Goal: Information Seeking & Learning: Compare options

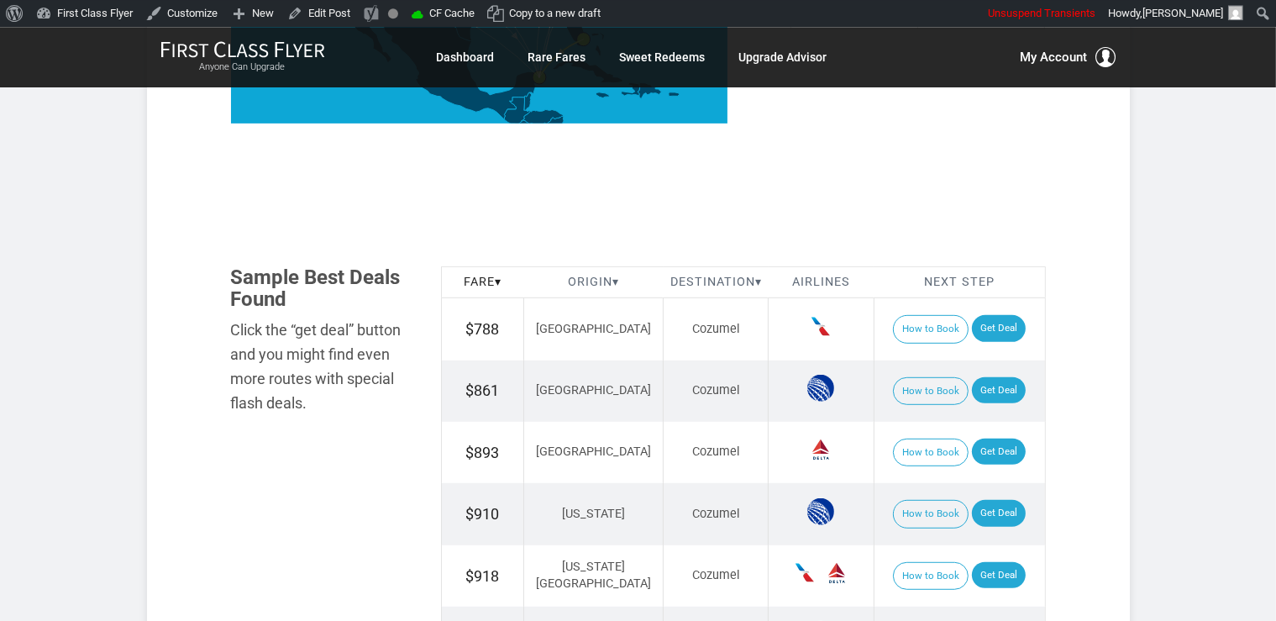
scroll to position [887, 0]
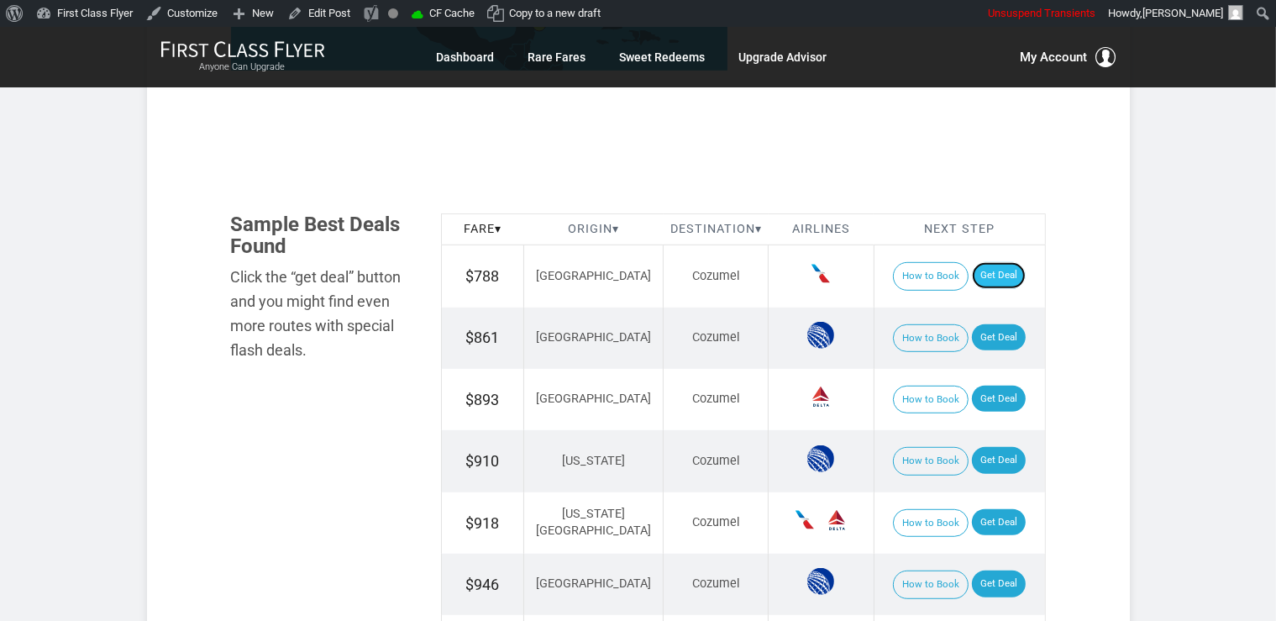
click at [998, 279] on link "Get Deal" at bounding box center [999, 275] width 54 height 27
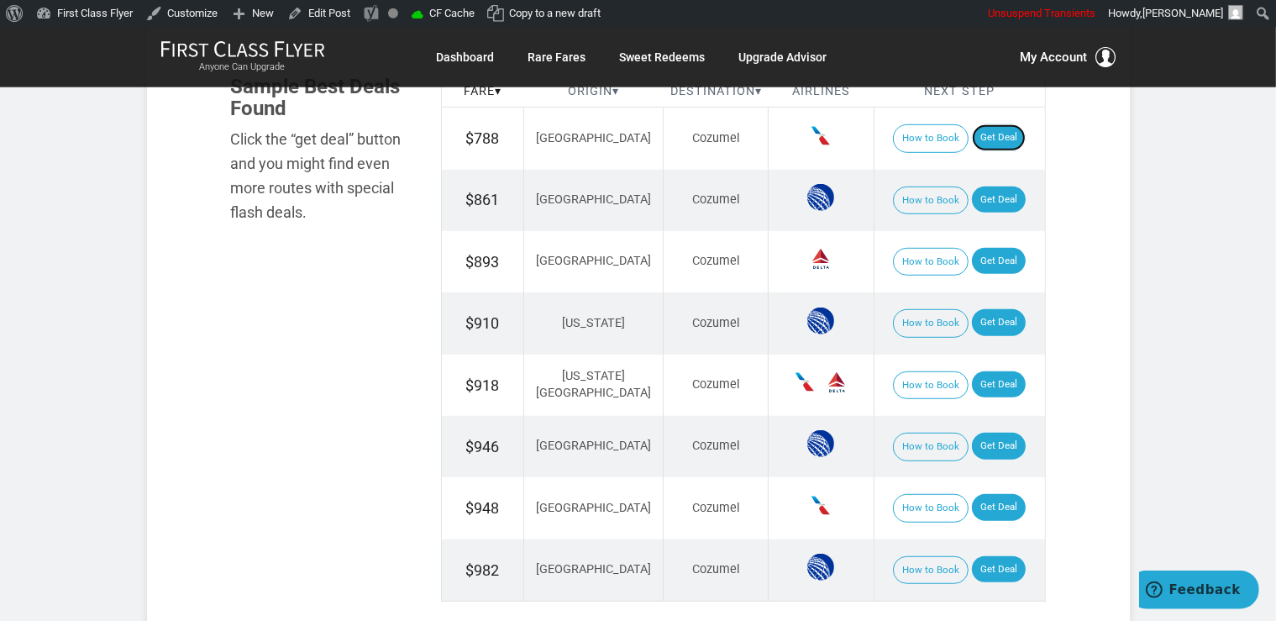
scroll to position [1064, 0]
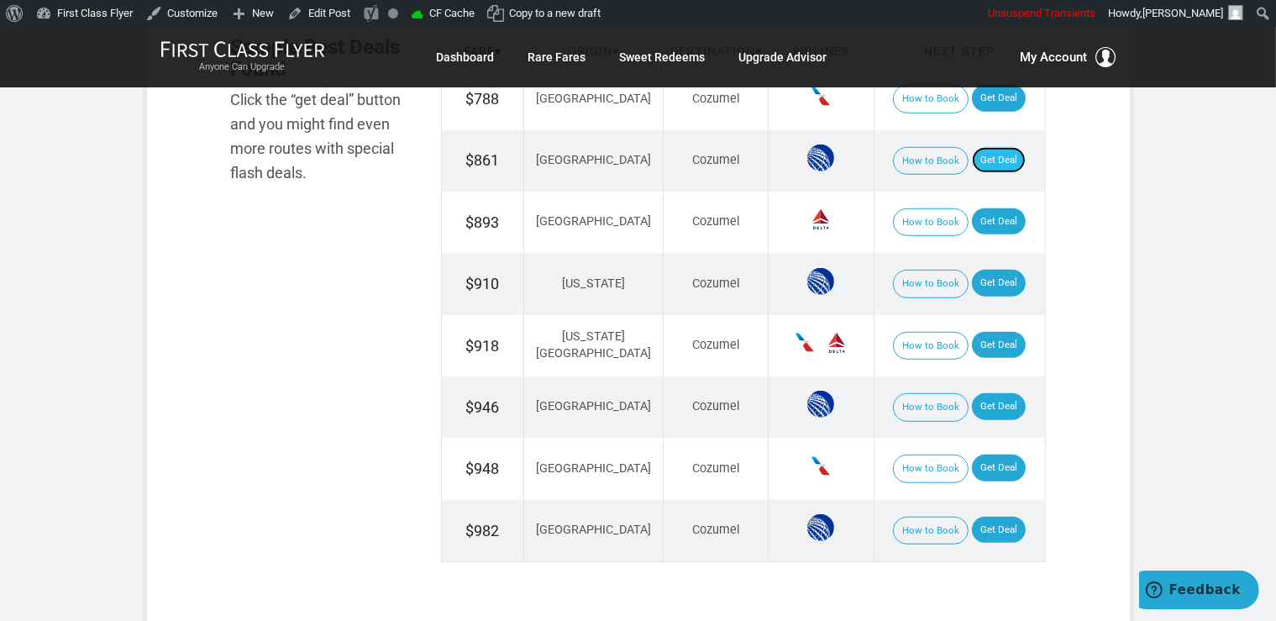
click at [979, 163] on link "Get Deal" at bounding box center [999, 160] width 54 height 27
click at [987, 286] on link "Get Deal" at bounding box center [999, 283] width 54 height 27
click at [998, 228] on link "Get Deal" at bounding box center [999, 221] width 54 height 27
click at [988, 349] on link "Get Deal" at bounding box center [999, 345] width 54 height 27
click at [972, 399] on link "Get Deal" at bounding box center [999, 406] width 54 height 27
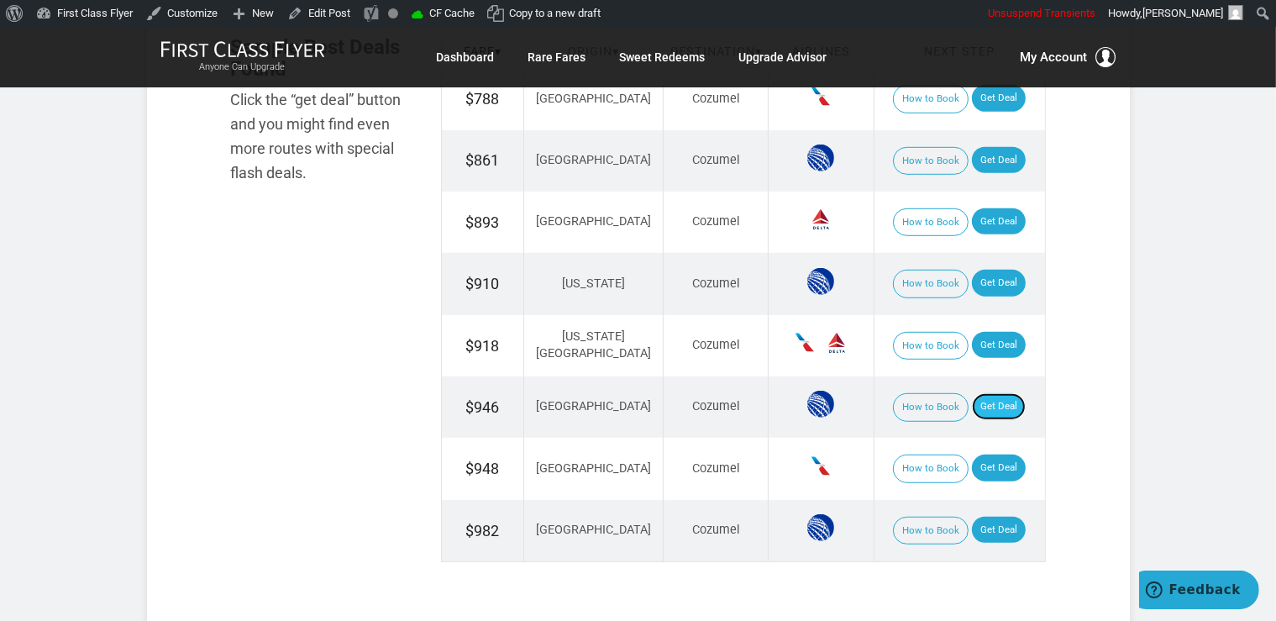
click at [1001, 405] on link "Get Deal" at bounding box center [999, 406] width 54 height 27
click at [987, 455] on link "Get Deal" at bounding box center [999, 467] width 54 height 27
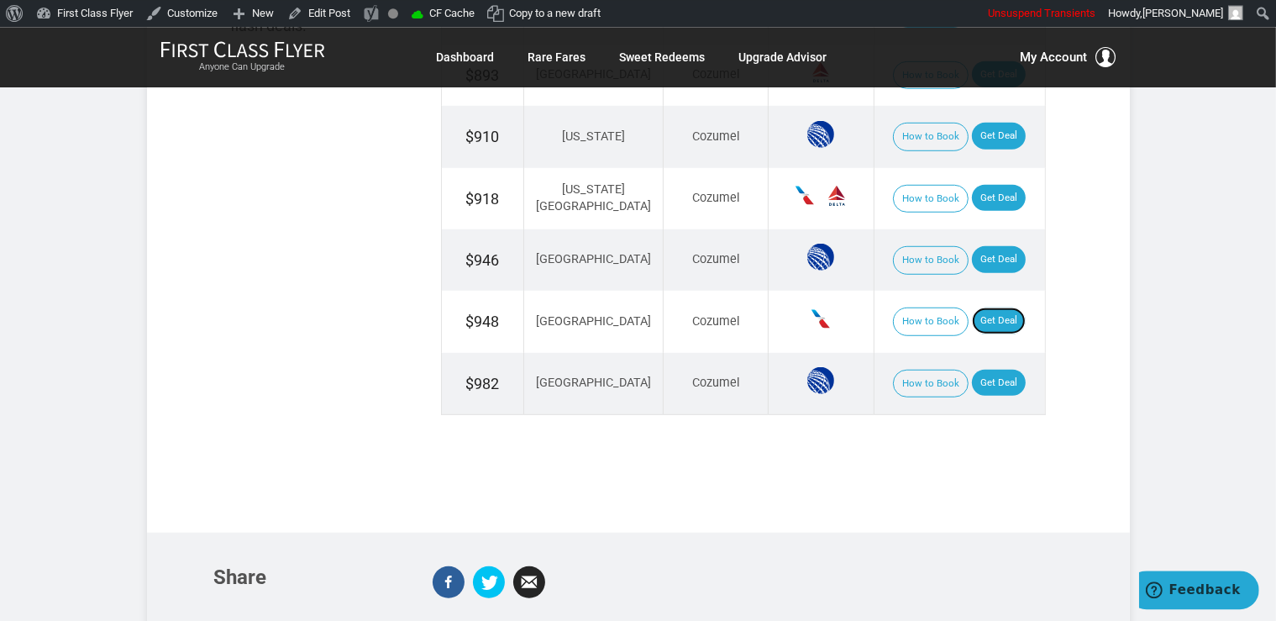
scroll to position [1241, 0]
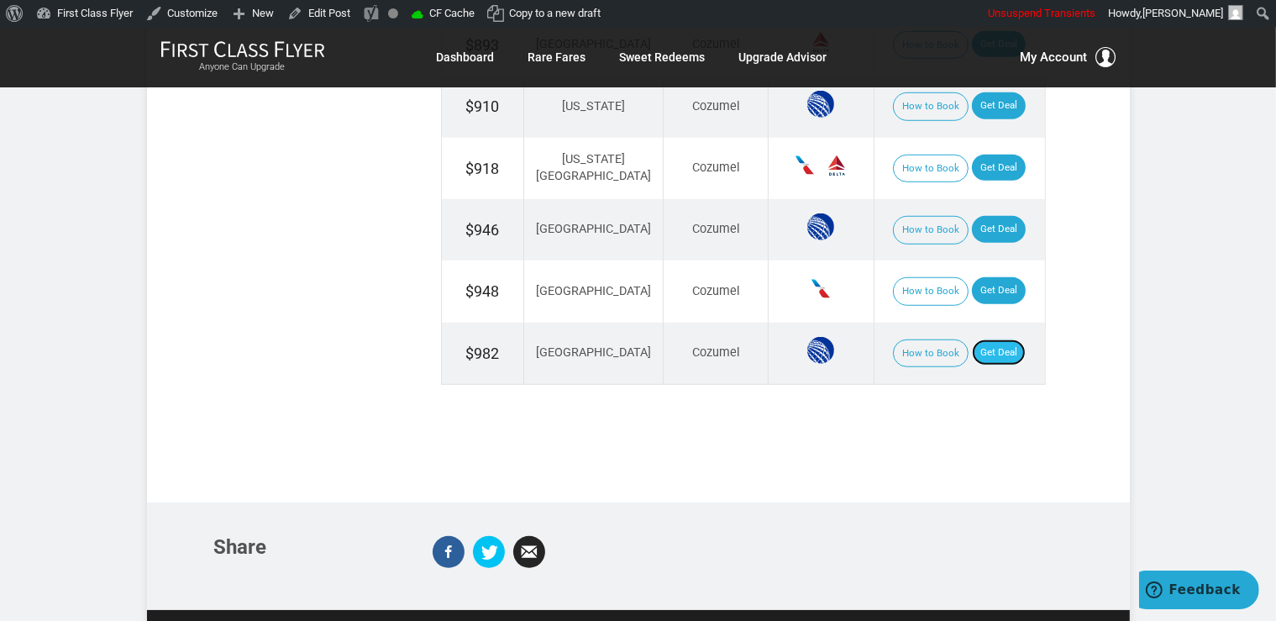
click at [987, 354] on link "Get Deal" at bounding box center [999, 352] width 54 height 27
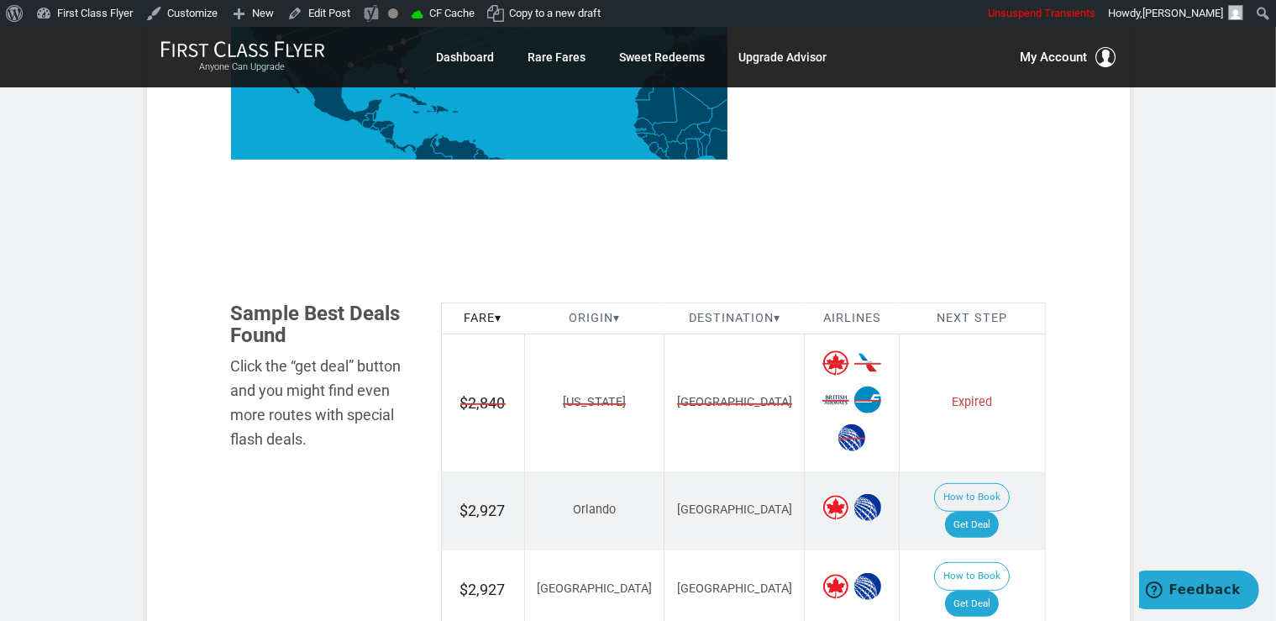
scroll to position [1064, 0]
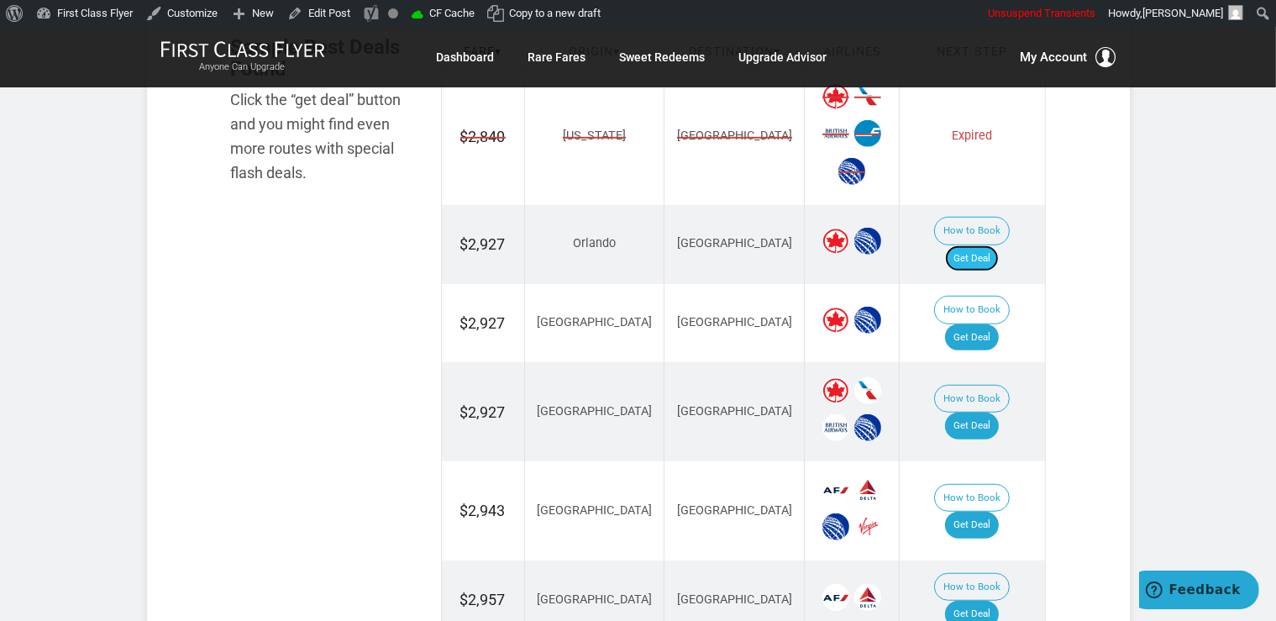
click at [975, 245] on link "Get Deal" at bounding box center [972, 258] width 54 height 27
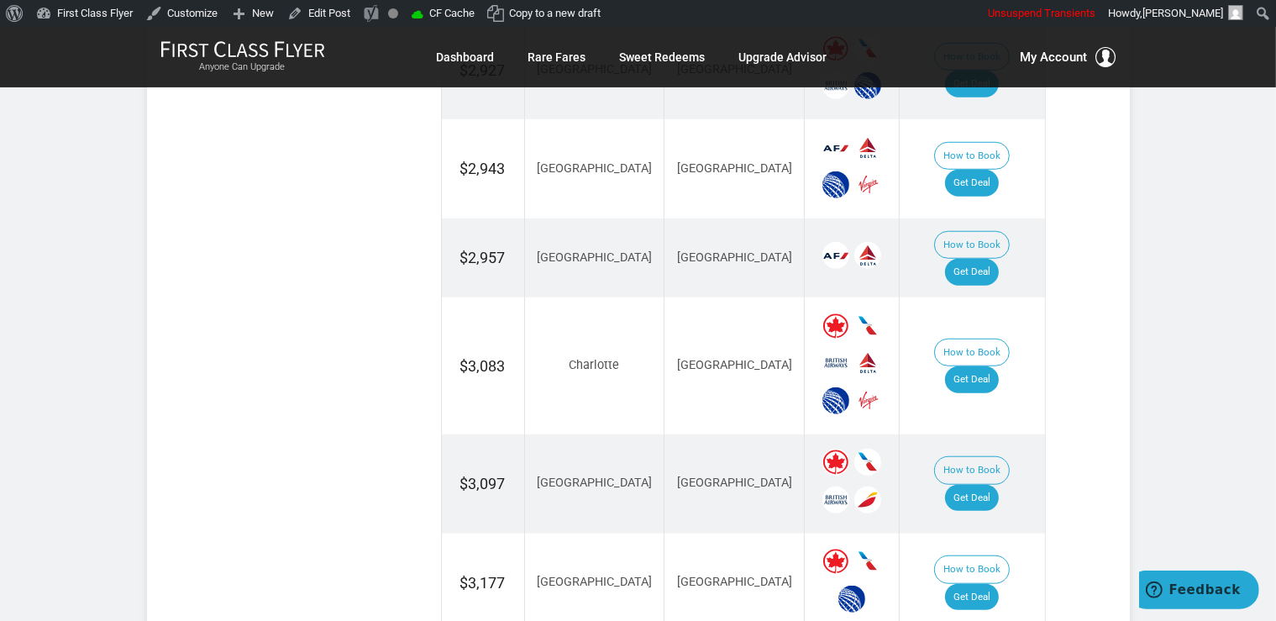
scroll to position [1418, 0]
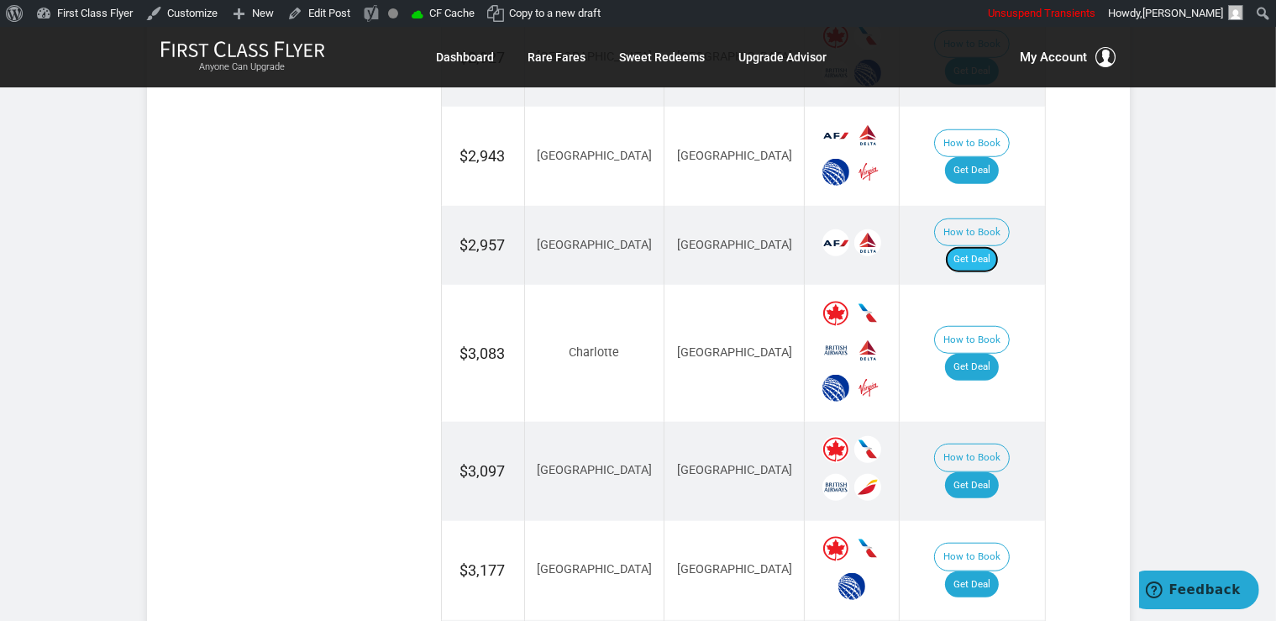
drag, startPoint x: 987, startPoint y: 196, endPoint x: 994, endPoint y: 202, distance: 9.1
click at [987, 246] on link "Get Deal" at bounding box center [972, 259] width 54 height 27
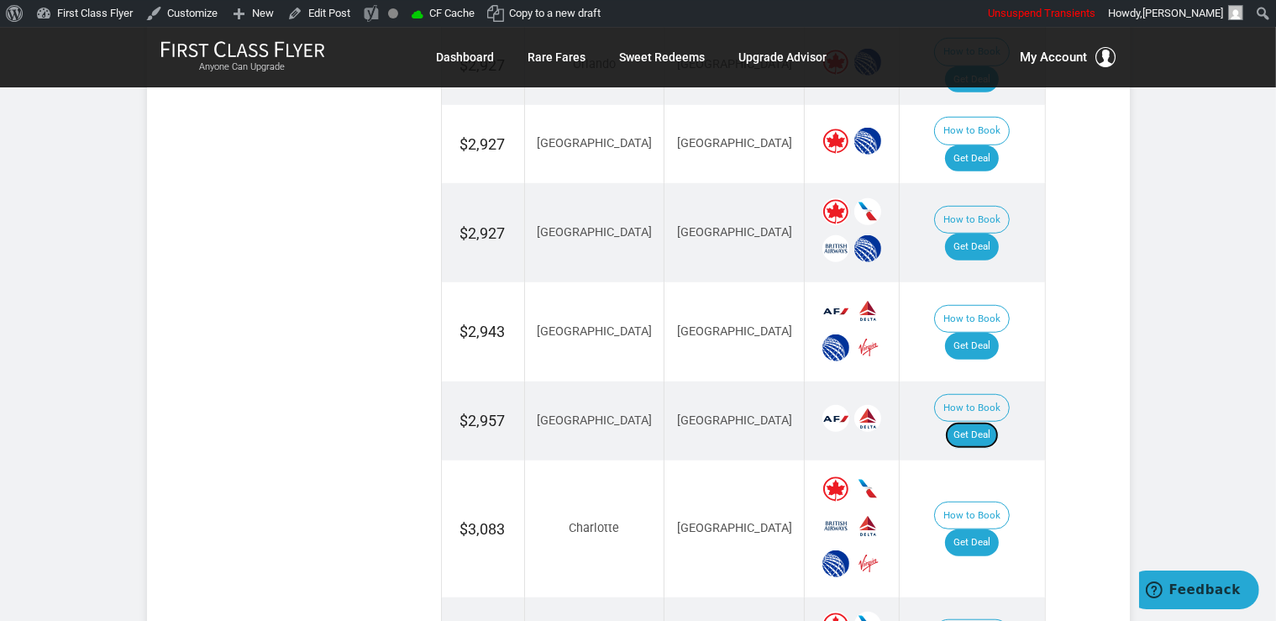
scroll to position [1152, 0]
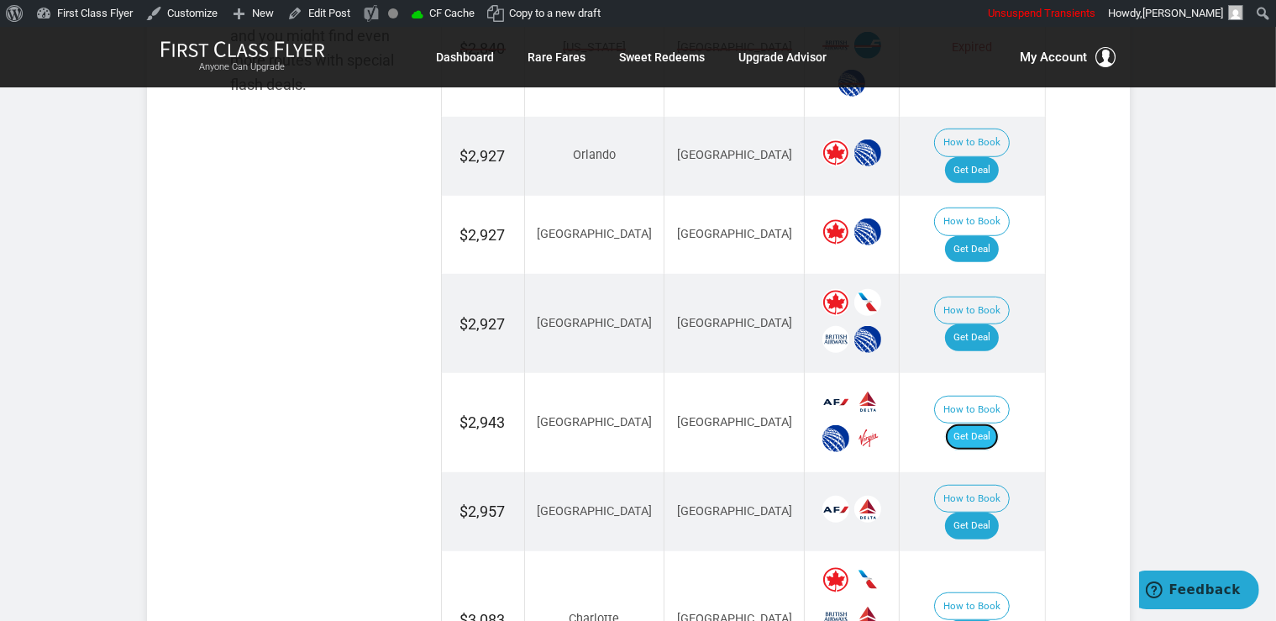
click at [998, 423] on link "Get Deal" at bounding box center [972, 436] width 54 height 27
click at [993, 423] on link "Get Deal" at bounding box center [972, 436] width 54 height 27
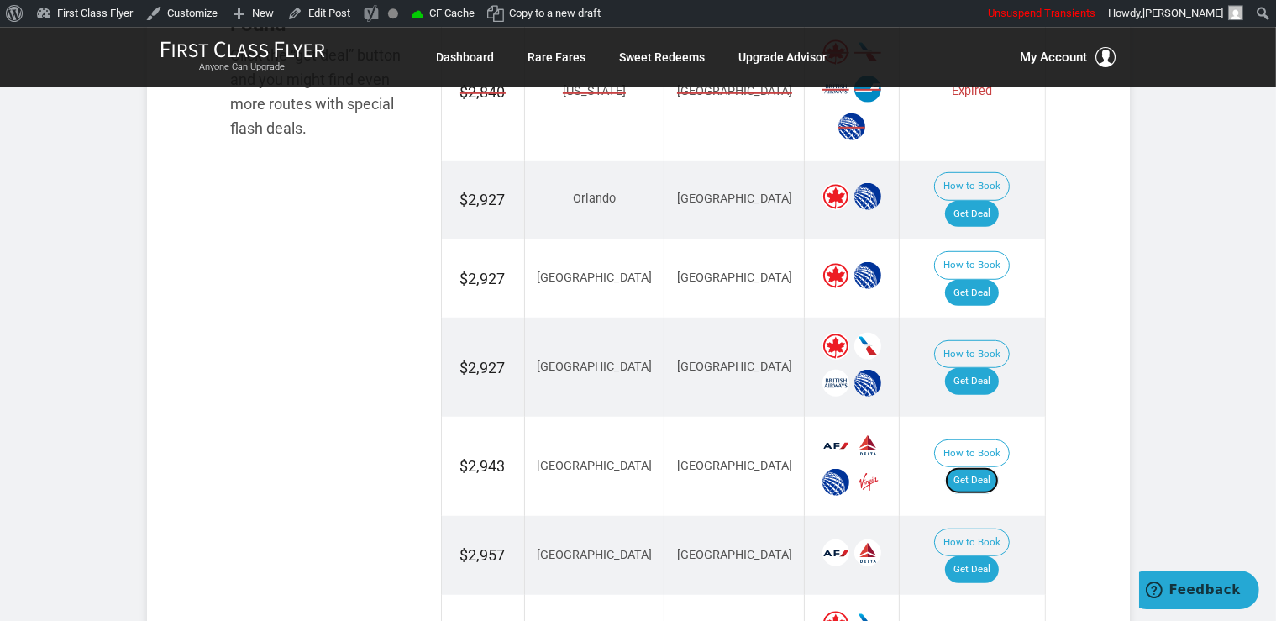
scroll to position [975, 0]
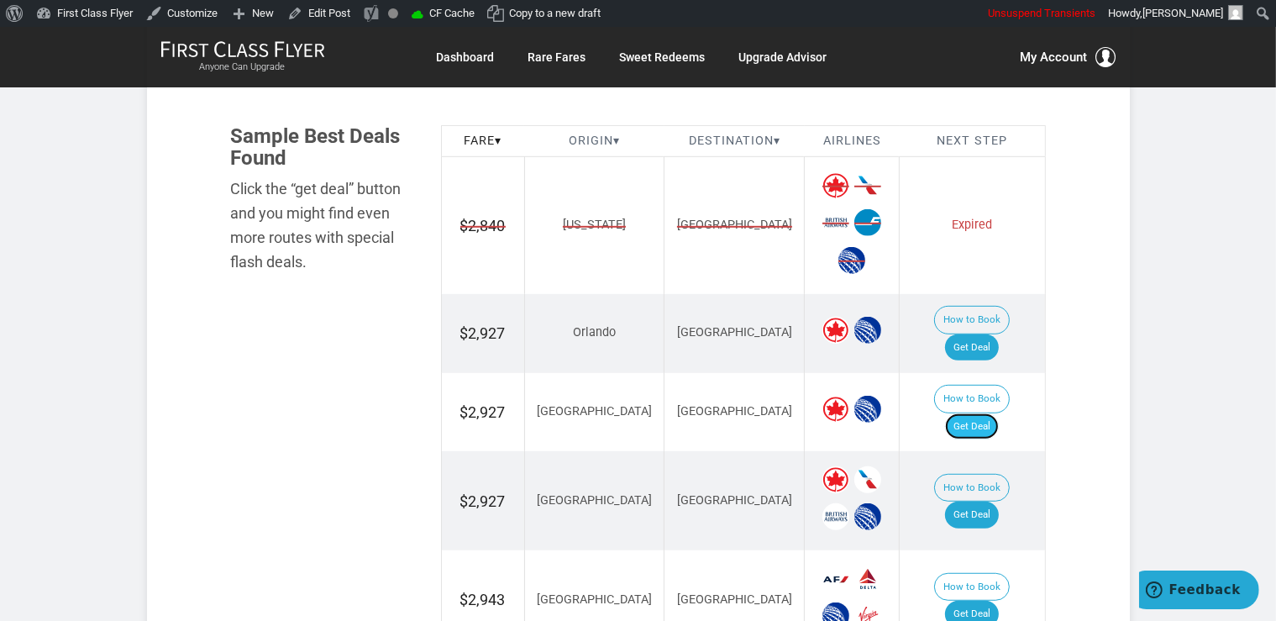
click at [996, 413] on link "Get Deal" at bounding box center [972, 426] width 54 height 27
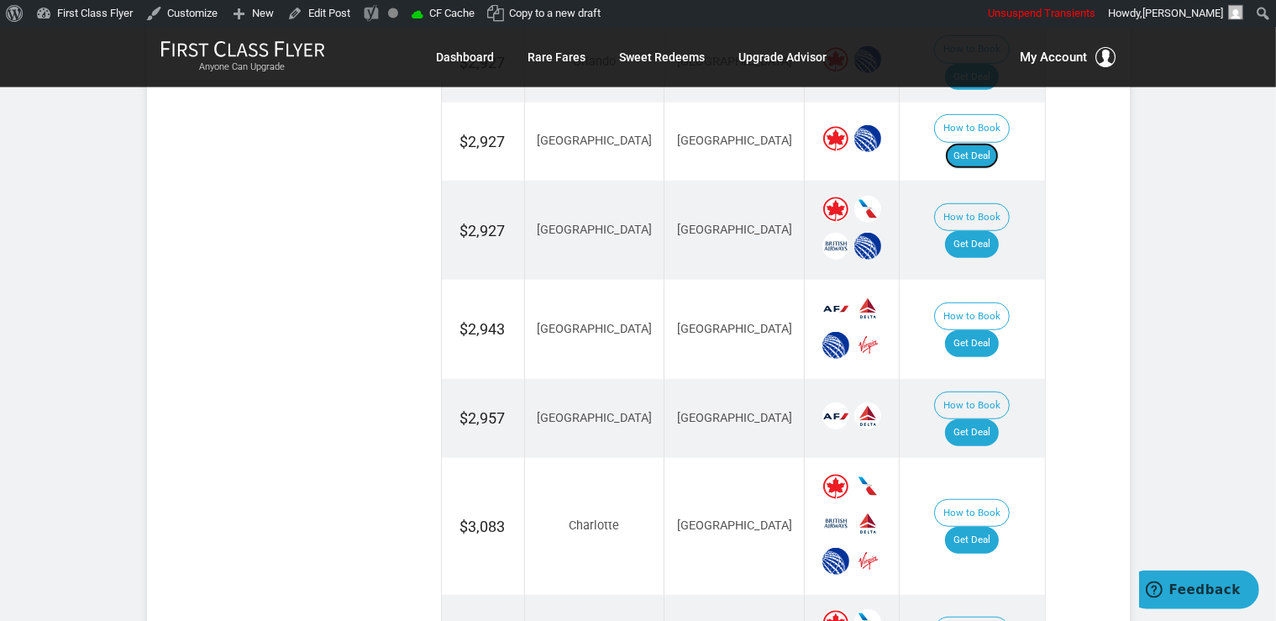
scroll to position [1152, 0]
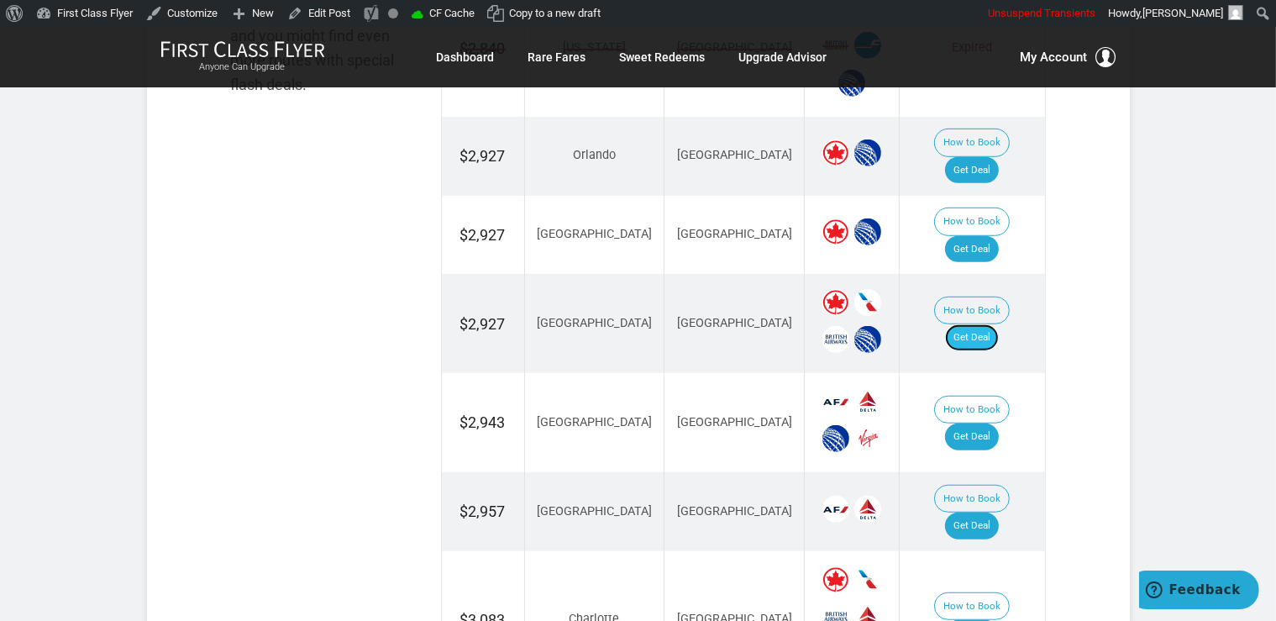
click at [982, 324] on link "Get Deal" at bounding box center [972, 337] width 54 height 27
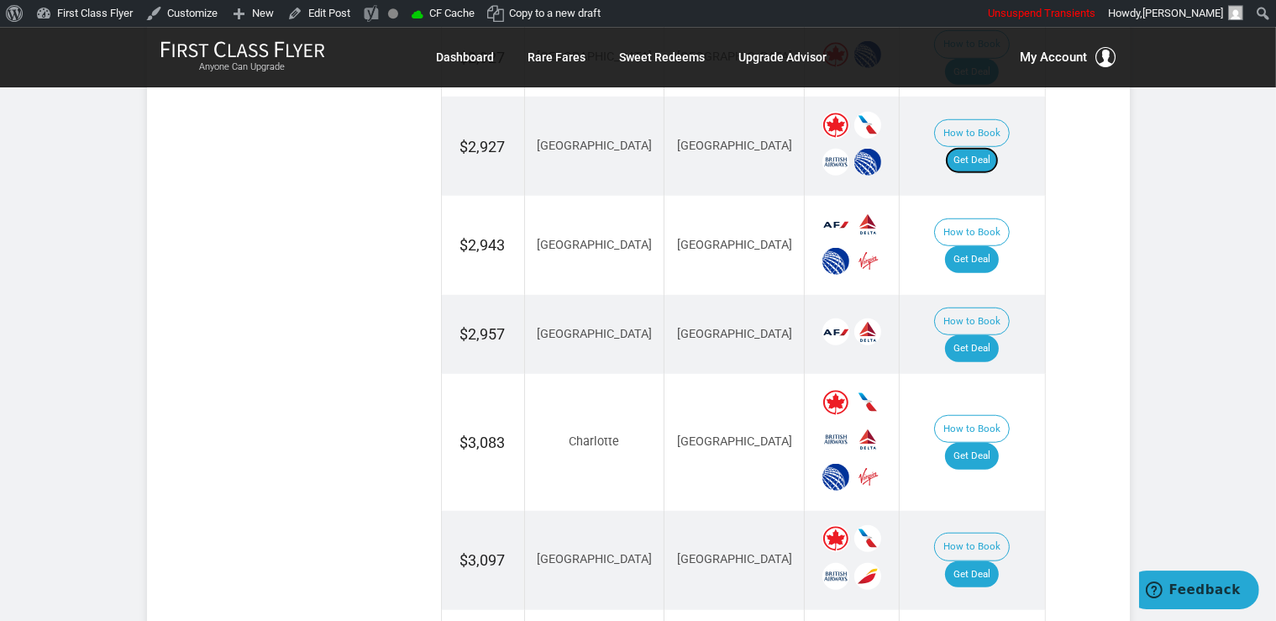
scroll to position [1330, 0]
click at [991, 442] on link "Get Deal" at bounding box center [972, 455] width 54 height 27
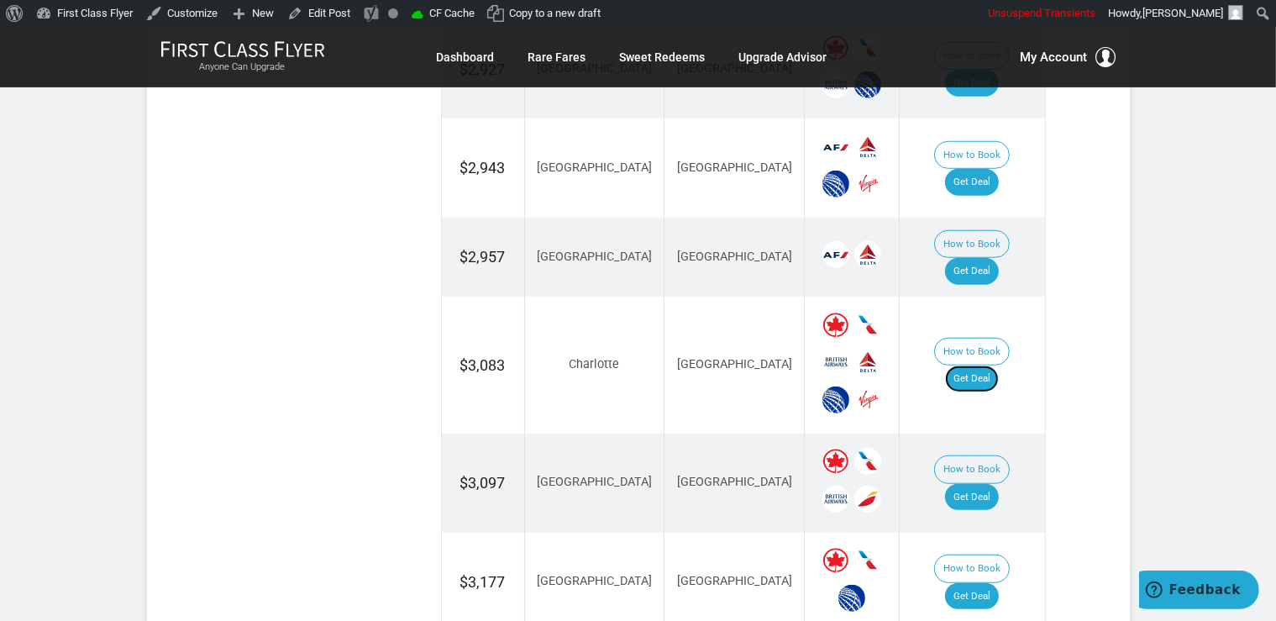
scroll to position [1507, 0]
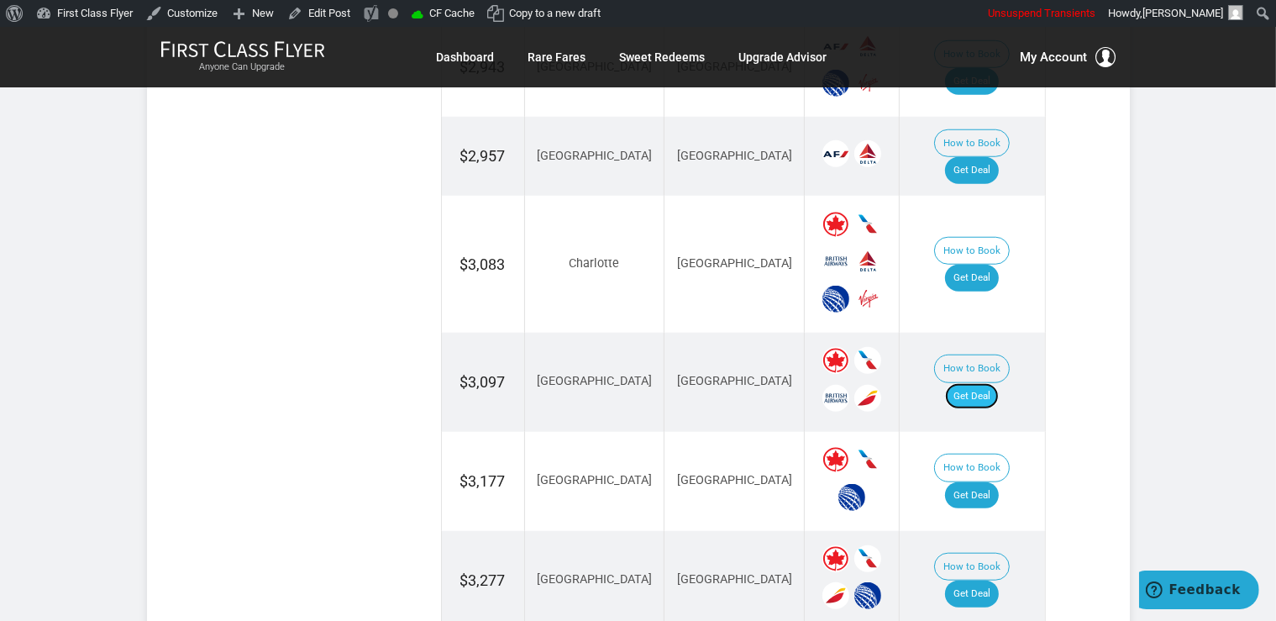
click at [998, 383] on link "Get Deal" at bounding box center [972, 396] width 54 height 27
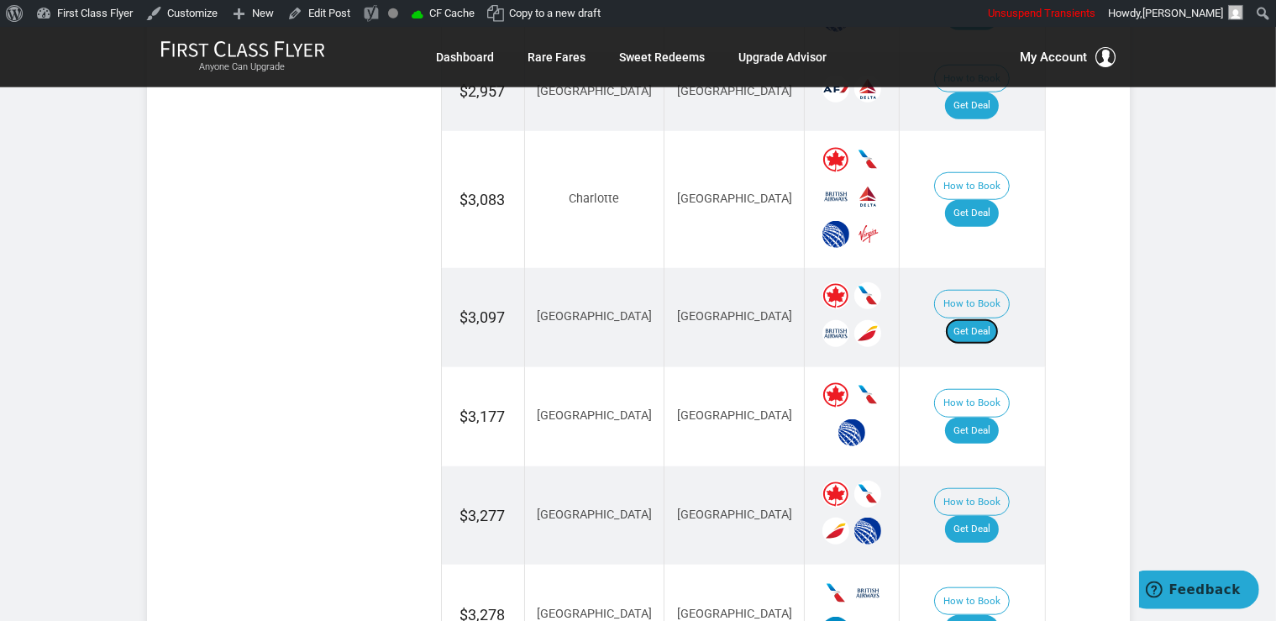
scroll to position [1684, 0]
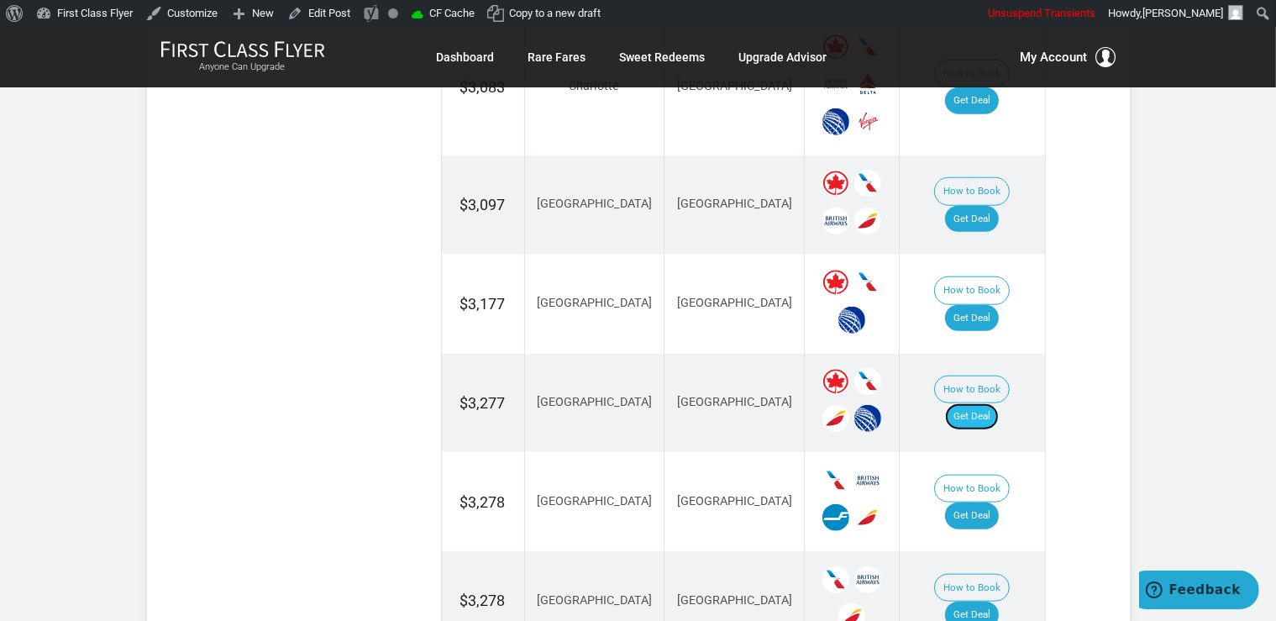
click at [993, 403] on link "Get Deal" at bounding box center [972, 416] width 54 height 27
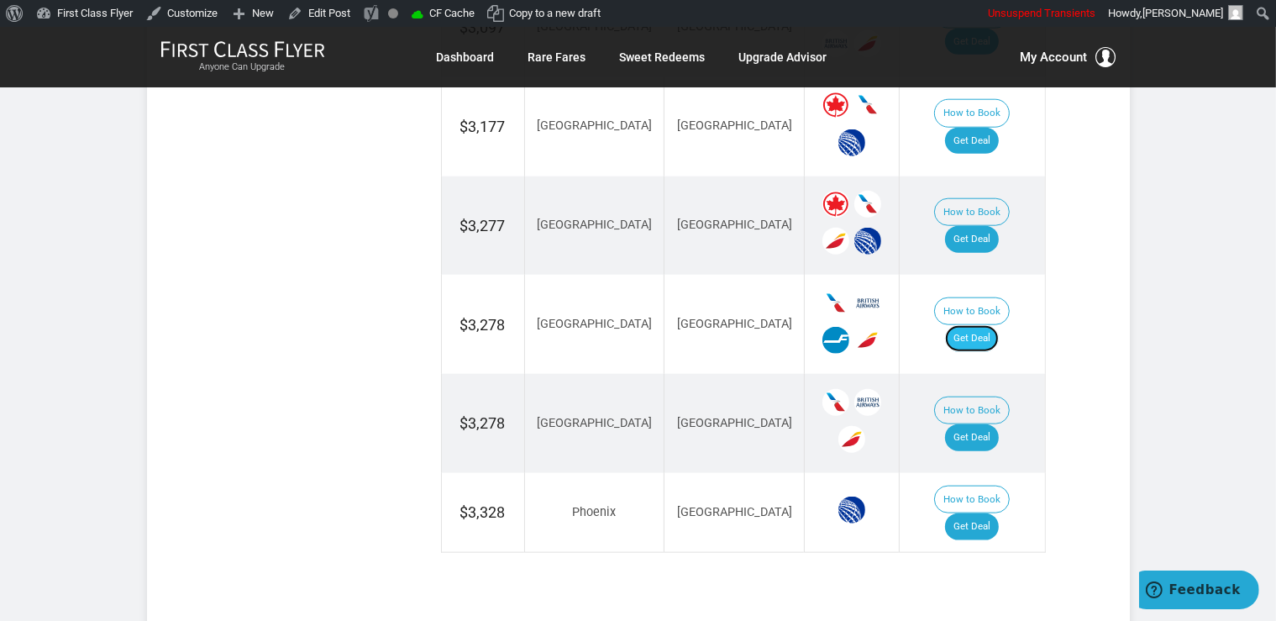
click at [982, 325] on link "Get Deal" at bounding box center [972, 338] width 54 height 27
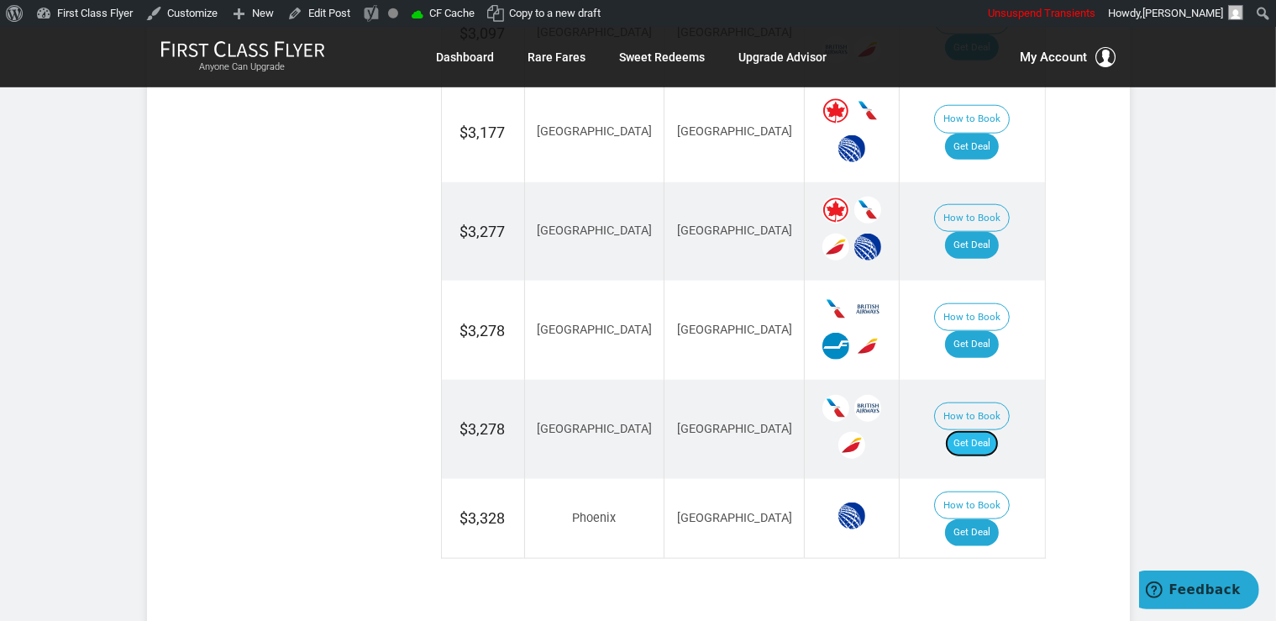
click at [987, 430] on link "Get Deal" at bounding box center [972, 443] width 54 height 27
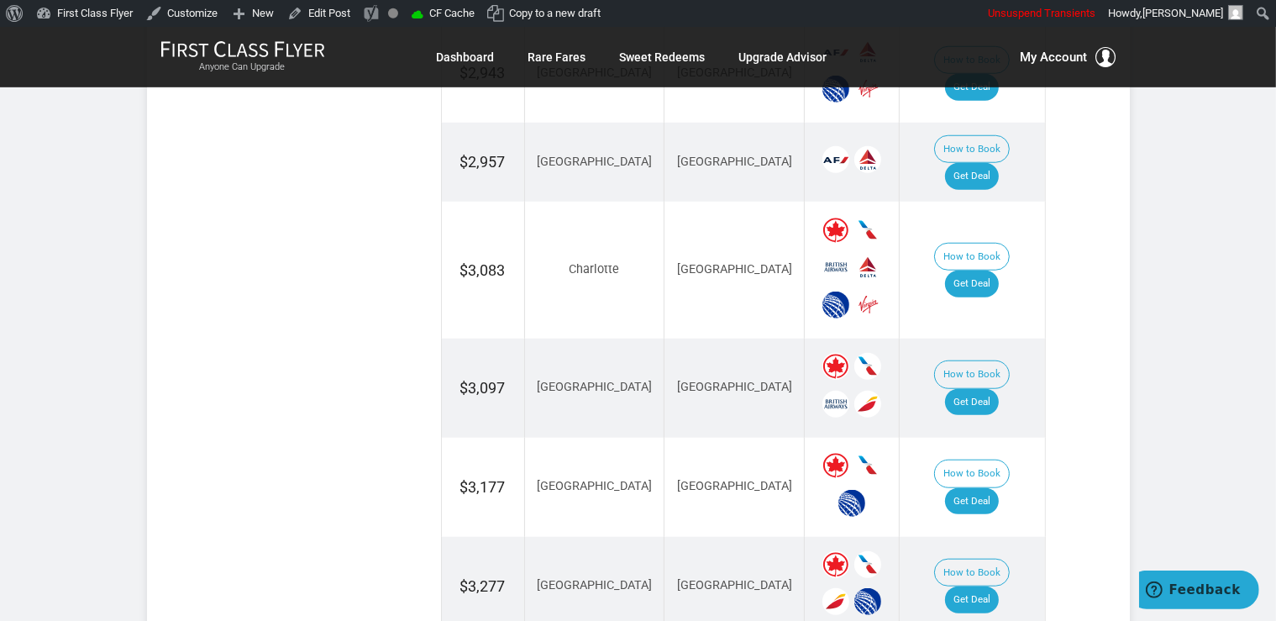
scroll to position [1412, 0]
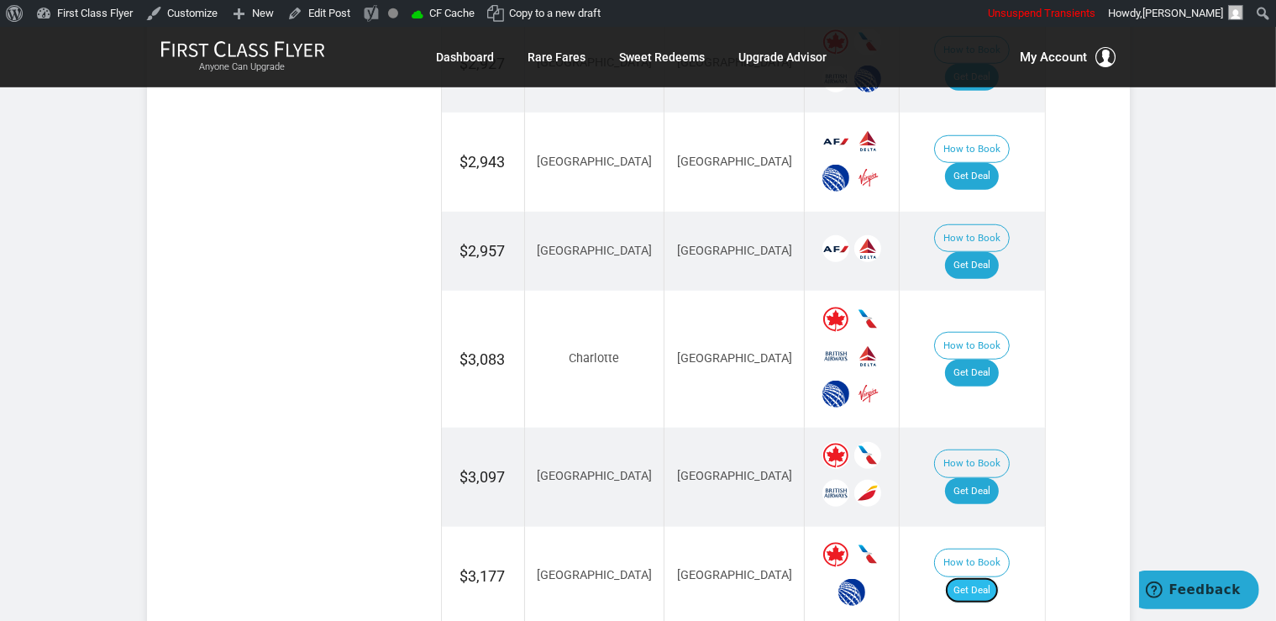
click at [972, 577] on link "Get Deal" at bounding box center [972, 590] width 54 height 27
click at [982, 577] on link "Get Deal" at bounding box center [972, 590] width 54 height 27
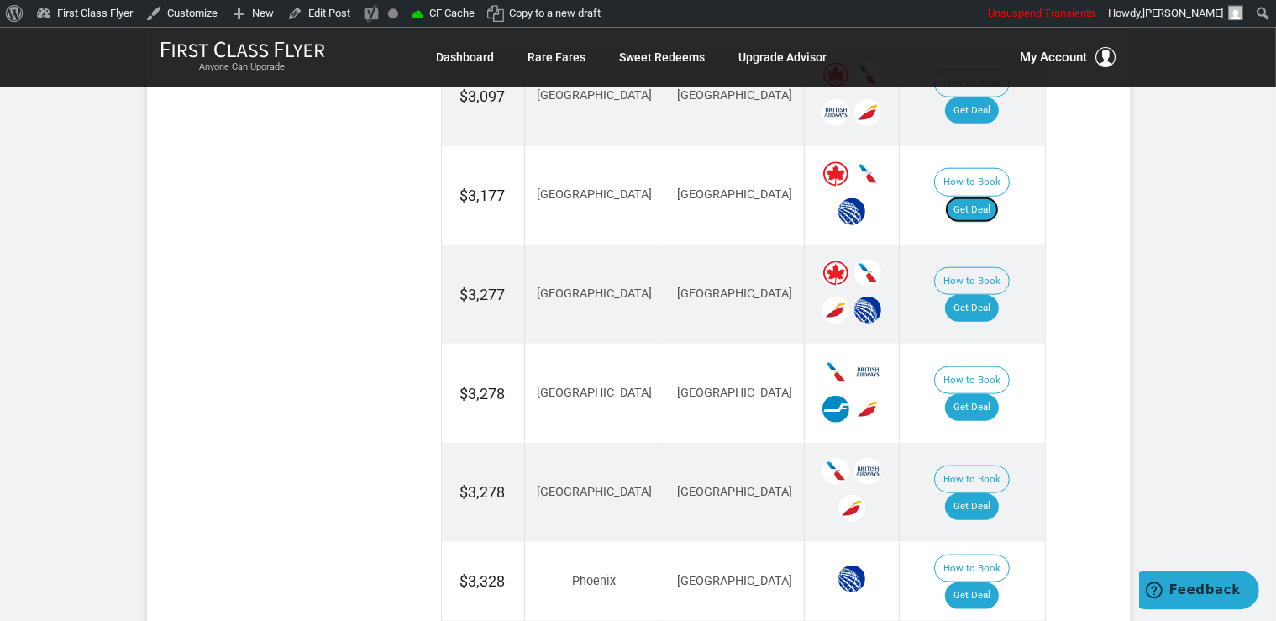
scroll to position [1945, 0]
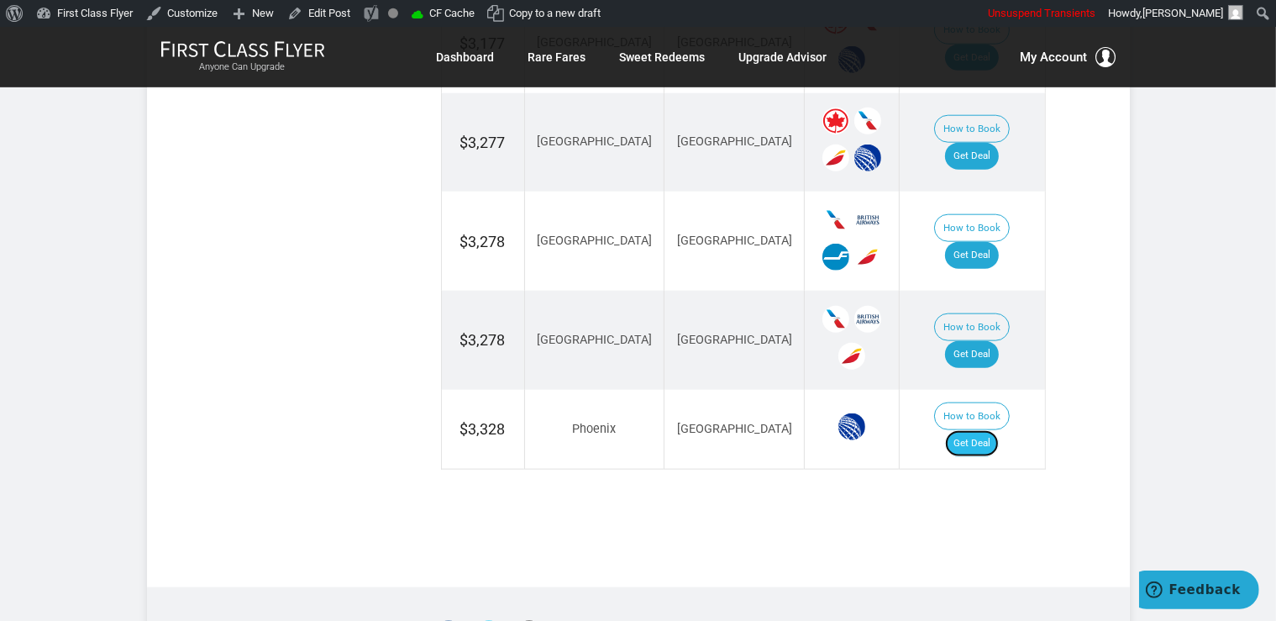
click at [998, 430] on link "Get Deal" at bounding box center [972, 443] width 54 height 27
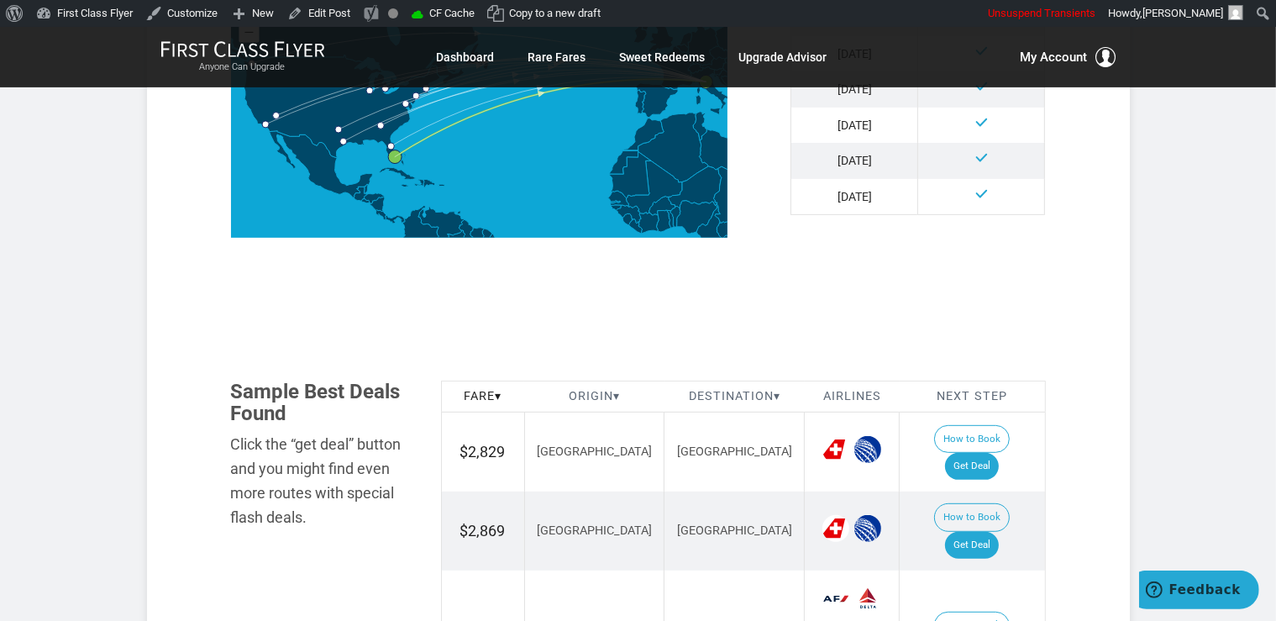
scroll to position [798, 0]
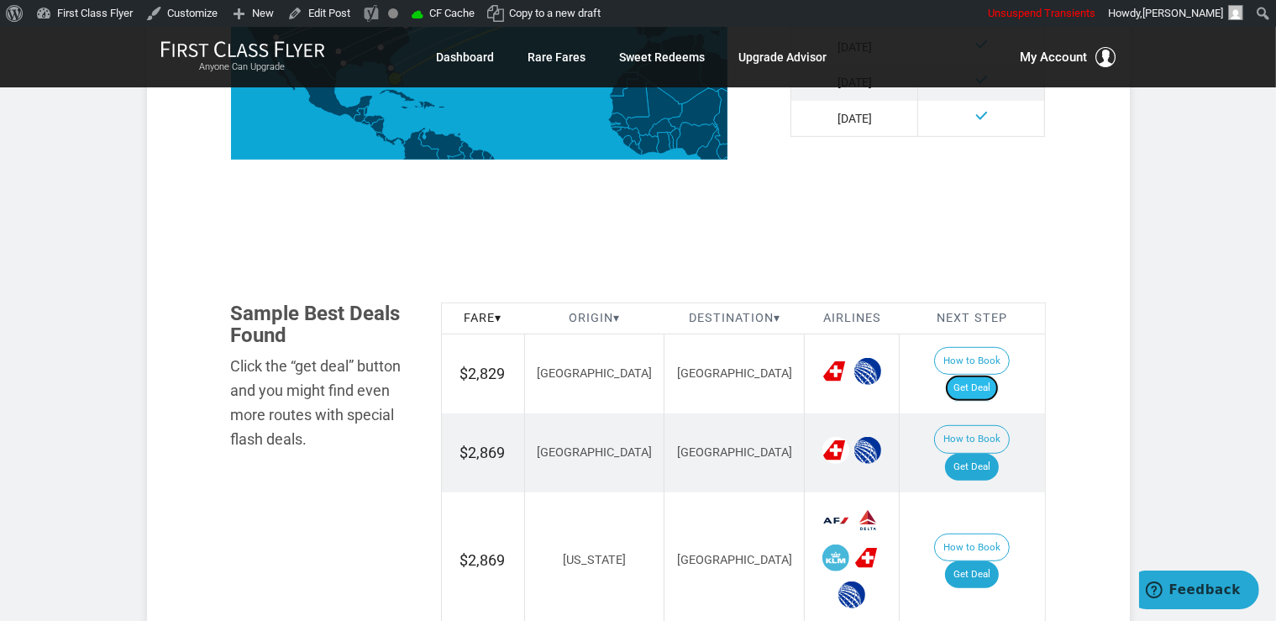
click at [985, 375] on link "Get Deal" at bounding box center [972, 388] width 54 height 27
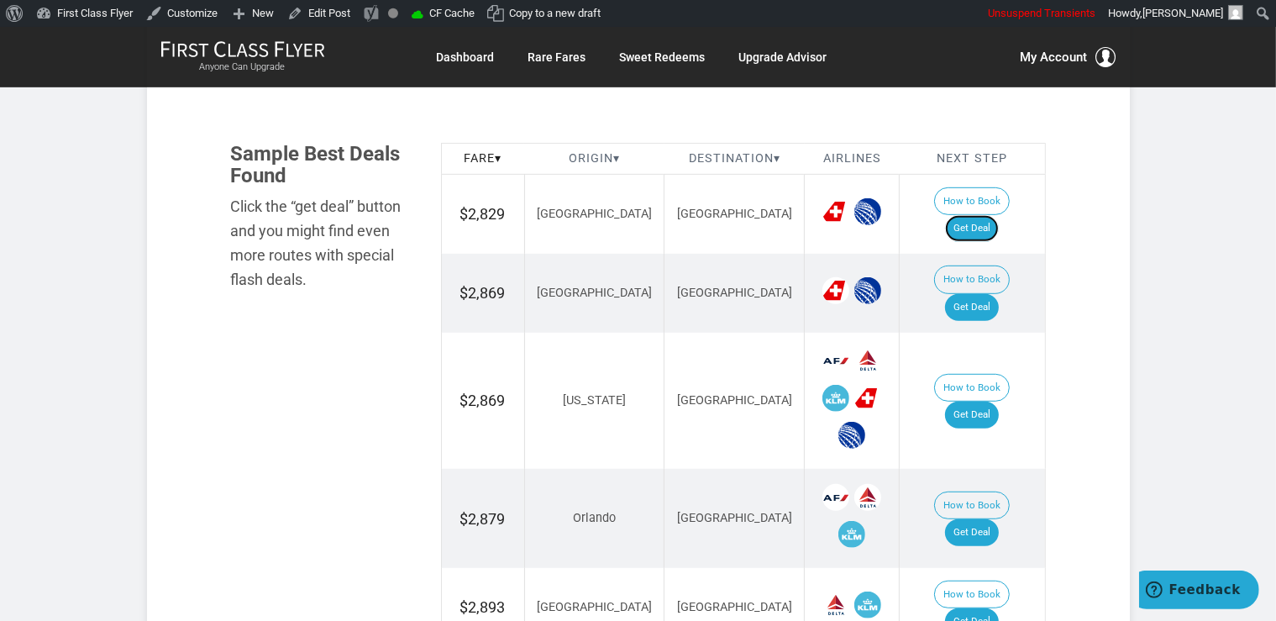
scroll to position [975, 0]
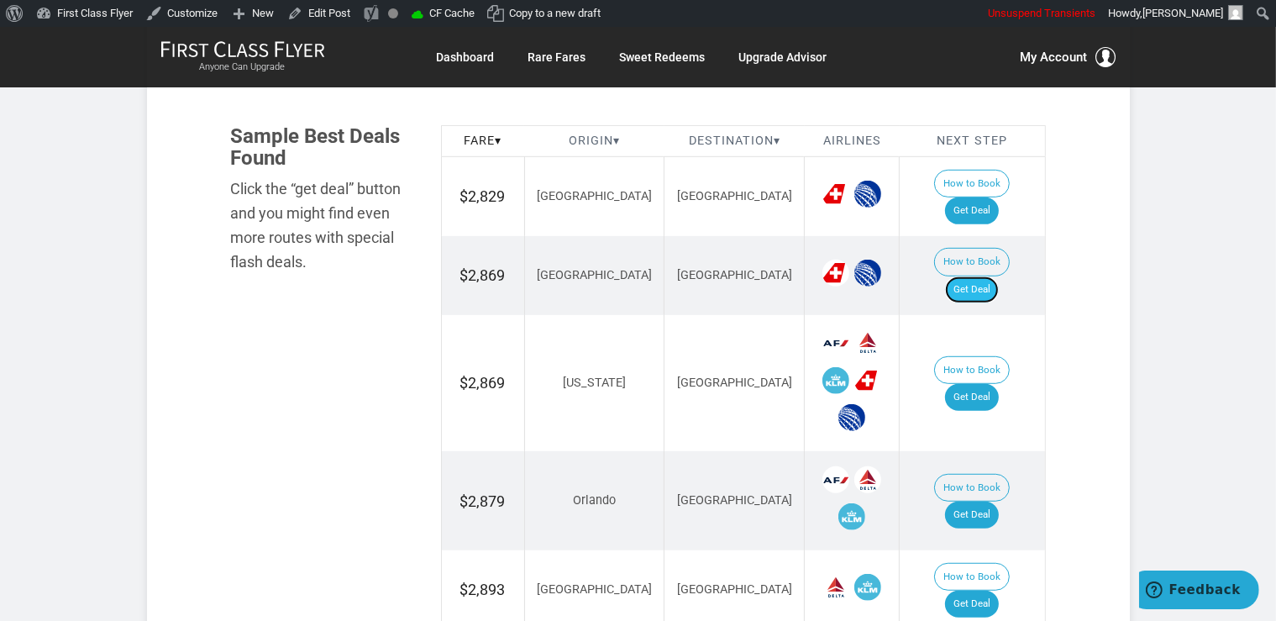
click at [992, 276] on link "Get Deal" at bounding box center [972, 289] width 54 height 27
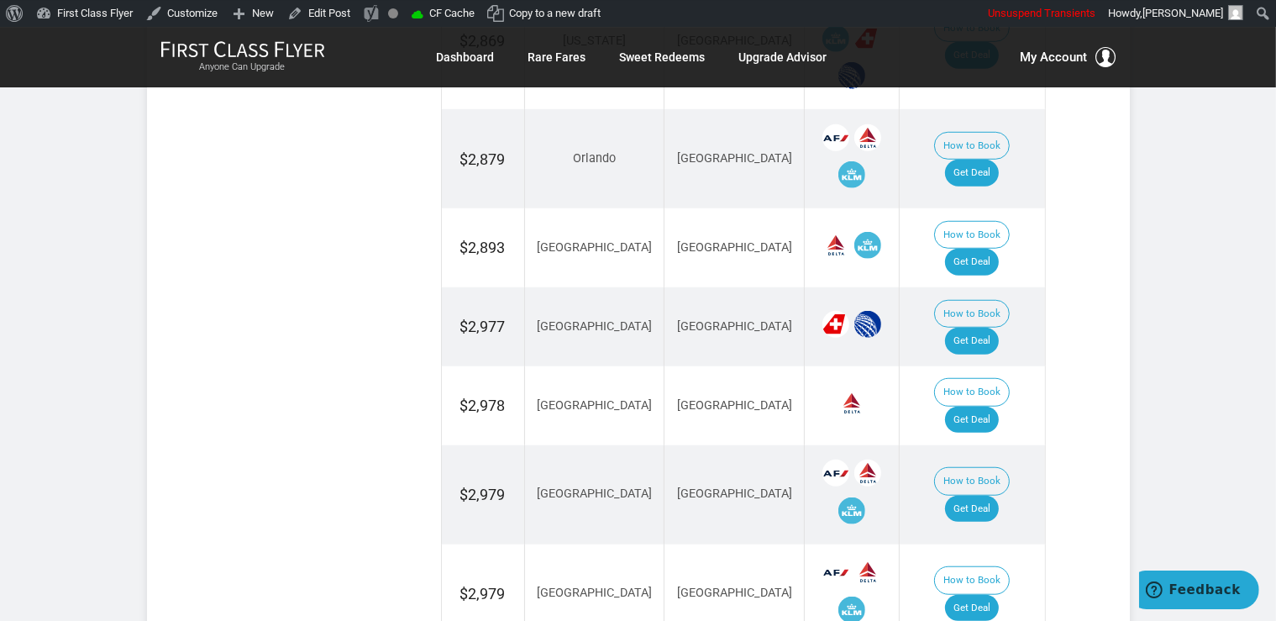
scroll to position [1418, 0]
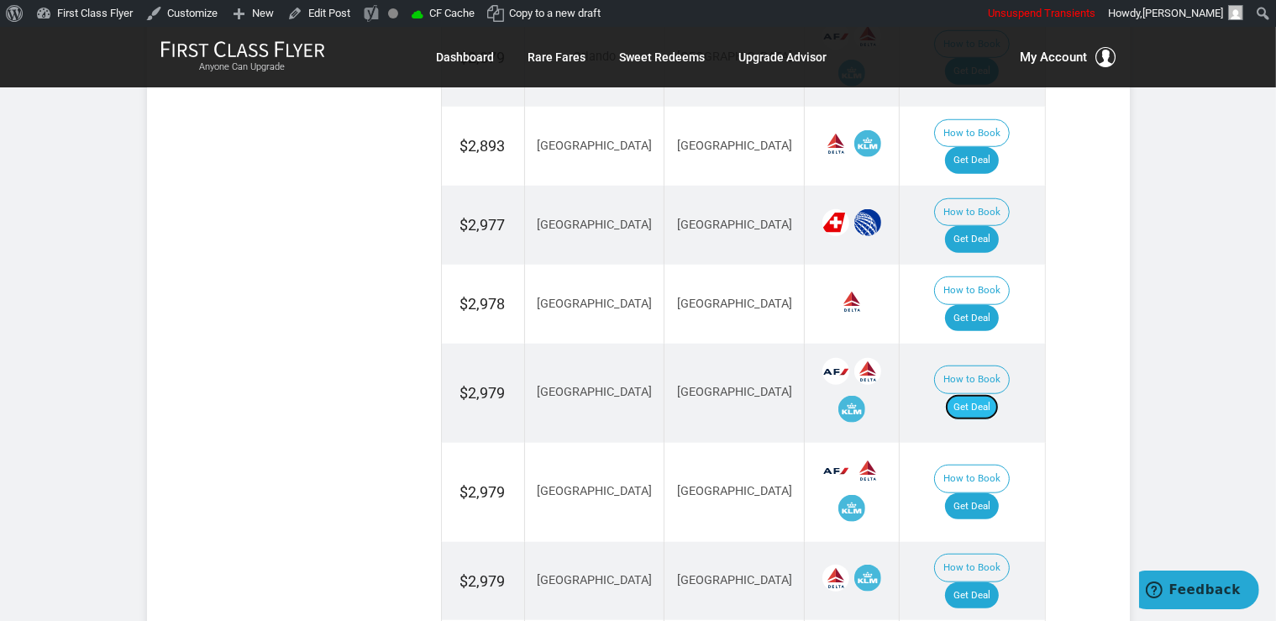
click at [998, 394] on link "Get Deal" at bounding box center [972, 407] width 54 height 27
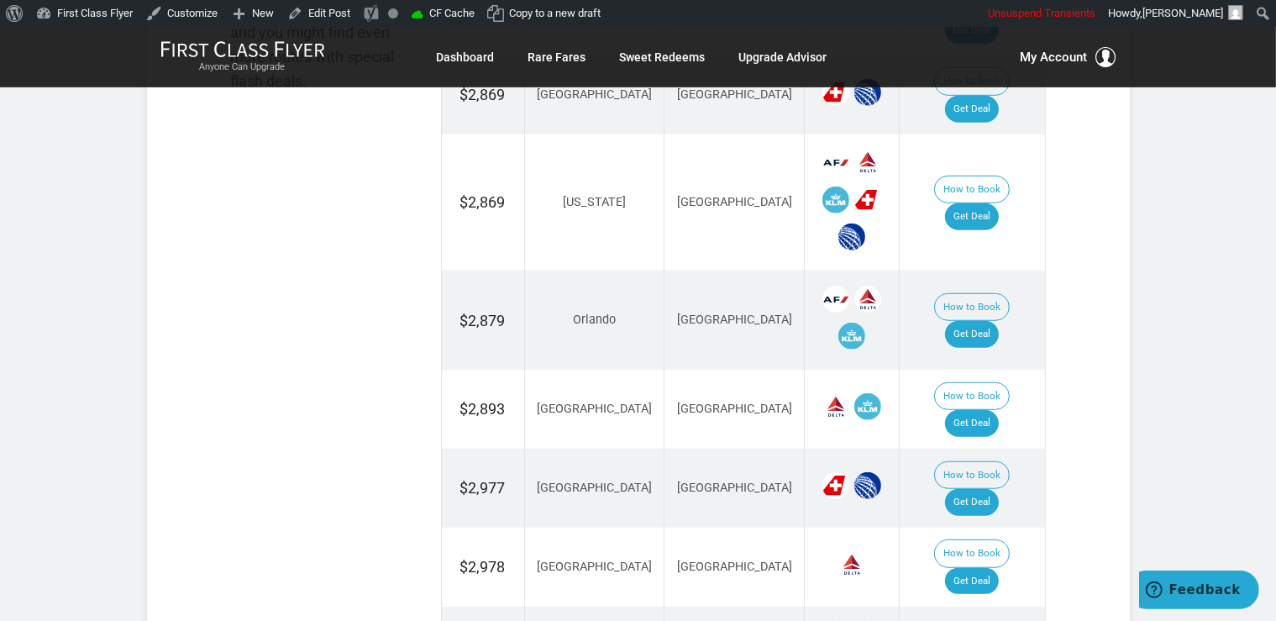
scroll to position [1064, 0]
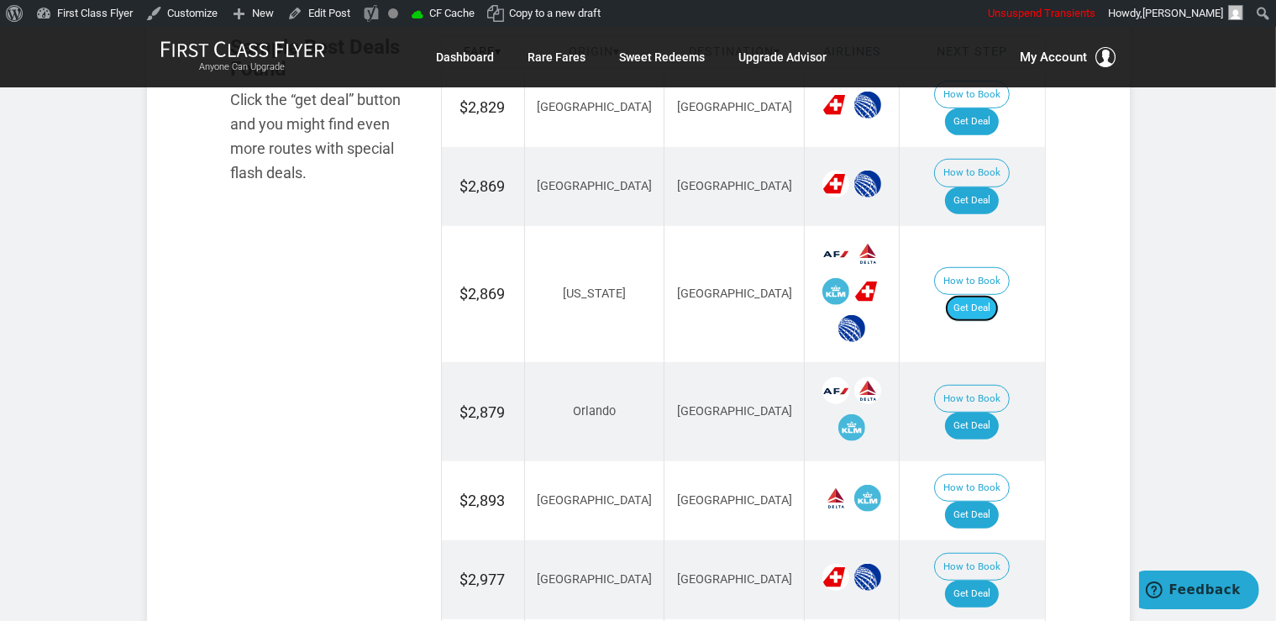
click at [997, 295] on link "Get Deal" at bounding box center [972, 308] width 54 height 27
click at [976, 295] on link "Get Deal" at bounding box center [972, 308] width 54 height 27
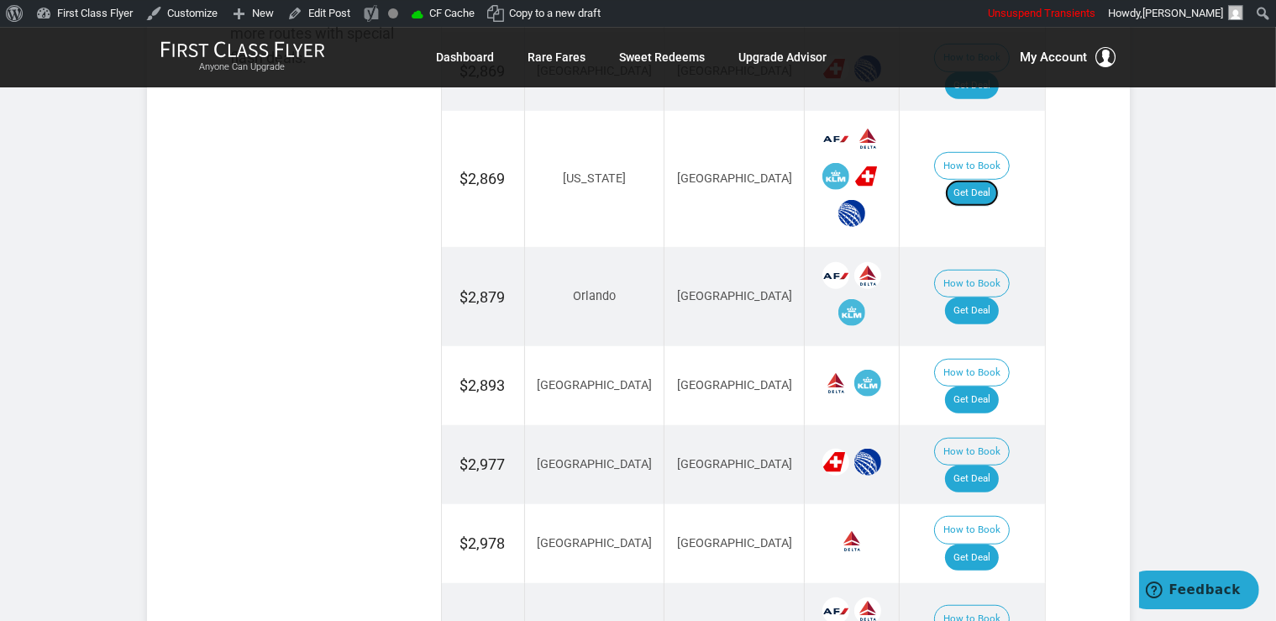
scroll to position [1330, 0]
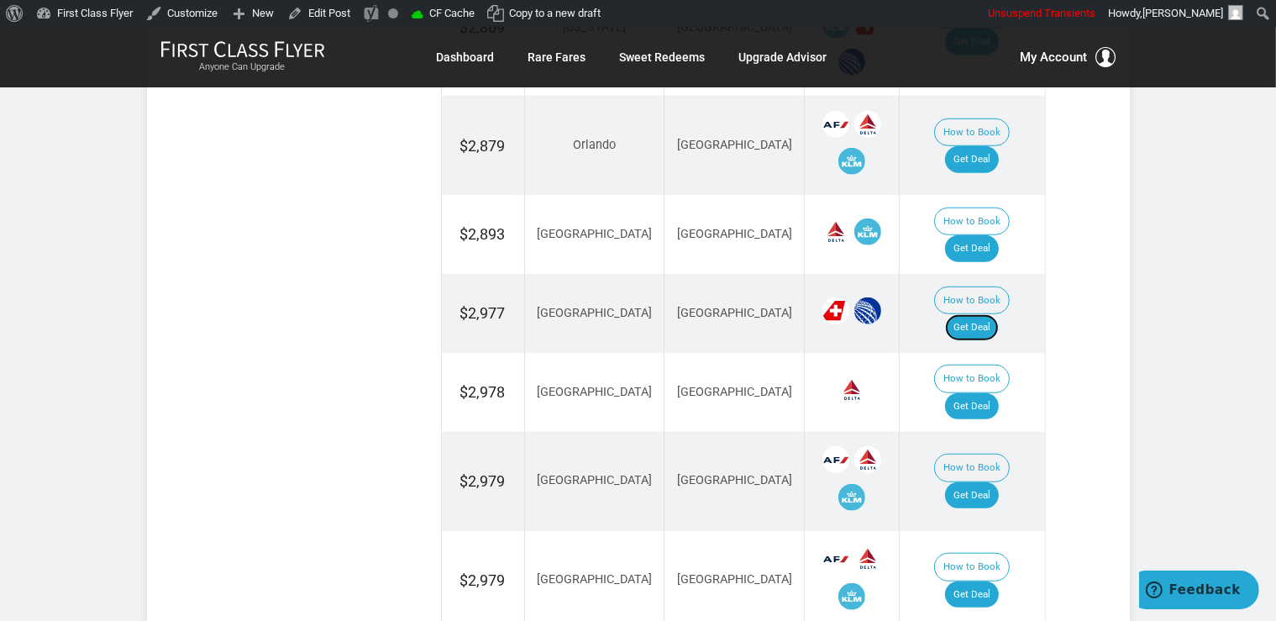
click at [990, 314] on link "Get Deal" at bounding box center [972, 327] width 54 height 27
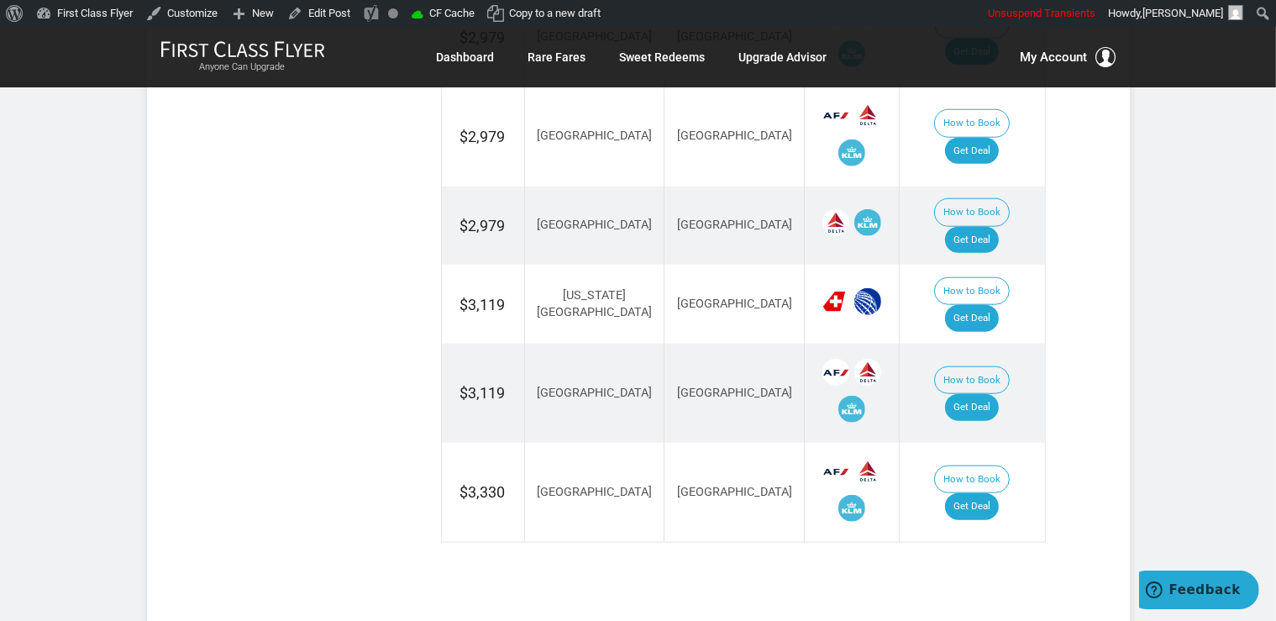
scroll to position [1152, 0]
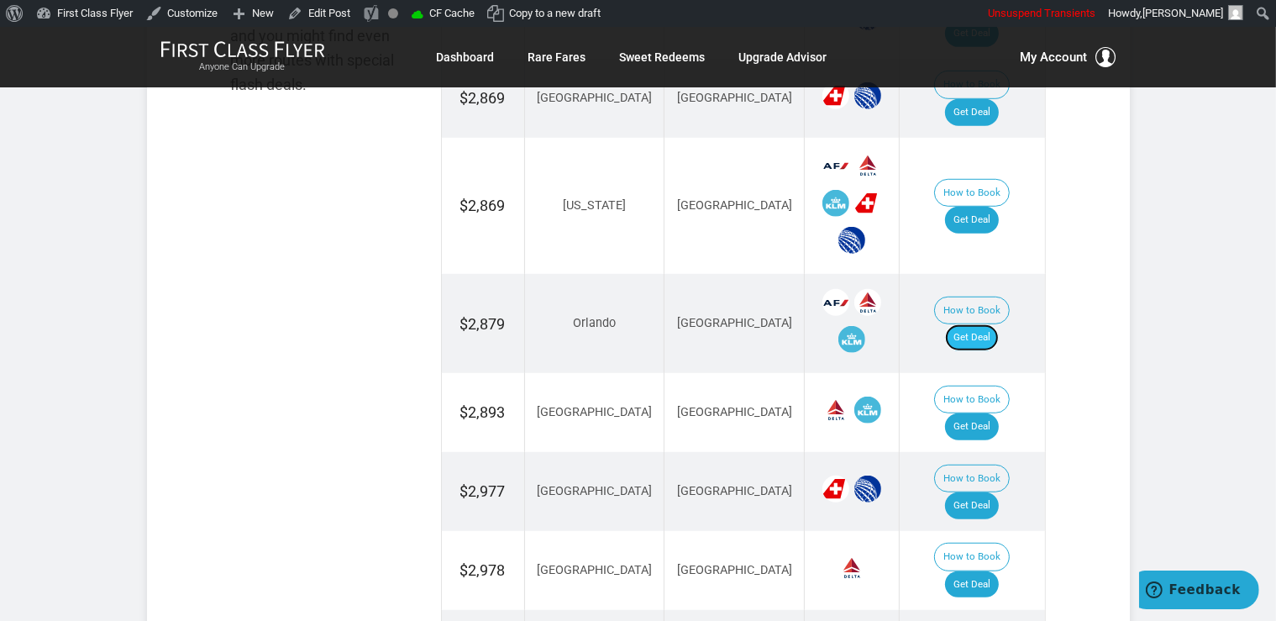
click at [998, 324] on link "Get Deal" at bounding box center [972, 337] width 54 height 27
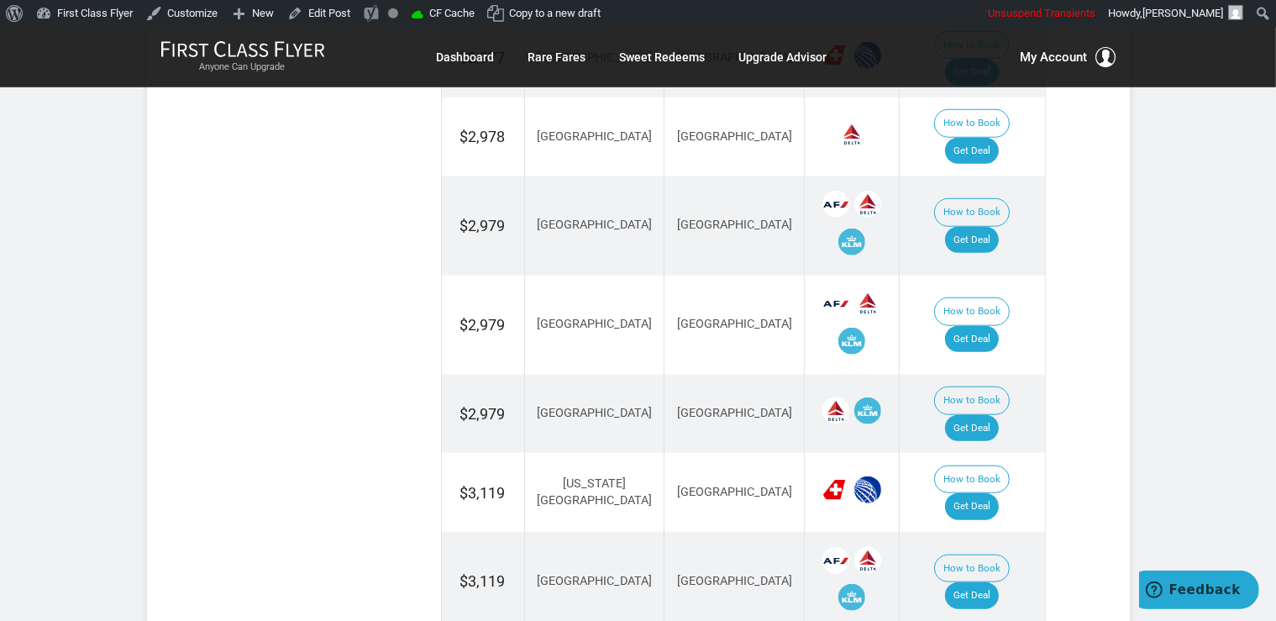
scroll to position [1595, 0]
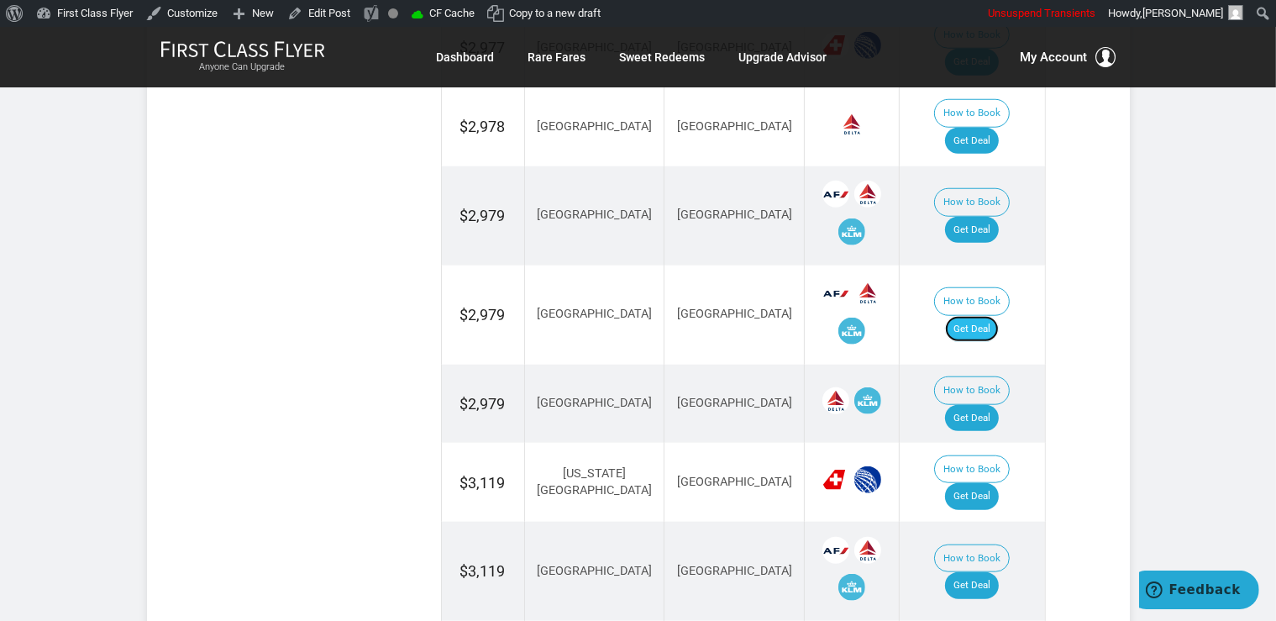
click at [998, 316] on link "Get Deal" at bounding box center [972, 329] width 54 height 27
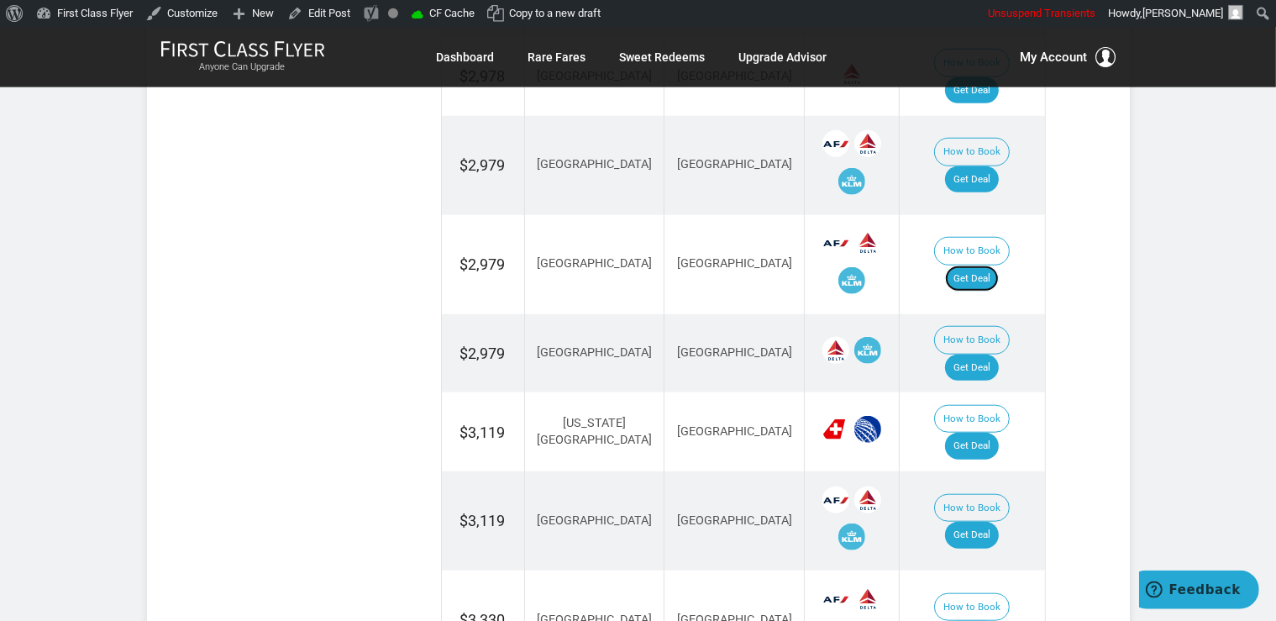
scroll to position [1684, 0]
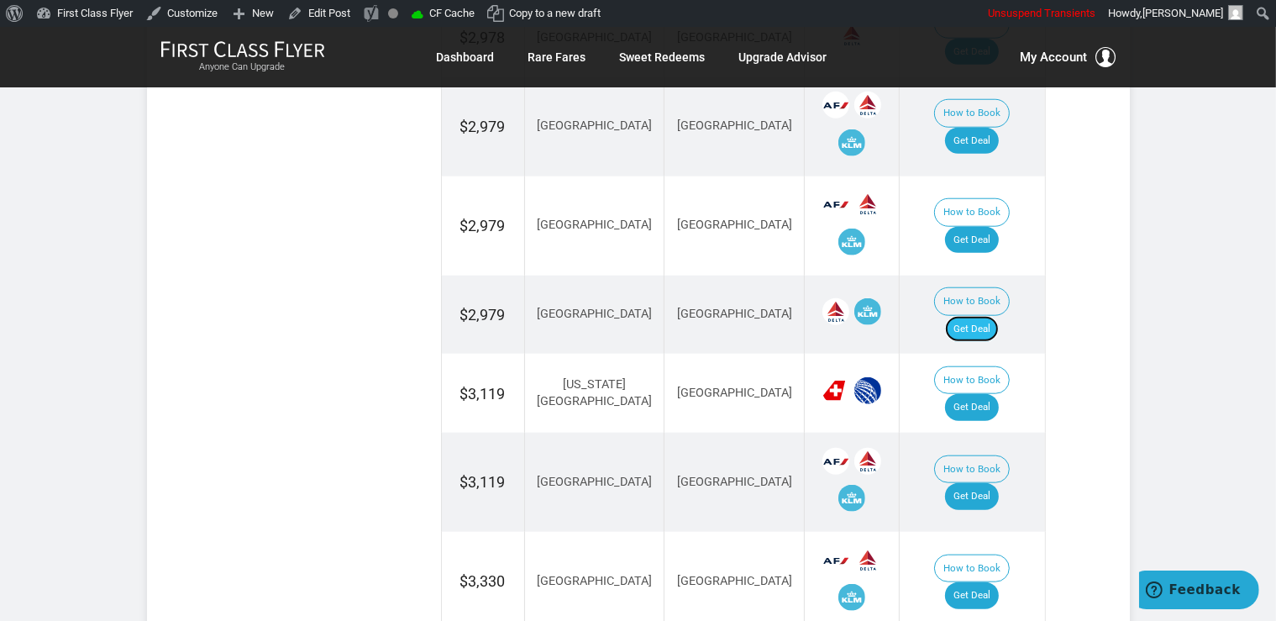
click at [983, 316] on link "Get Deal" at bounding box center [972, 329] width 54 height 27
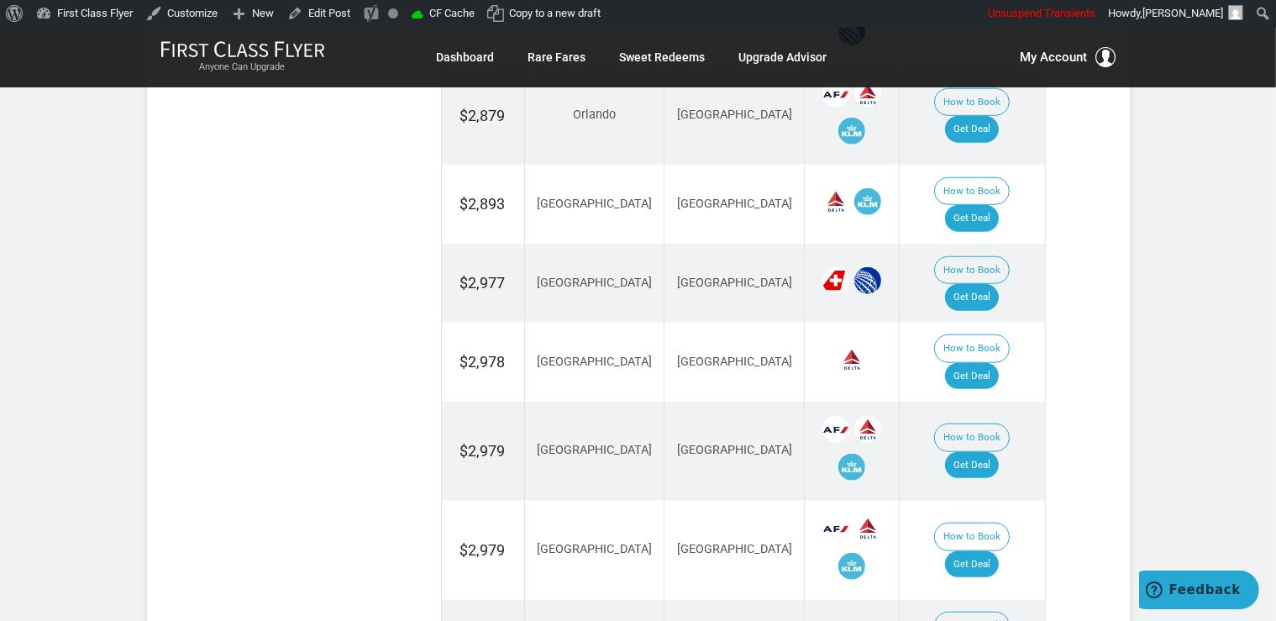
scroll to position [1330, 0]
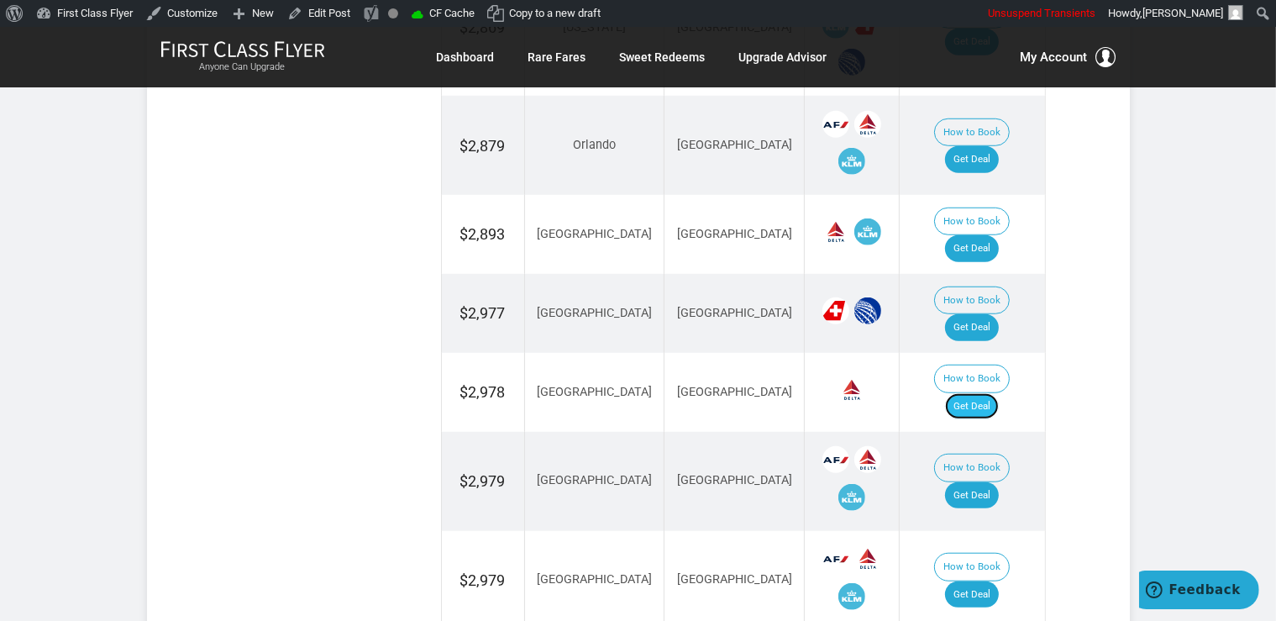
click at [966, 393] on link "Get Deal" at bounding box center [972, 406] width 54 height 27
click at [979, 393] on link "Get Deal" at bounding box center [972, 406] width 54 height 27
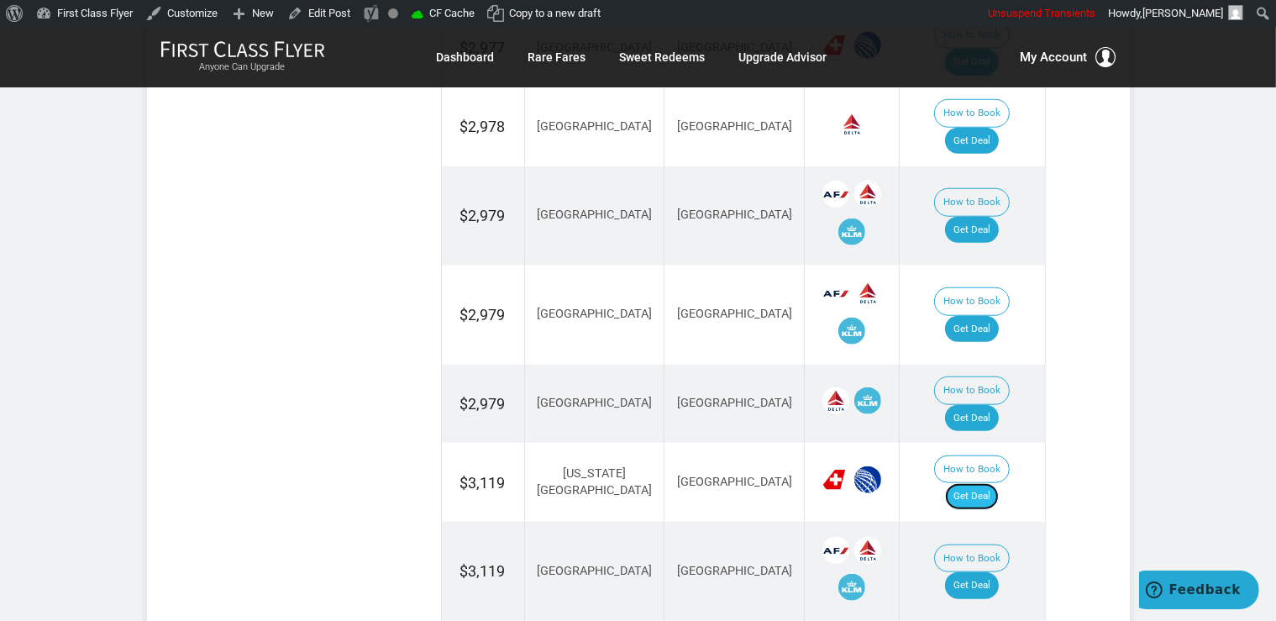
click at [979, 483] on link "Get Deal" at bounding box center [972, 496] width 54 height 27
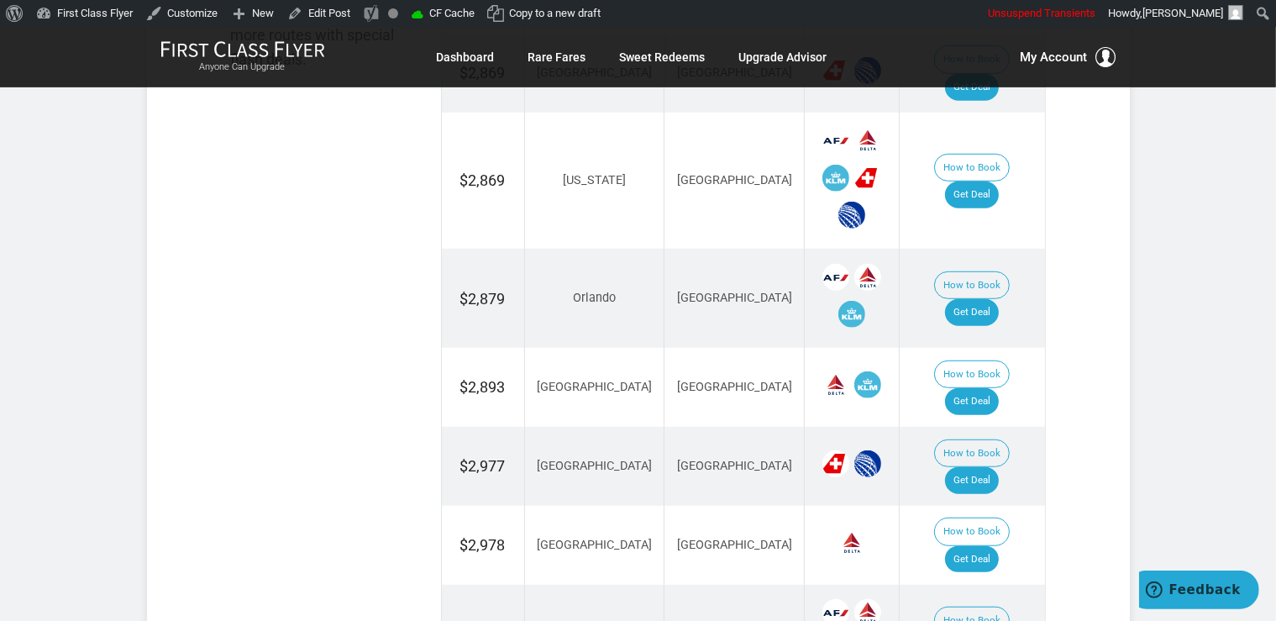
scroll to position [1152, 0]
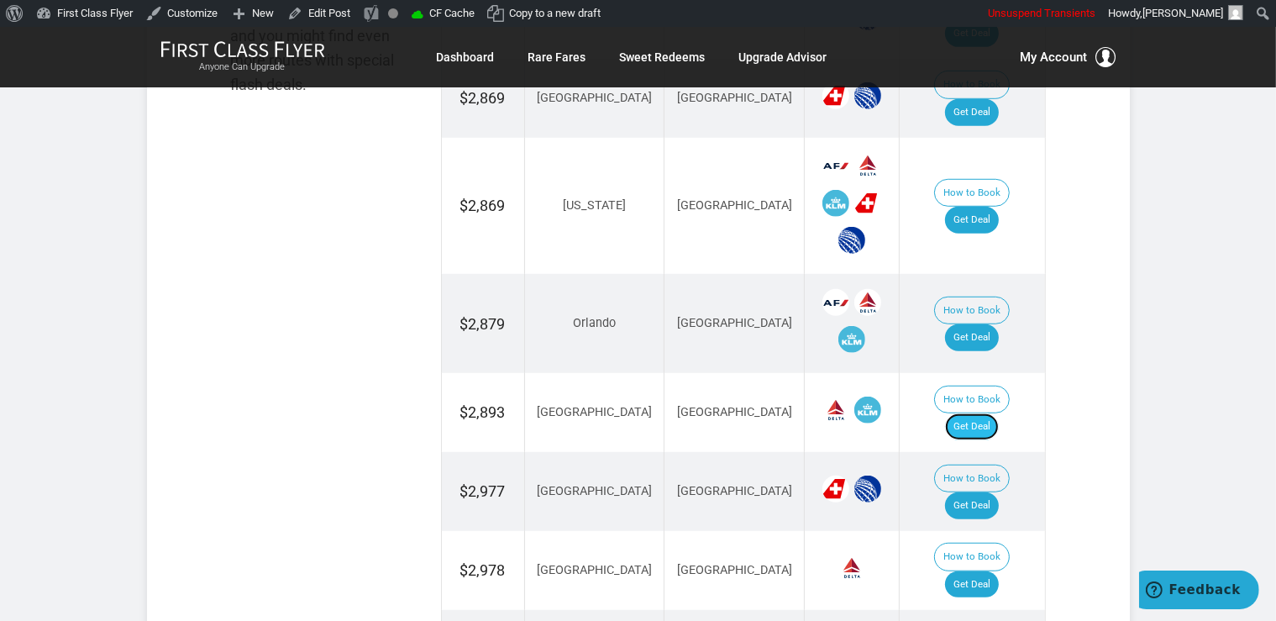
click at [979, 413] on link "Get Deal" at bounding box center [972, 426] width 54 height 27
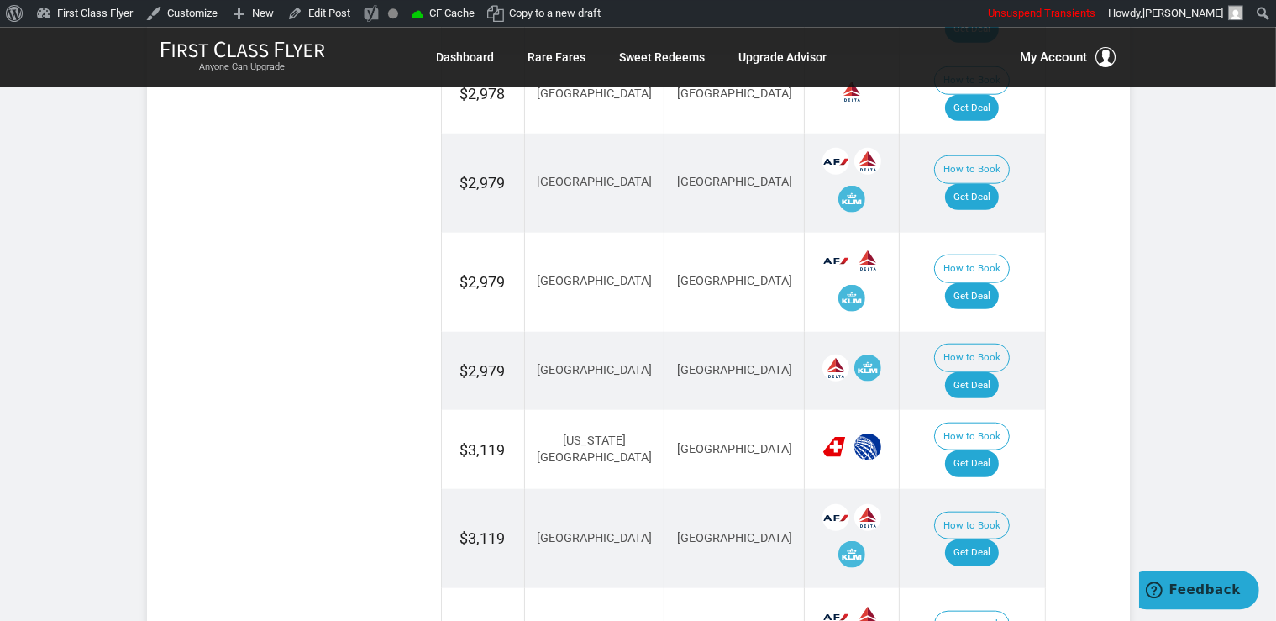
scroll to position [1684, 0]
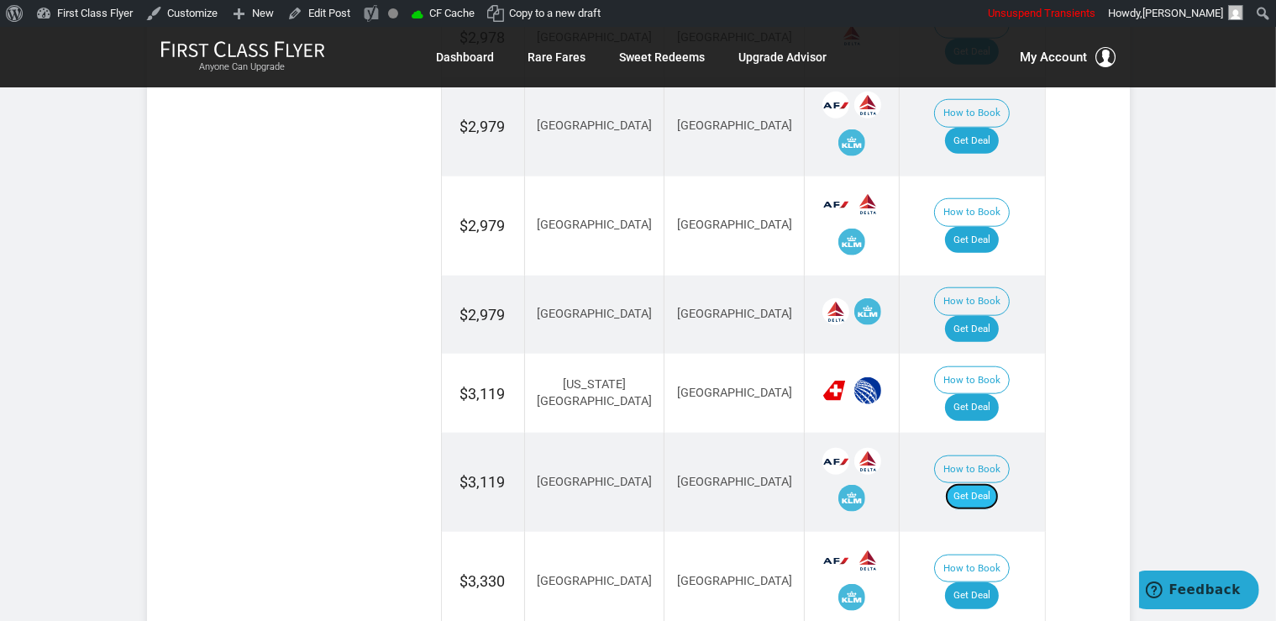
click at [989, 483] on link "Get Deal" at bounding box center [972, 496] width 54 height 27
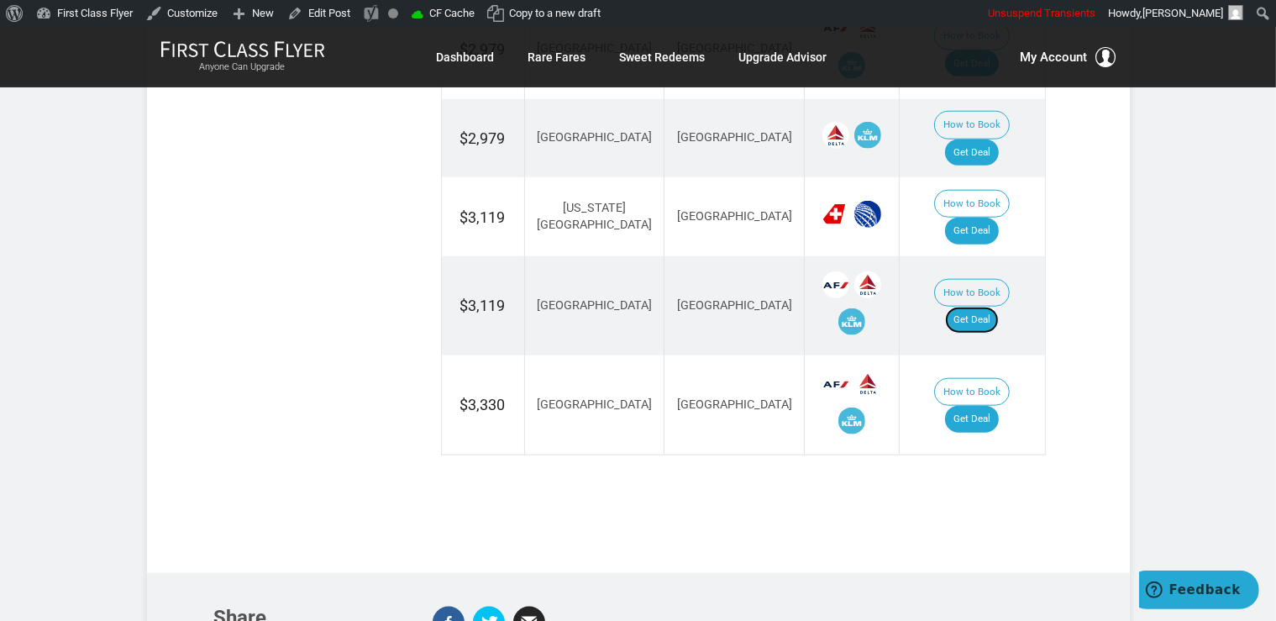
scroll to position [1862, 0]
click at [982, 405] on link "Get Deal" at bounding box center [972, 418] width 54 height 27
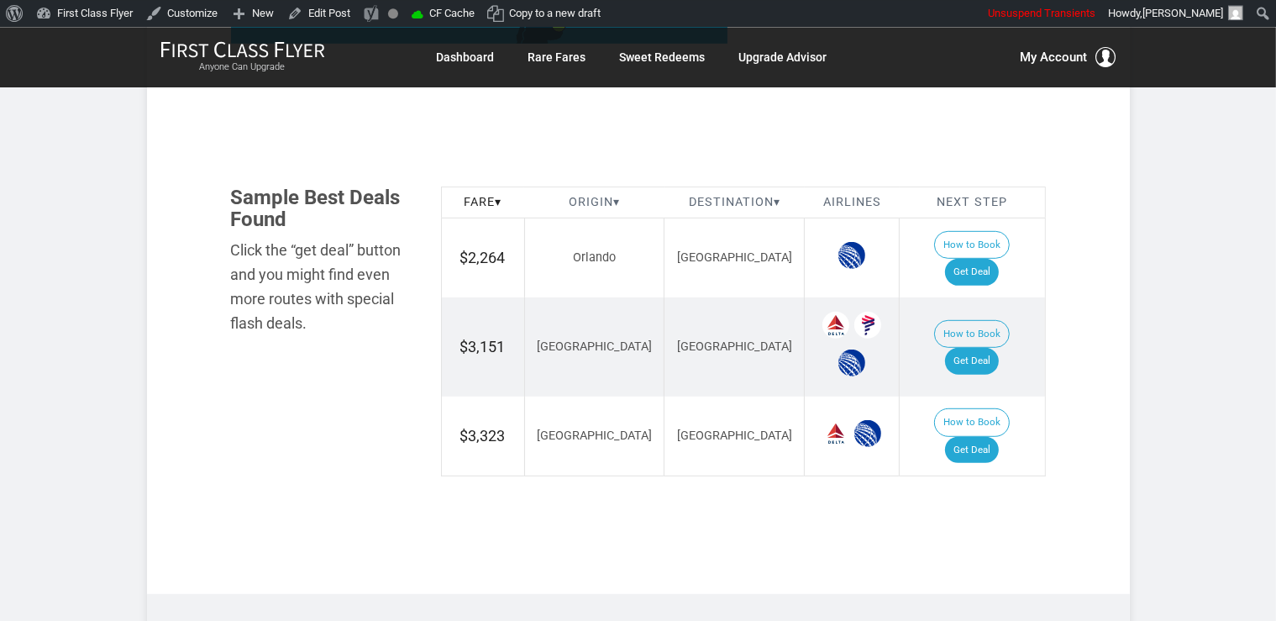
scroll to position [887, 0]
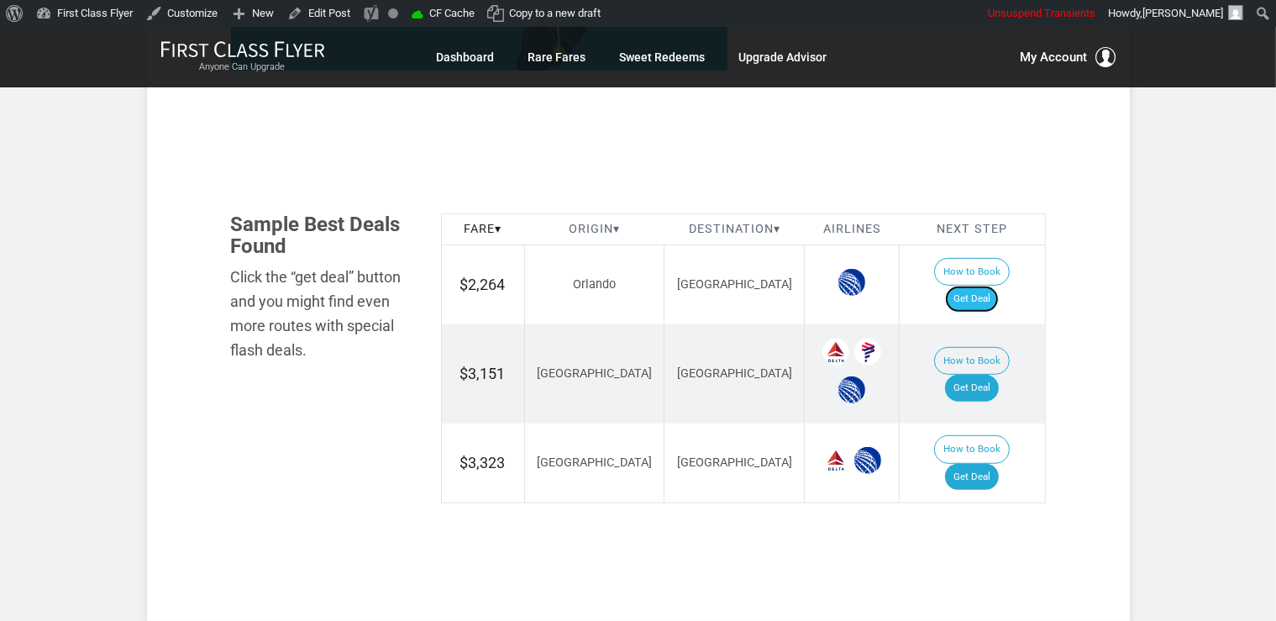
click at [990, 286] on link "Get Deal" at bounding box center [972, 299] width 54 height 27
click at [979, 375] on link "Get Deal" at bounding box center [972, 388] width 54 height 27
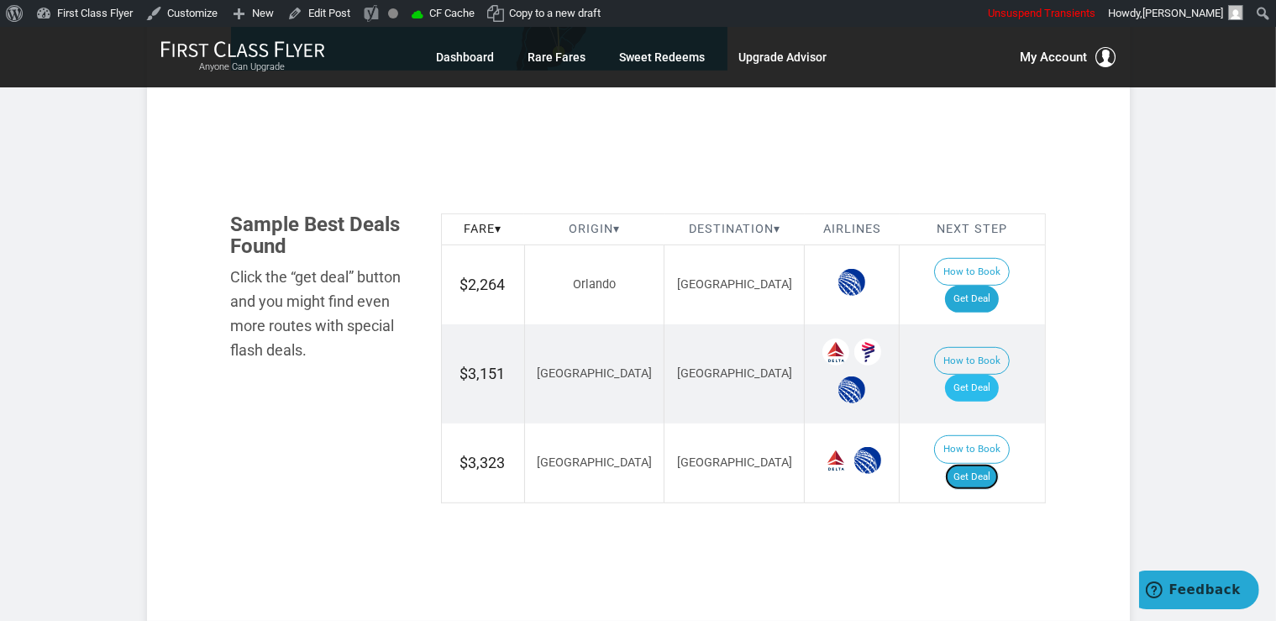
click at [998, 464] on link "Get Deal" at bounding box center [972, 477] width 54 height 27
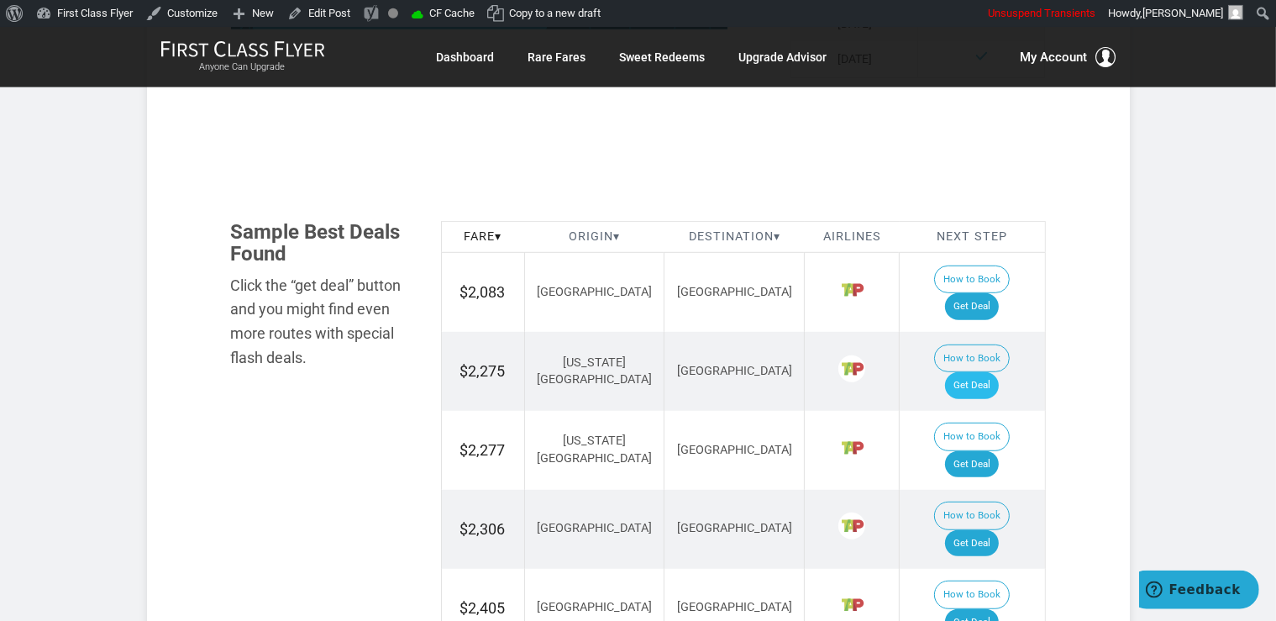
scroll to position [975, 0]
click at [984, 291] on link "Get Deal" at bounding box center [972, 304] width 54 height 27
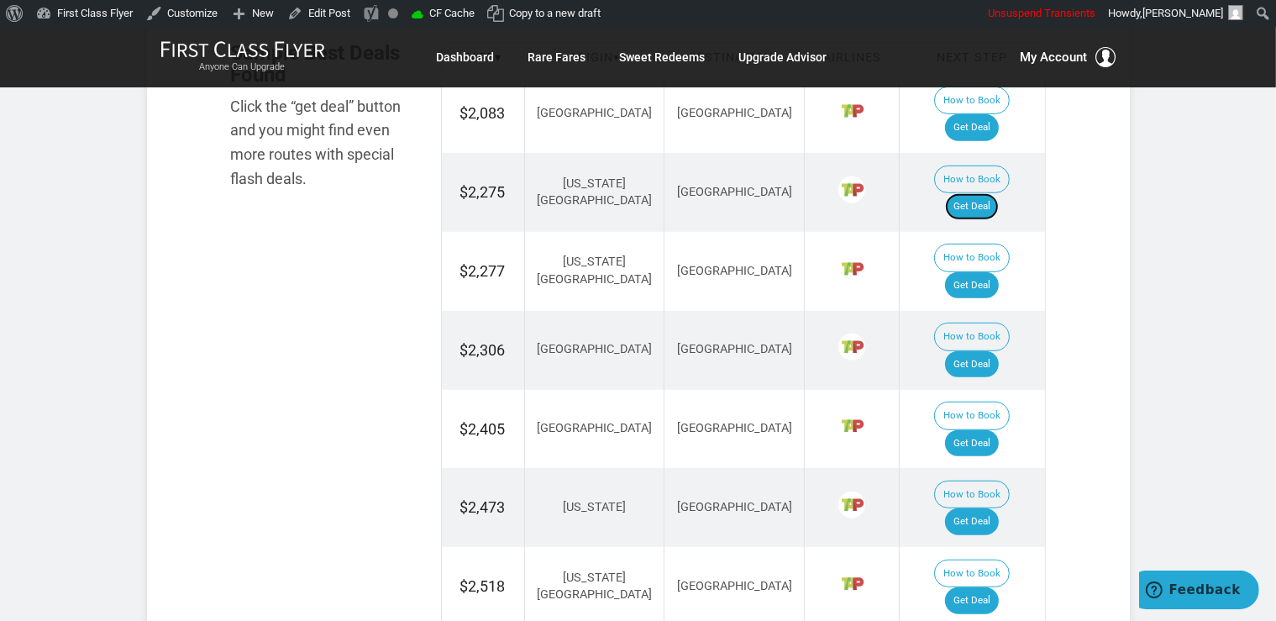
click at [973, 193] on link "Get Deal" at bounding box center [972, 206] width 54 height 27
click at [982, 272] on link "Get Deal" at bounding box center [972, 285] width 54 height 27
click at [982, 351] on link "Get Deal" at bounding box center [972, 364] width 54 height 27
click at [984, 430] on link "Get Deal" at bounding box center [972, 443] width 54 height 27
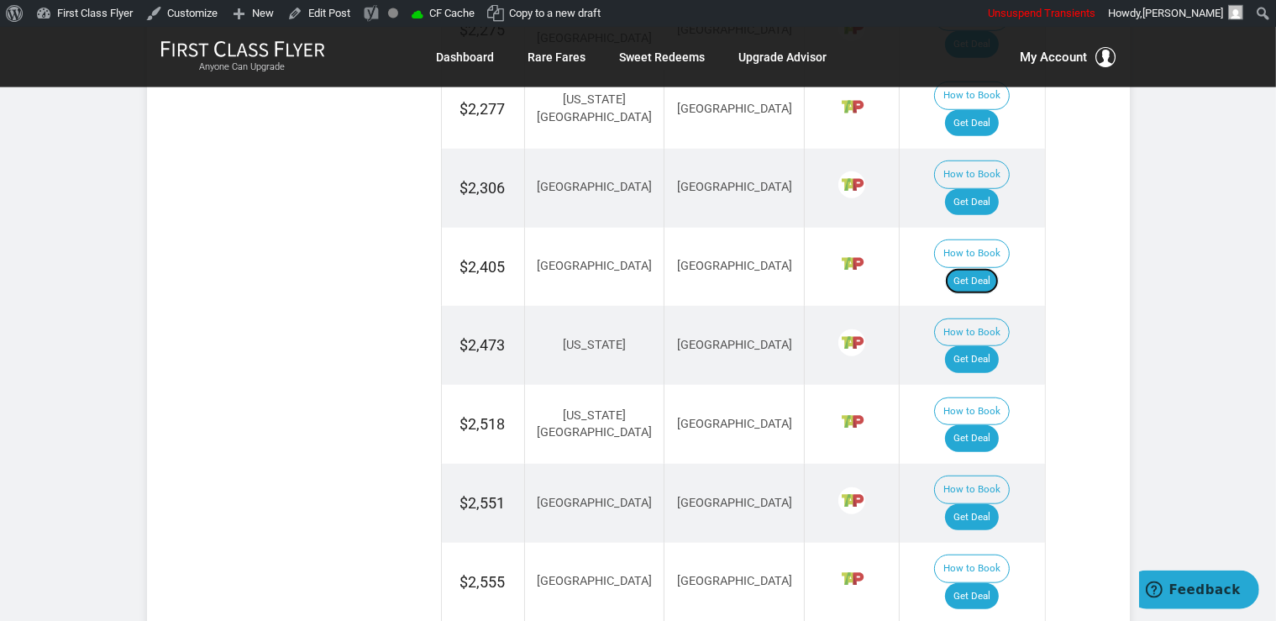
scroll to position [1330, 0]
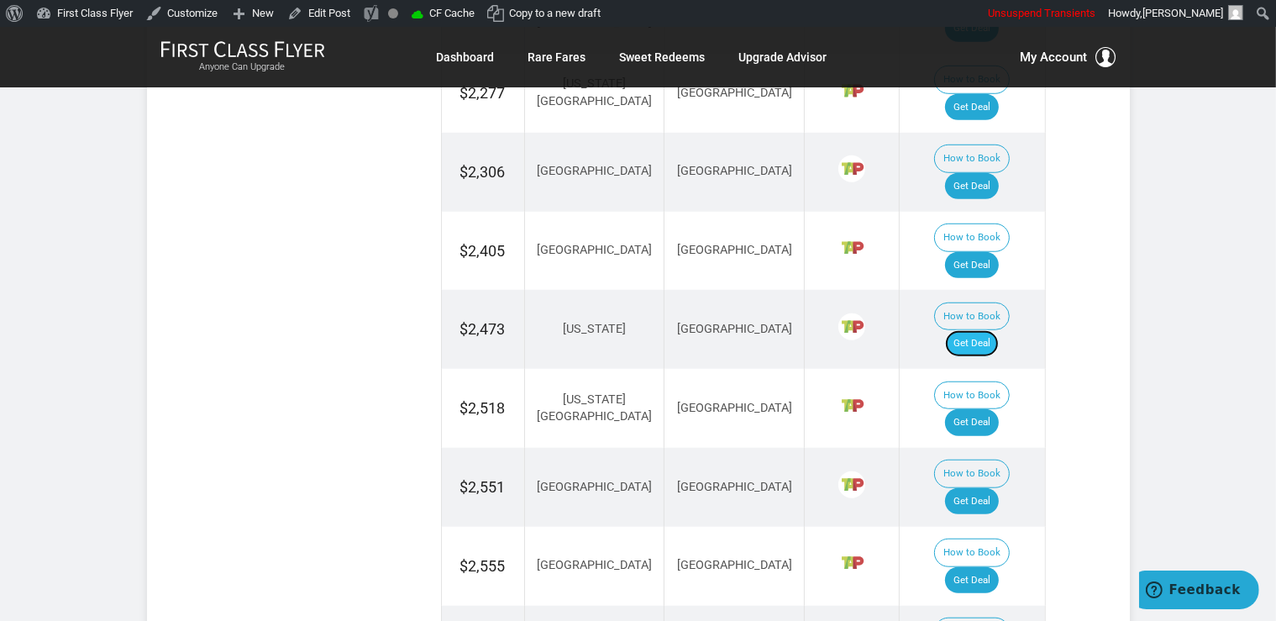
click at [992, 330] on link "Get Deal" at bounding box center [972, 343] width 54 height 27
click at [989, 409] on link "Get Deal" at bounding box center [972, 422] width 54 height 27
click at [977, 567] on link "Get Deal" at bounding box center [972, 580] width 54 height 27
click at [996, 488] on link "Get Deal" at bounding box center [972, 501] width 54 height 27
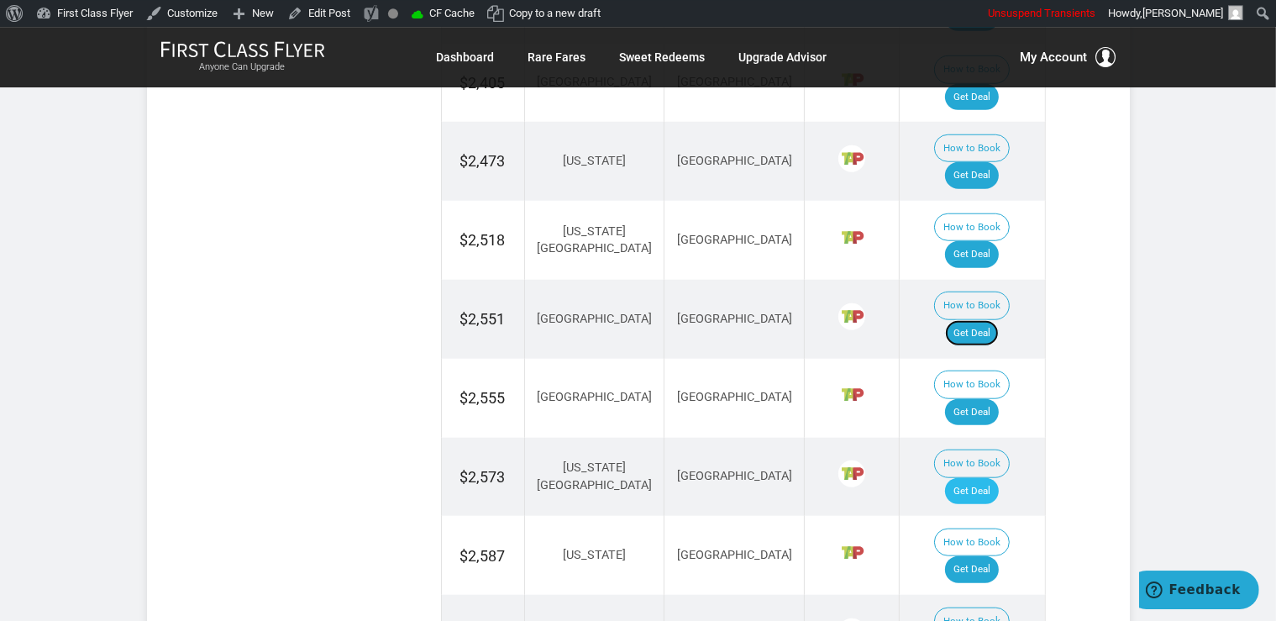
scroll to position [1507, 0]
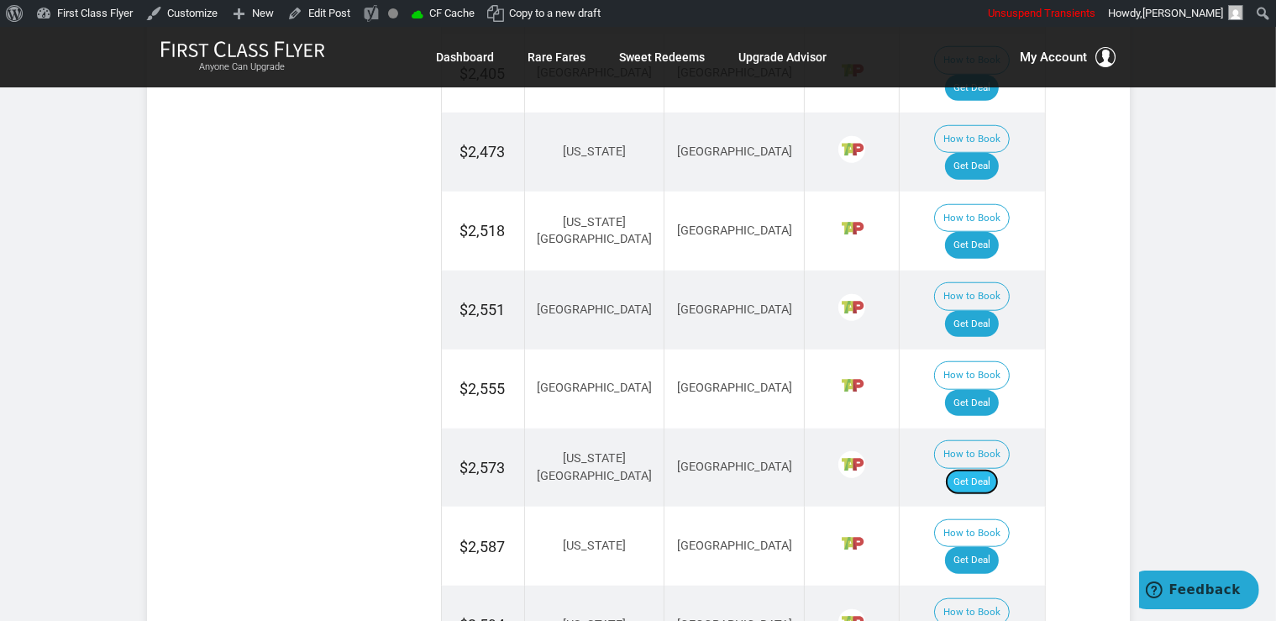
click at [972, 469] on link "Get Deal" at bounding box center [972, 482] width 54 height 27
click at [976, 547] on link "Get Deal" at bounding box center [972, 560] width 54 height 27
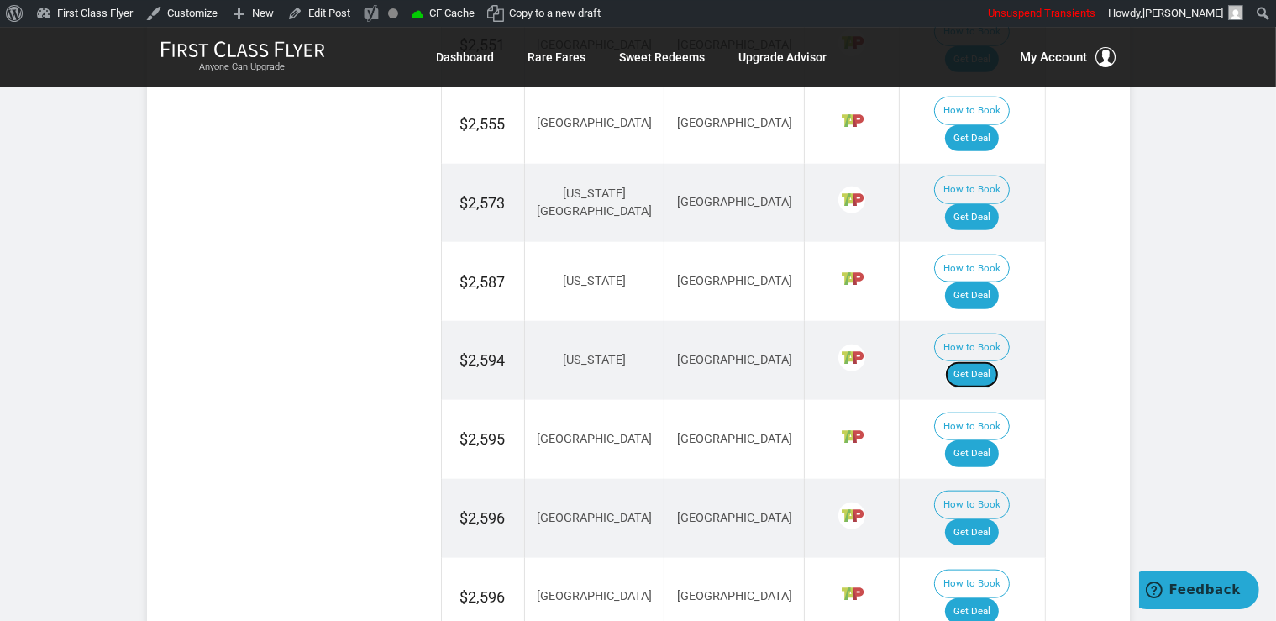
scroll to position [1773, 0]
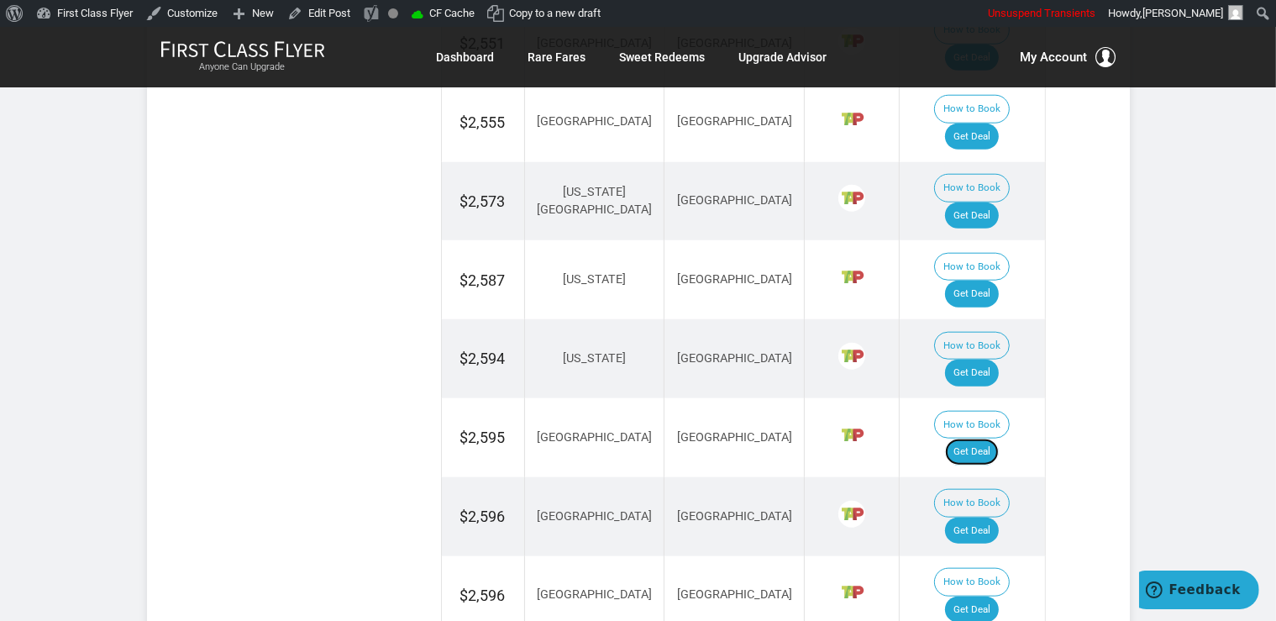
click at [993, 438] on link "Get Deal" at bounding box center [972, 451] width 54 height 27
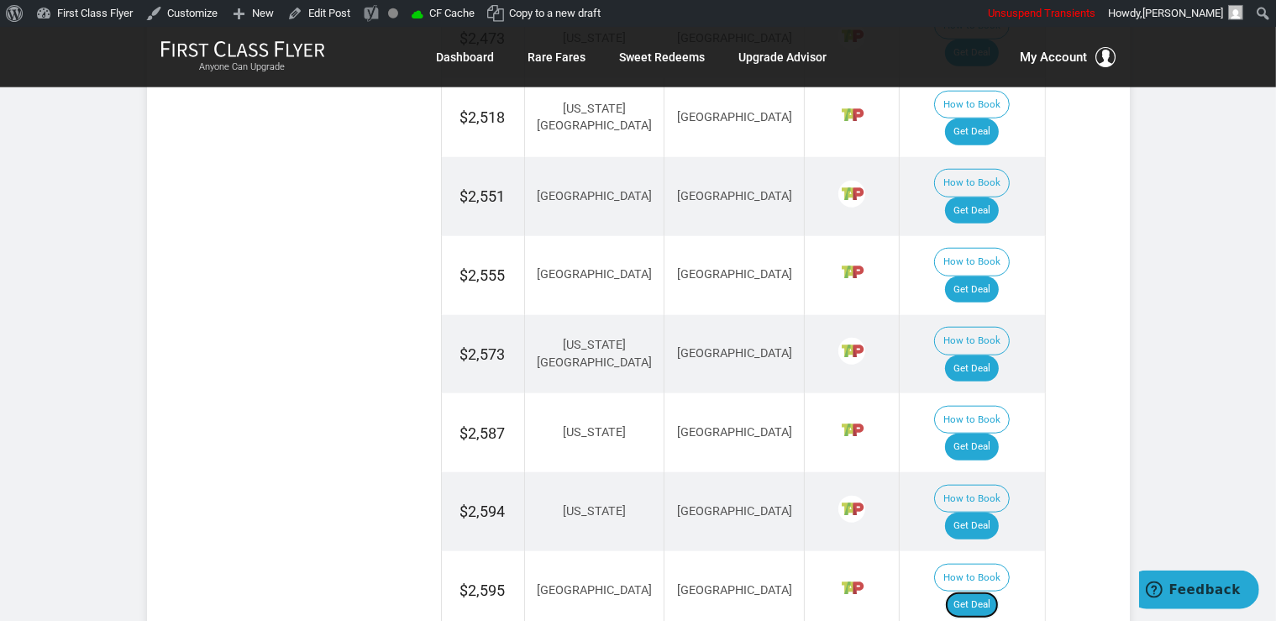
scroll to position [1595, 0]
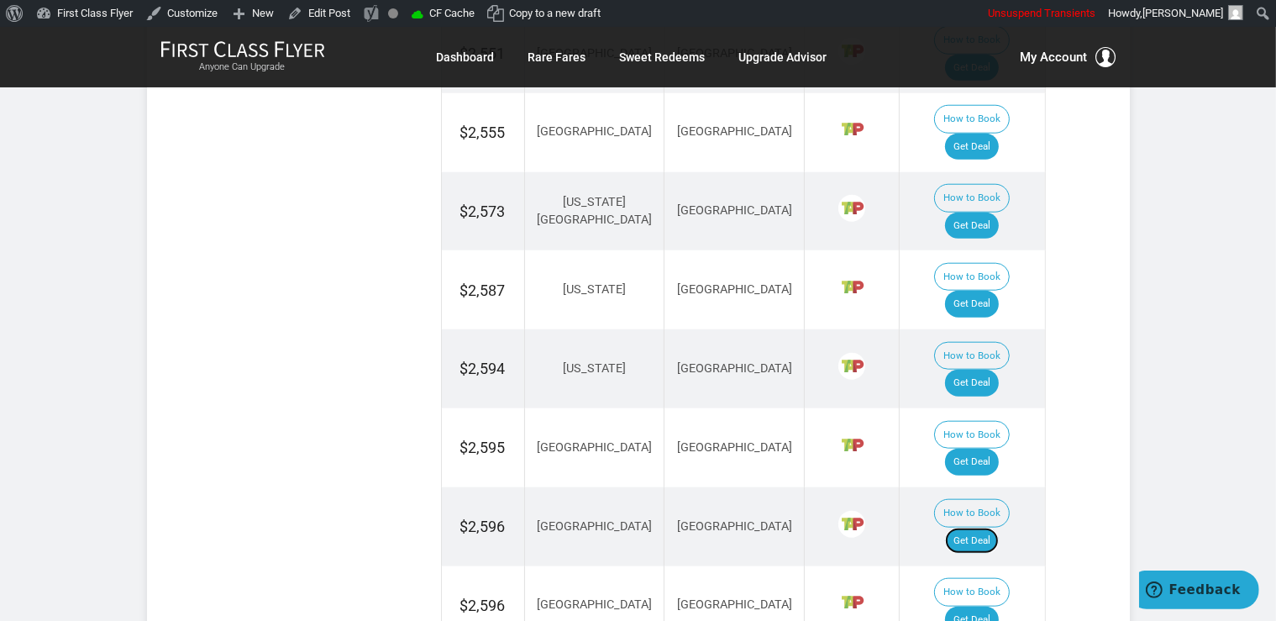
scroll to position [1773, 0]
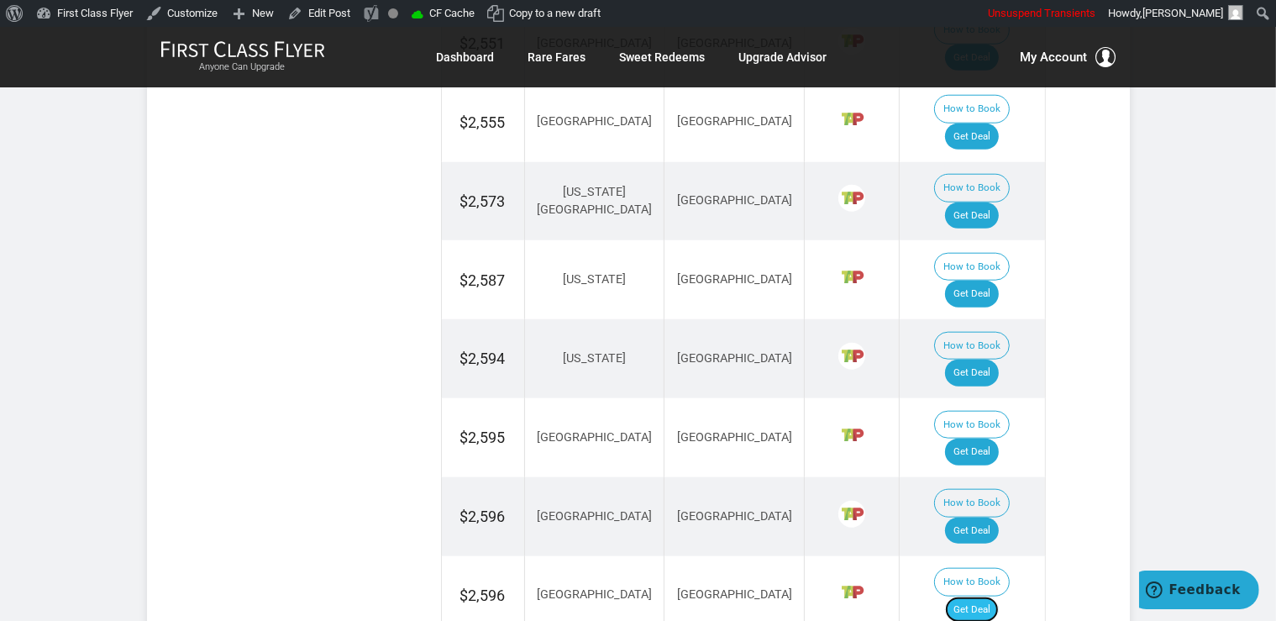
click at [998, 596] on link "Get Deal" at bounding box center [972, 609] width 54 height 27
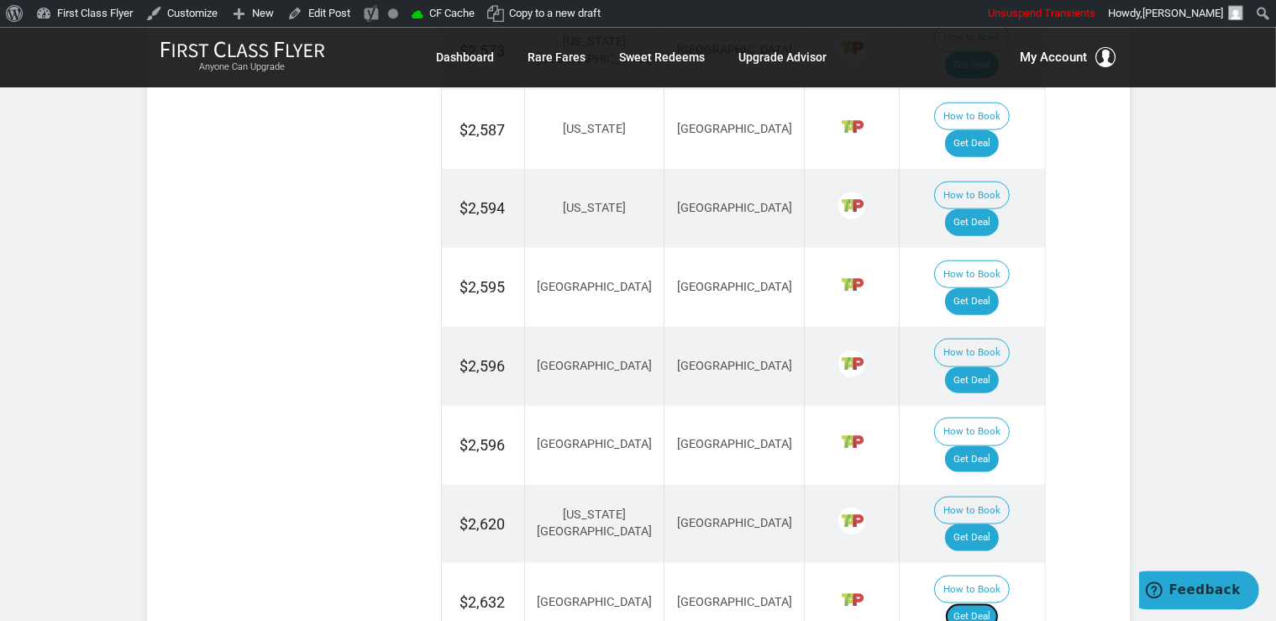
scroll to position [1951, 0]
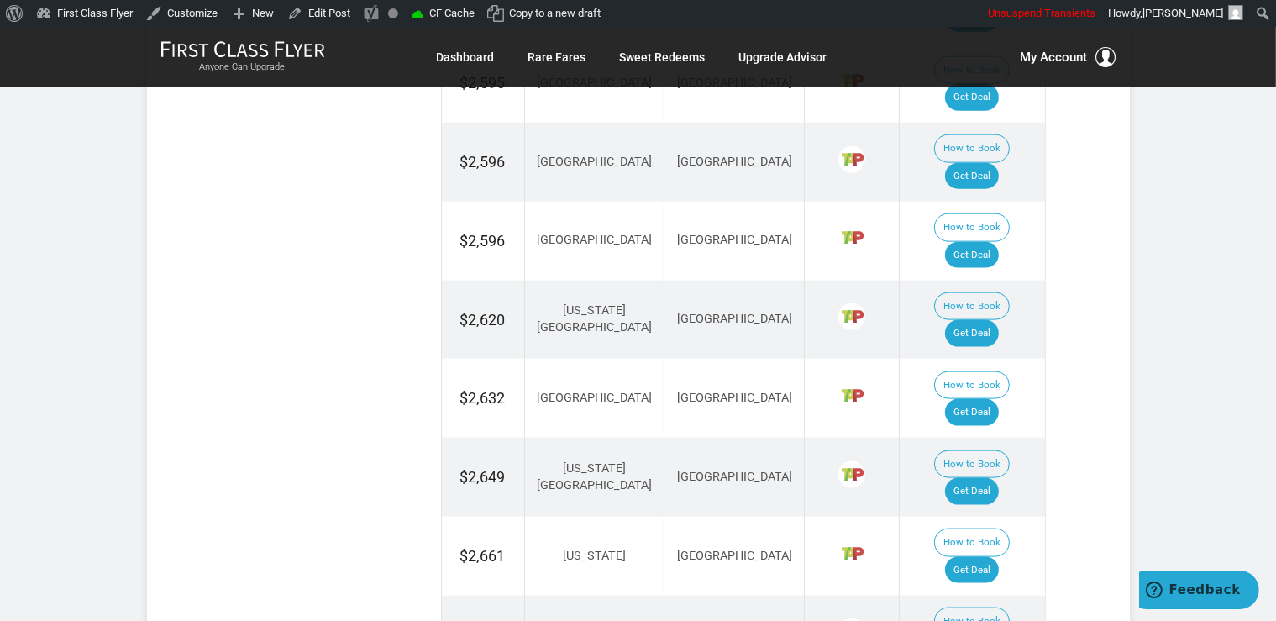
scroll to position [2305, 0]
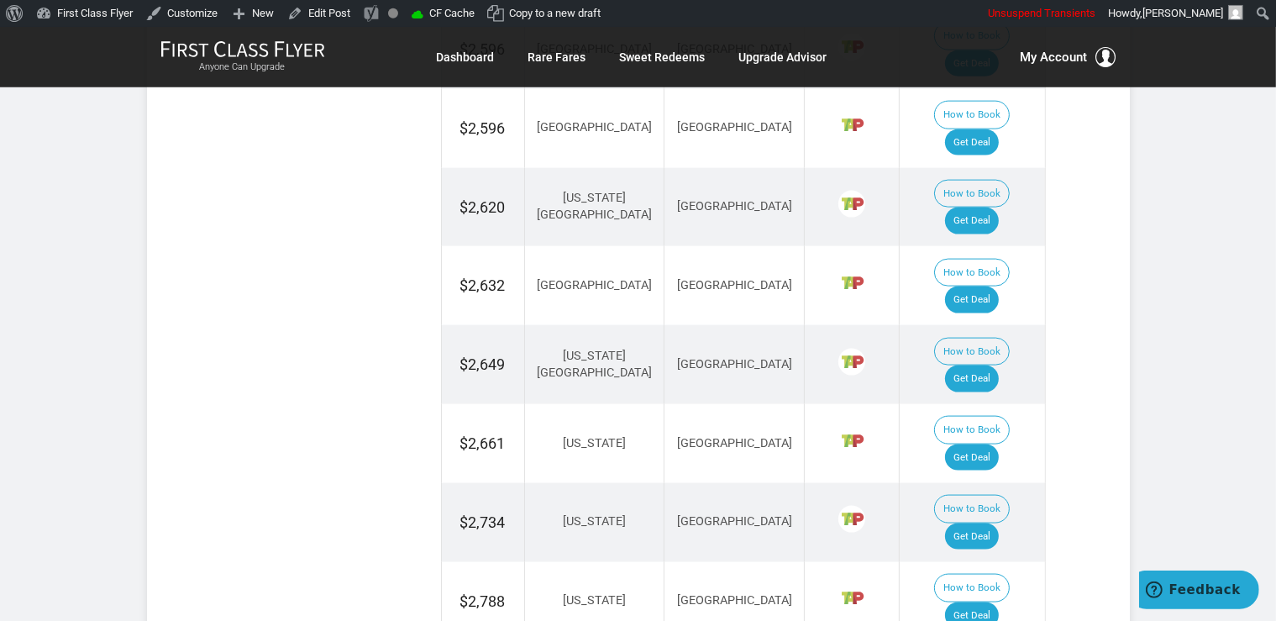
scroll to position [2217, 0]
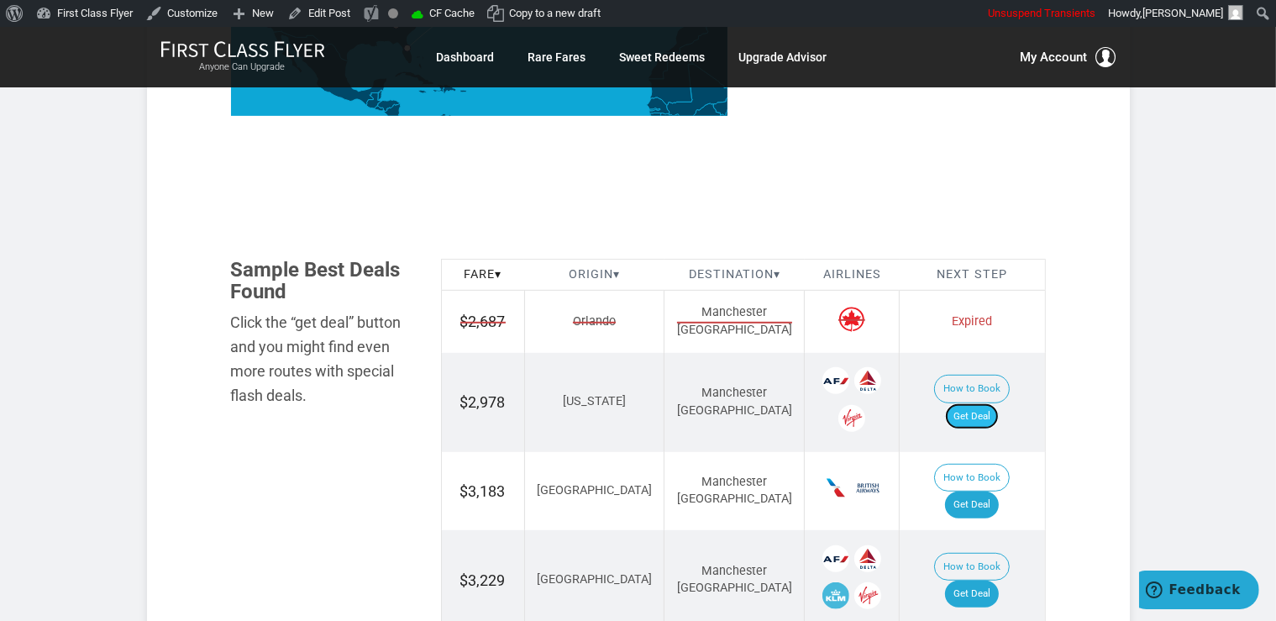
click at [988, 403] on link "Get Deal" at bounding box center [972, 416] width 54 height 27
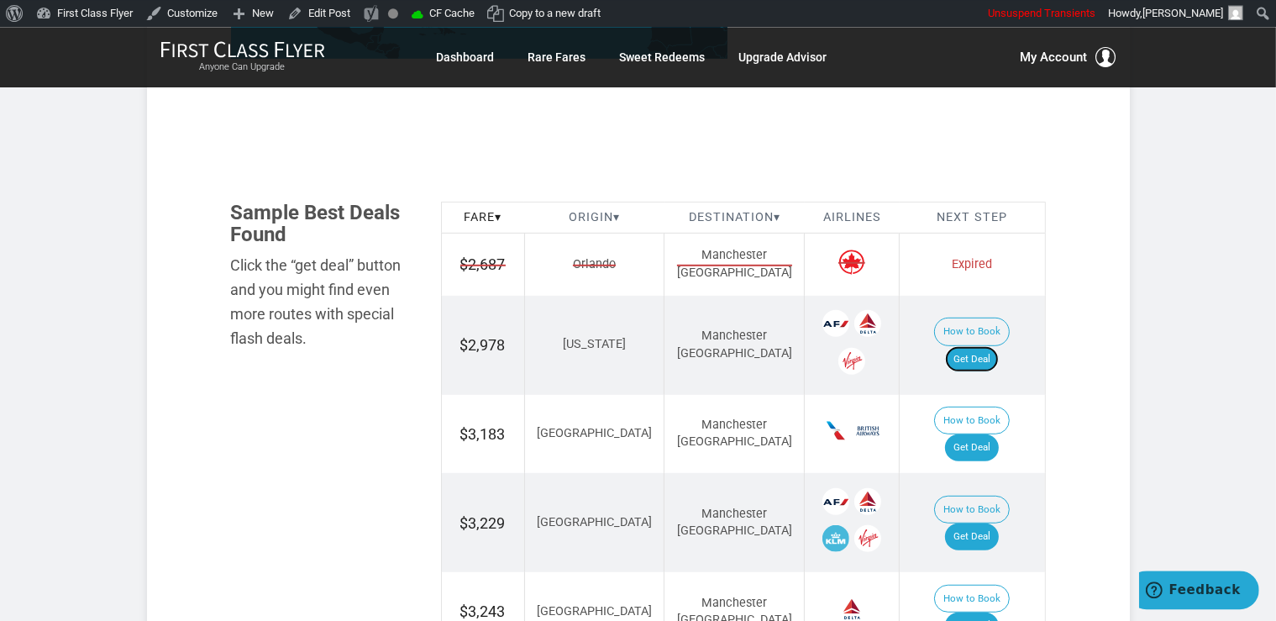
scroll to position [1152, 0]
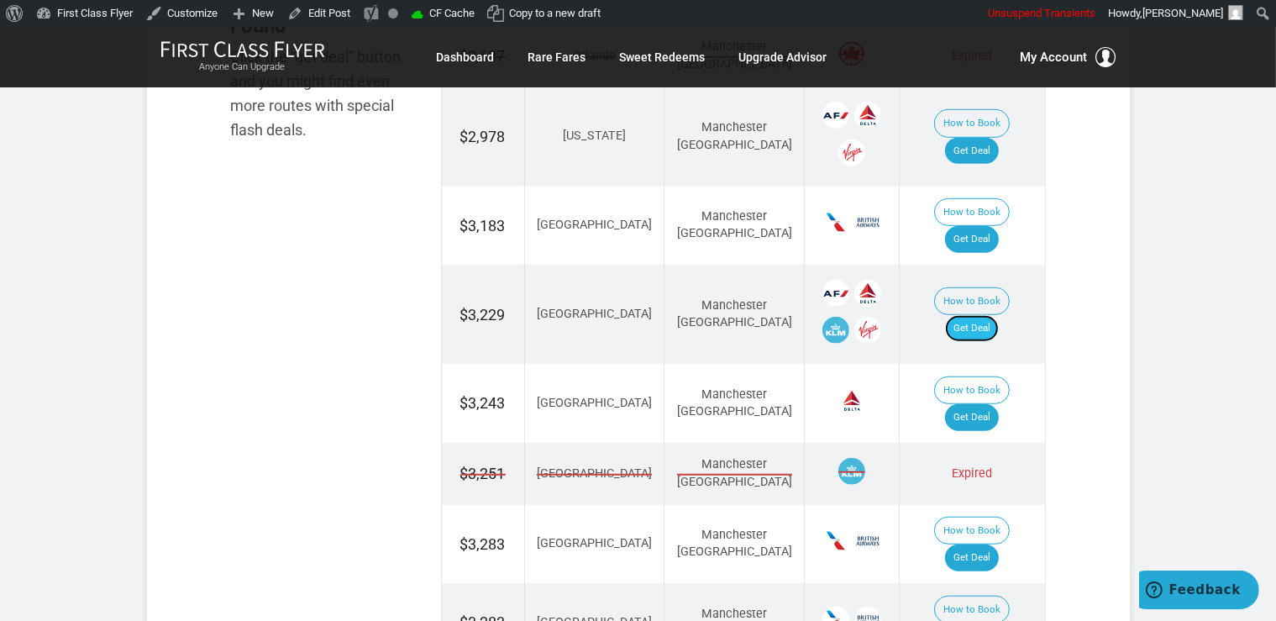
click at [998, 315] on link "Get Deal" at bounding box center [972, 328] width 54 height 27
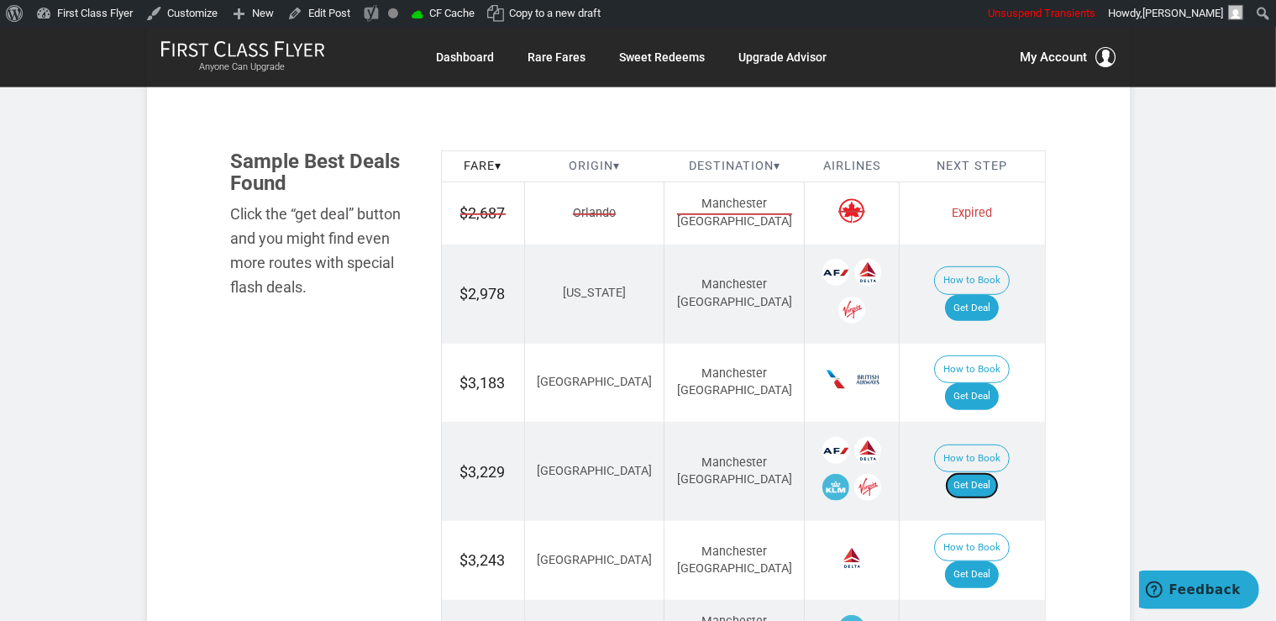
scroll to position [975, 0]
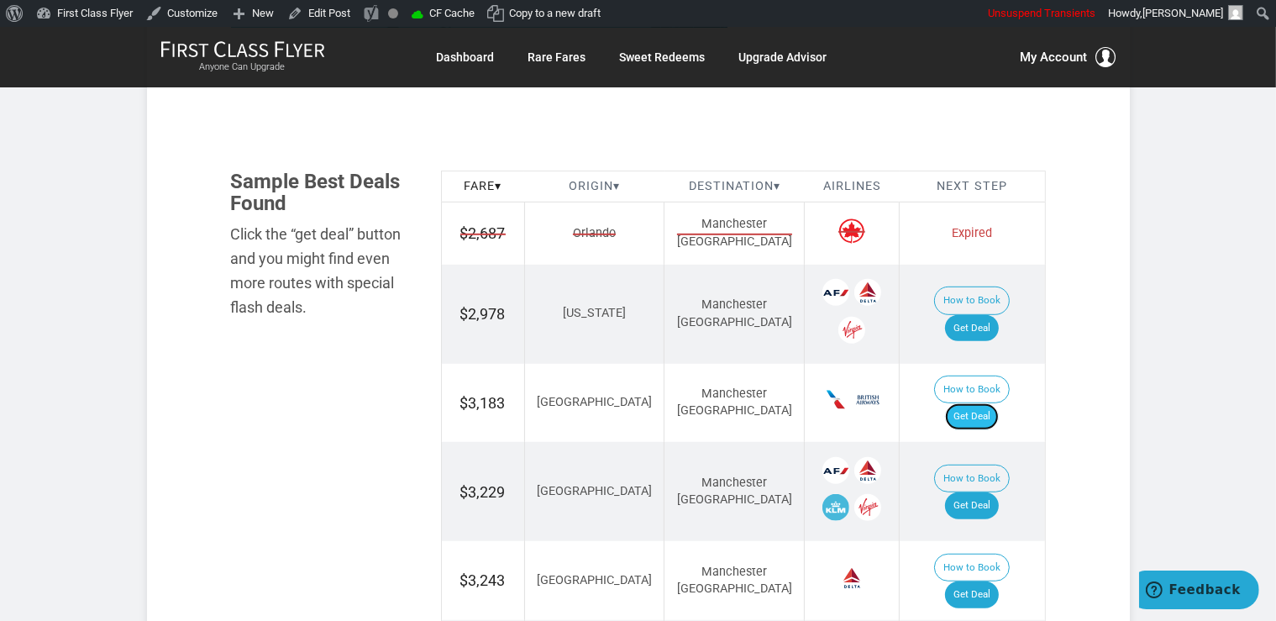
click at [998, 403] on link "Get Deal" at bounding box center [972, 416] width 54 height 27
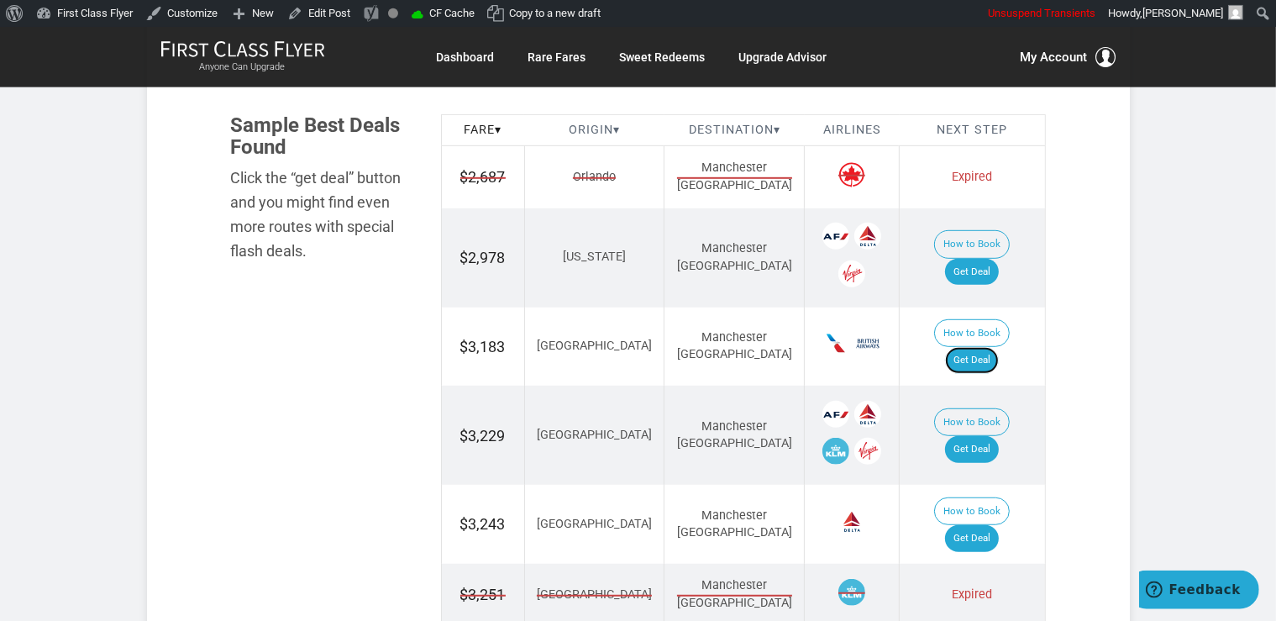
scroll to position [1064, 0]
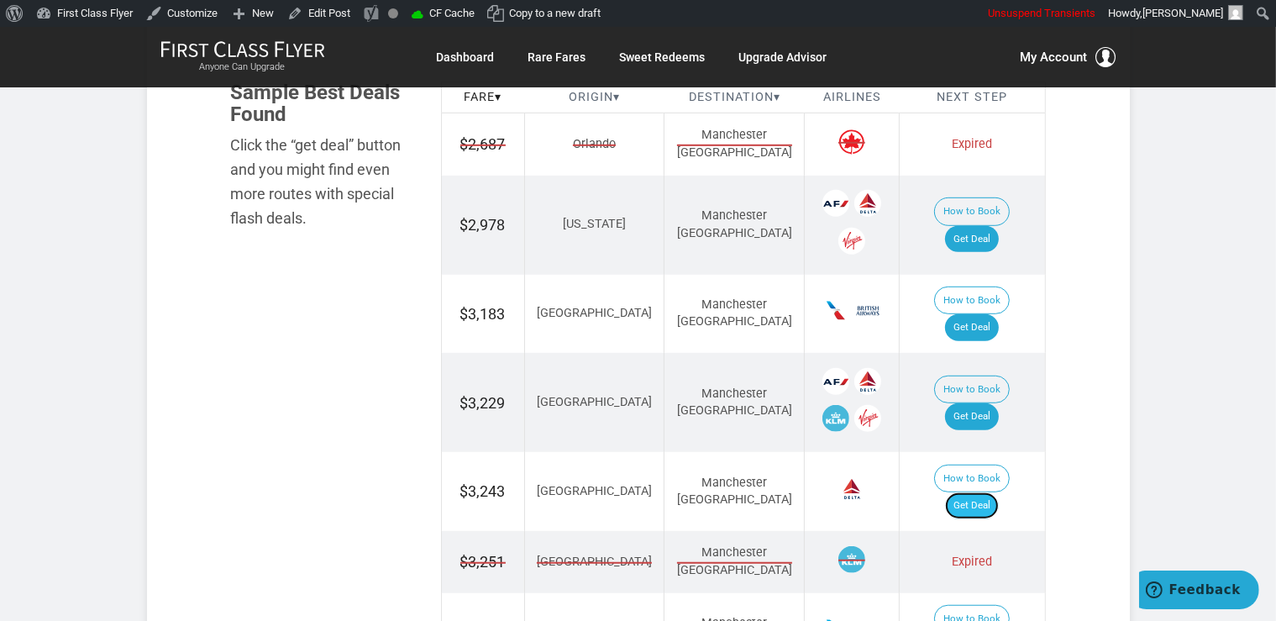
click at [988, 492] on link "Get Deal" at bounding box center [972, 505] width 54 height 27
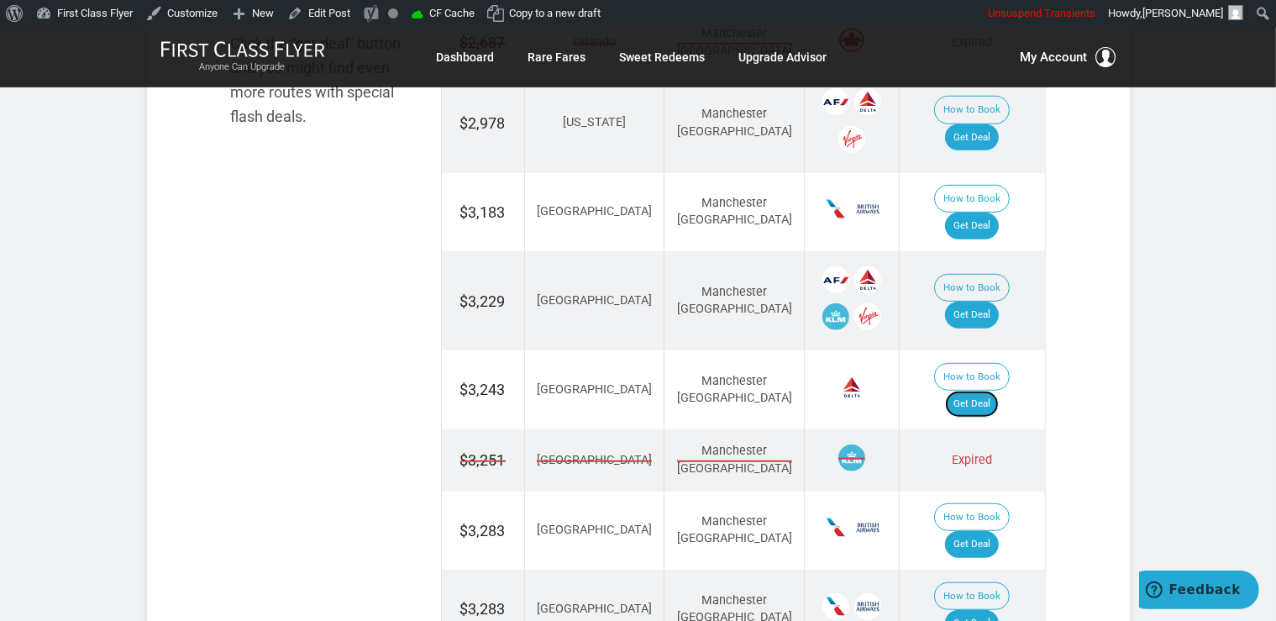
scroll to position [1241, 0]
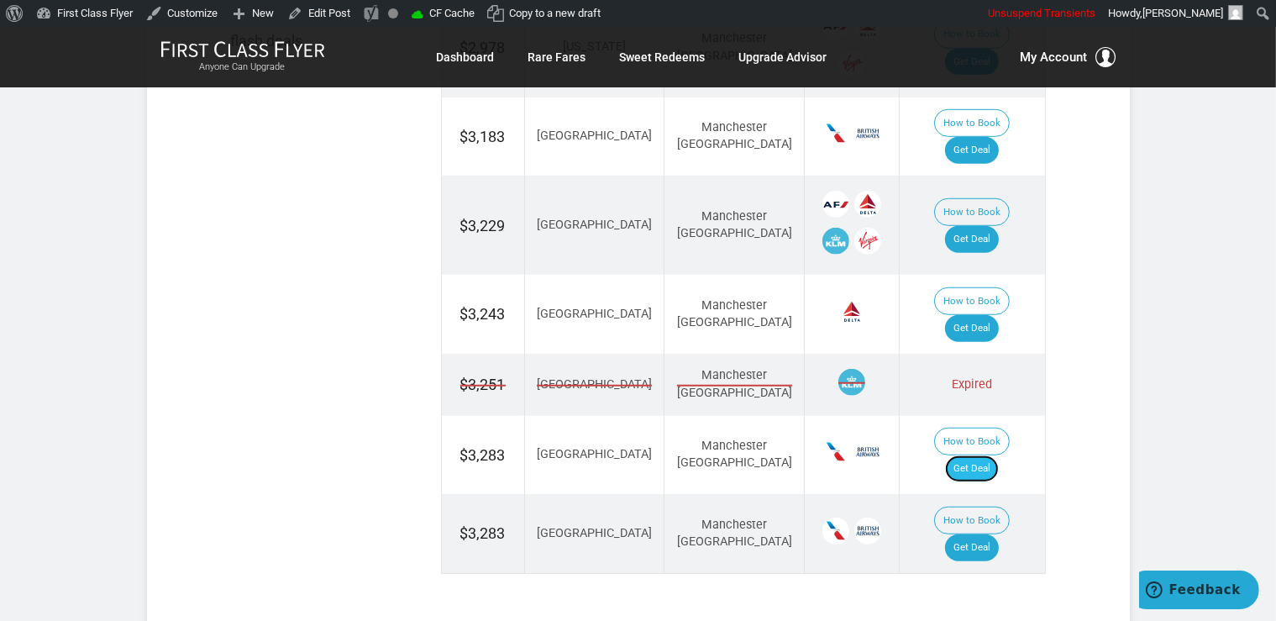
click at [973, 455] on link "Get Deal" at bounding box center [972, 468] width 54 height 27
click at [972, 534] on link "Get Deal" at bounding box center [972, 547] width 54 height 27
click at [960, 534] on link "Get Deal" at bounding box center [972, 547] width 54 height 27
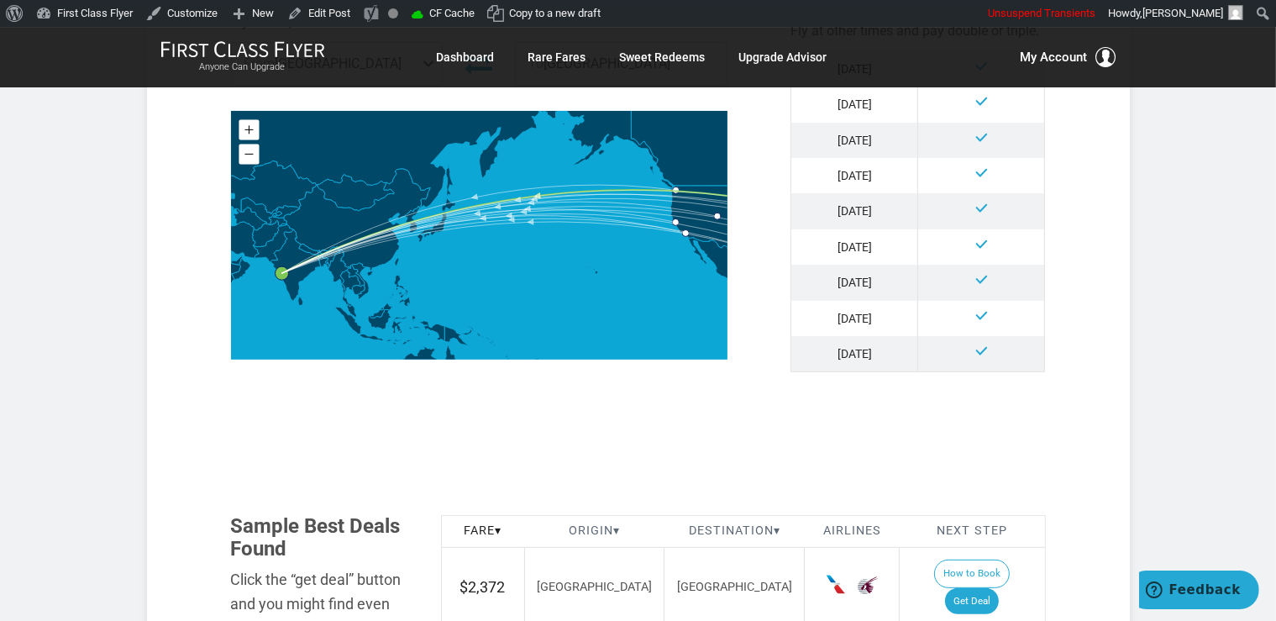
scroll to position [975, 0]
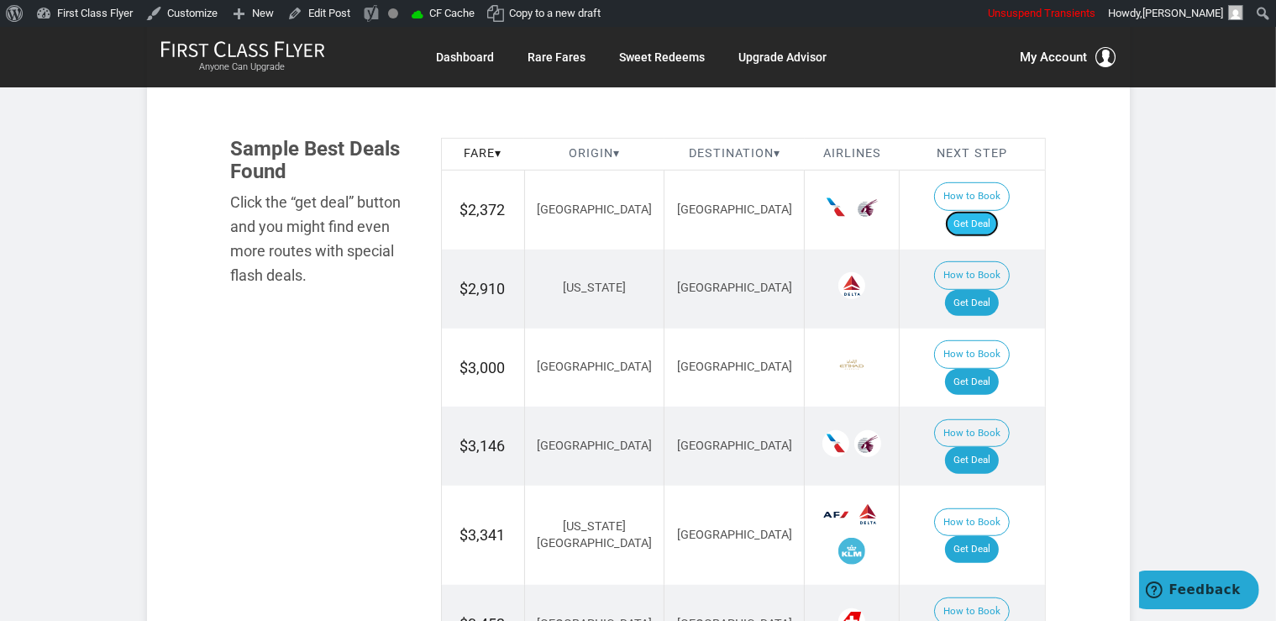
click at [972, 211] on link "Get Deal" at bounding box center [972, 224] width 54 height 27
click at [986, 290] on link "Get Deal" at bounding box center [972, 303] width 54 height 27
click at [998, 369] on link "Get Deal" at bounding box center [972, 382] width 54 height 27
click at [976, 447] on link "Get Deal" at bounding box center [972, 460] width 54 height 27
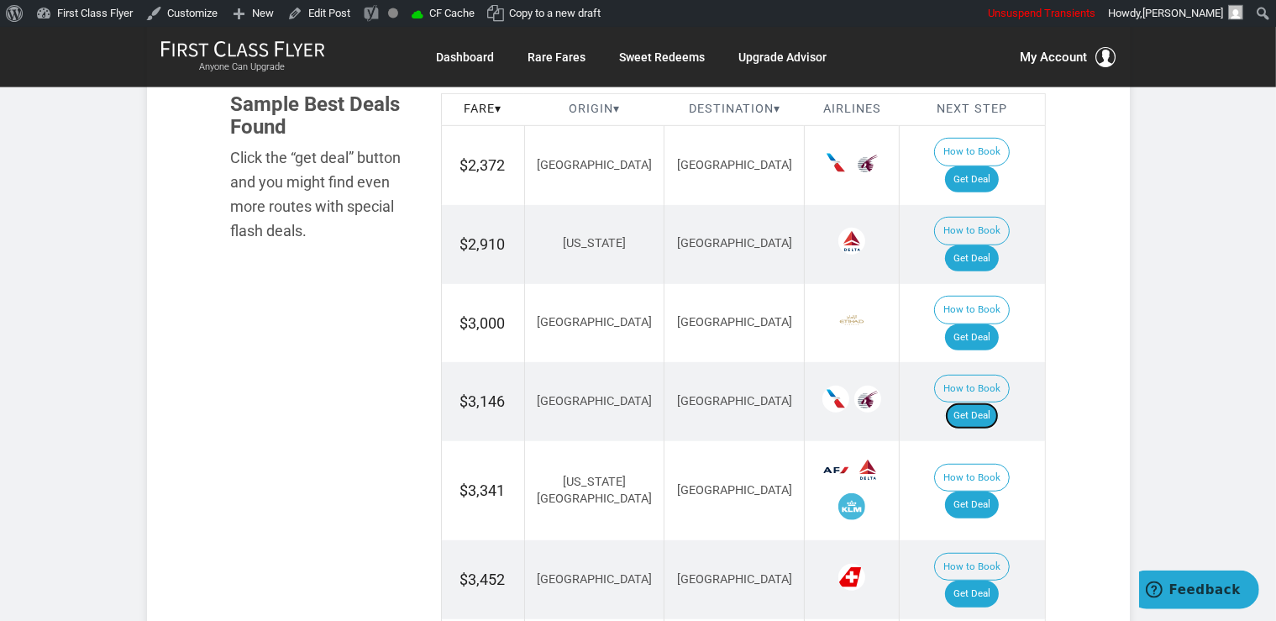
scroll to position [1064, 0]
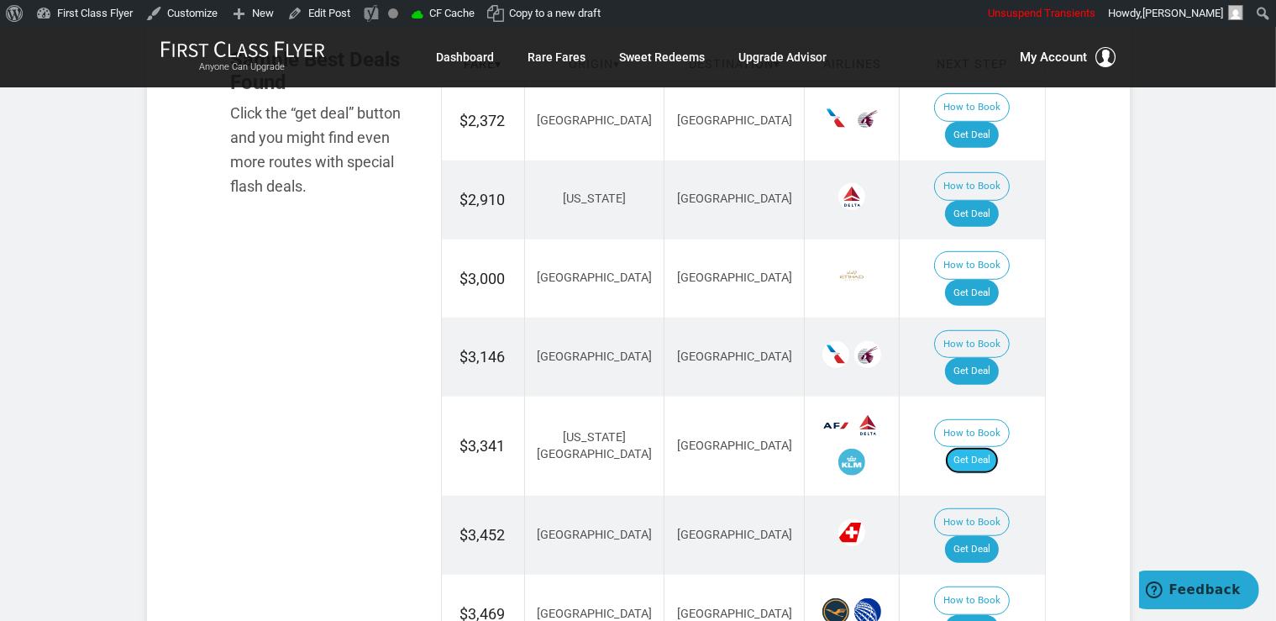
click at [989, 447] on link "Get Deal" at bounding box center [972, 460] width 54 height 27
click at [982, 280] on link "Get Deal" at bounding box center [972, 293] width 54 height 27
click at [995, 358] on link "Get Deal" at bounding box center [972, 371] width 54 height 27
click at [981, 447] on link "Get Deal" at bounding box center [972, 460] width 54 height 27
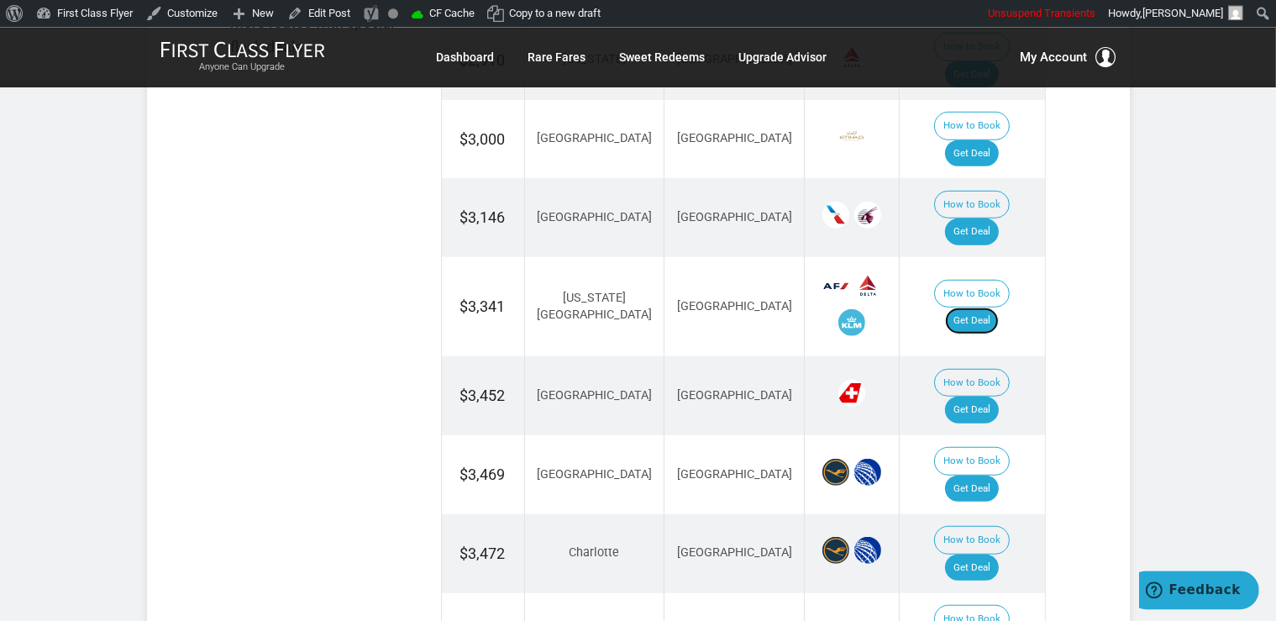
scroll to position [1241, 0]
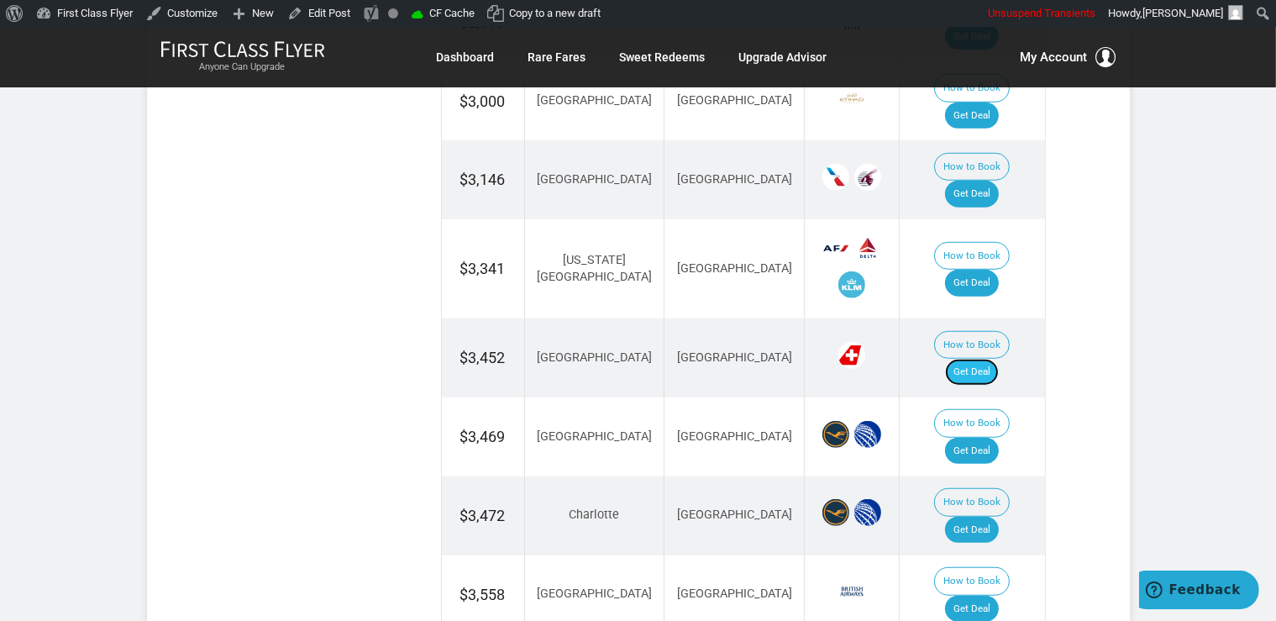
click at [989, 359] on link "Get Deal" at bounding box center [972, 372] width 54 height 27
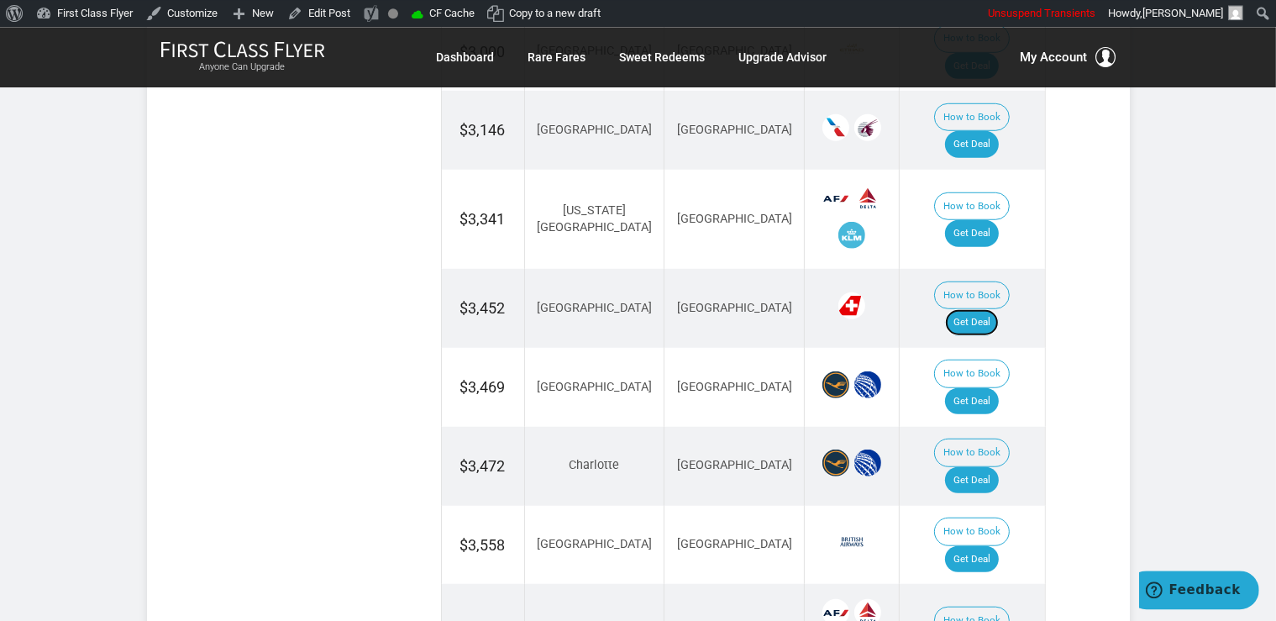
scroll to position [1330, 0]
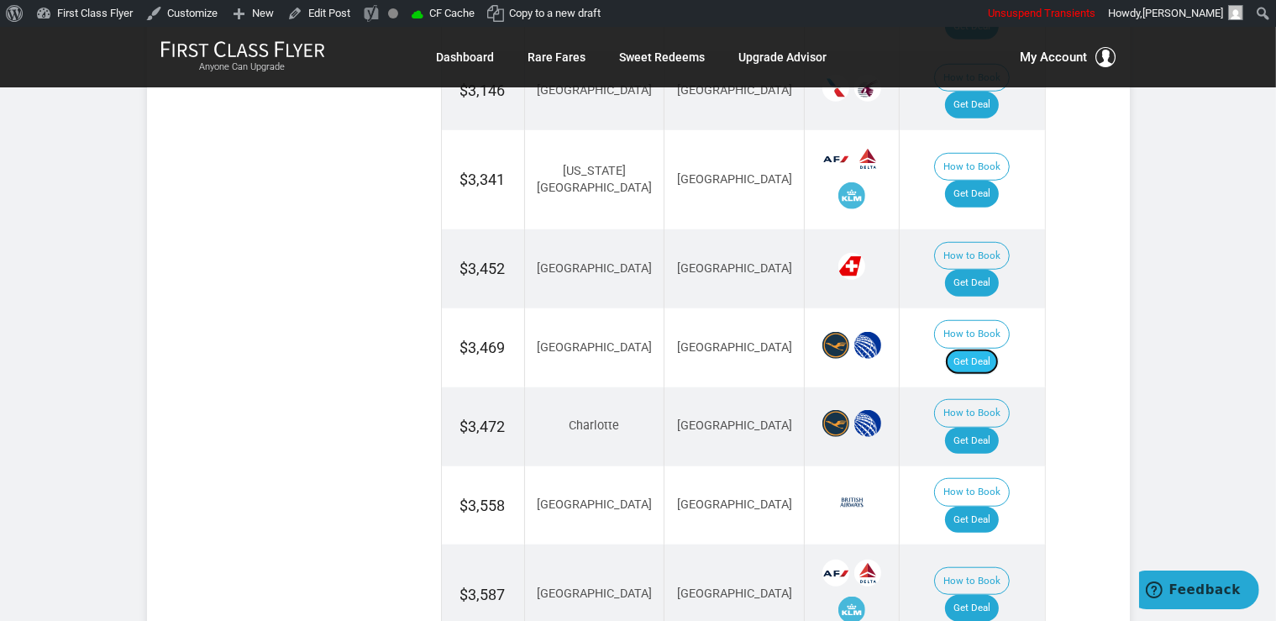
click at [983, 348] on link "Get Deal" at bounding box center [972, 361] width 54 height 27
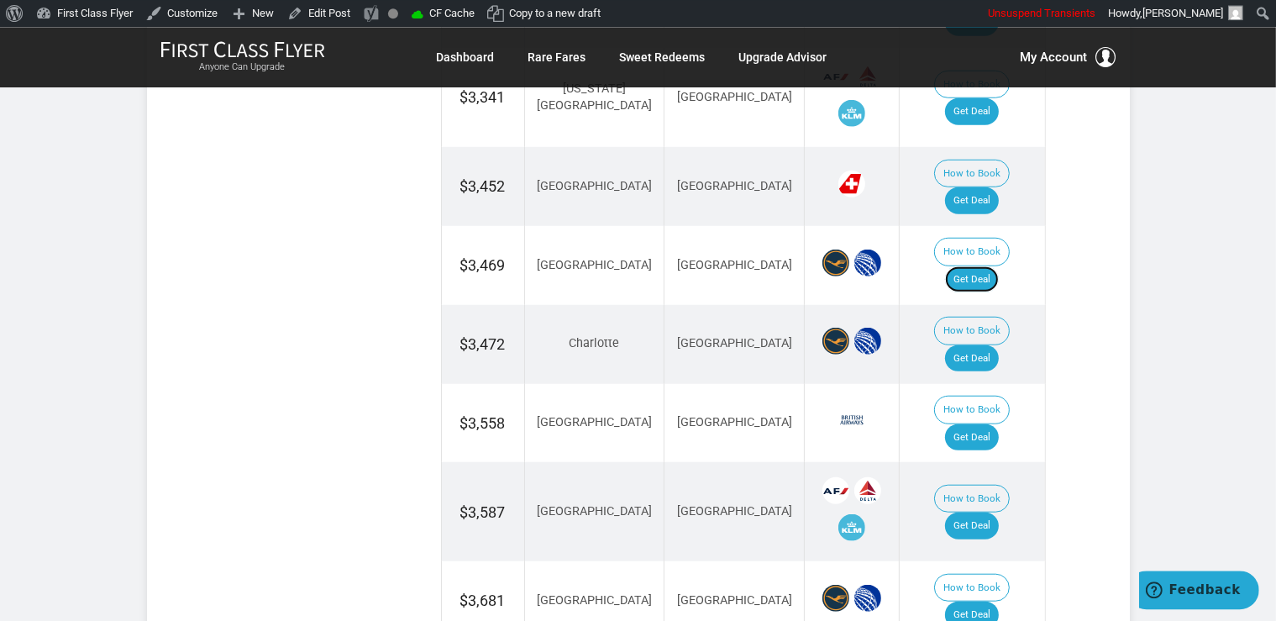
scroll to position [1507, 0]
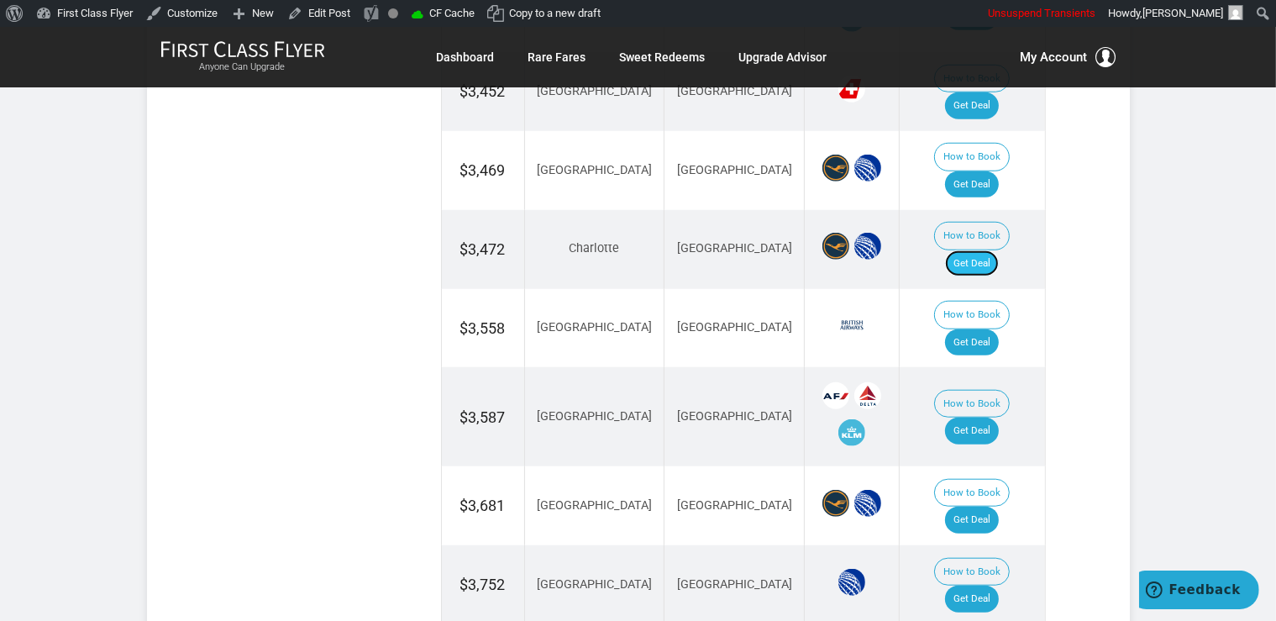
click at [982, 250] on link "Get Deal" at bounding box center [972, 263] width 54 height 27
click at [990, 250] on link "Get Deal" at bounding box center [972, 263] width 54 height 27
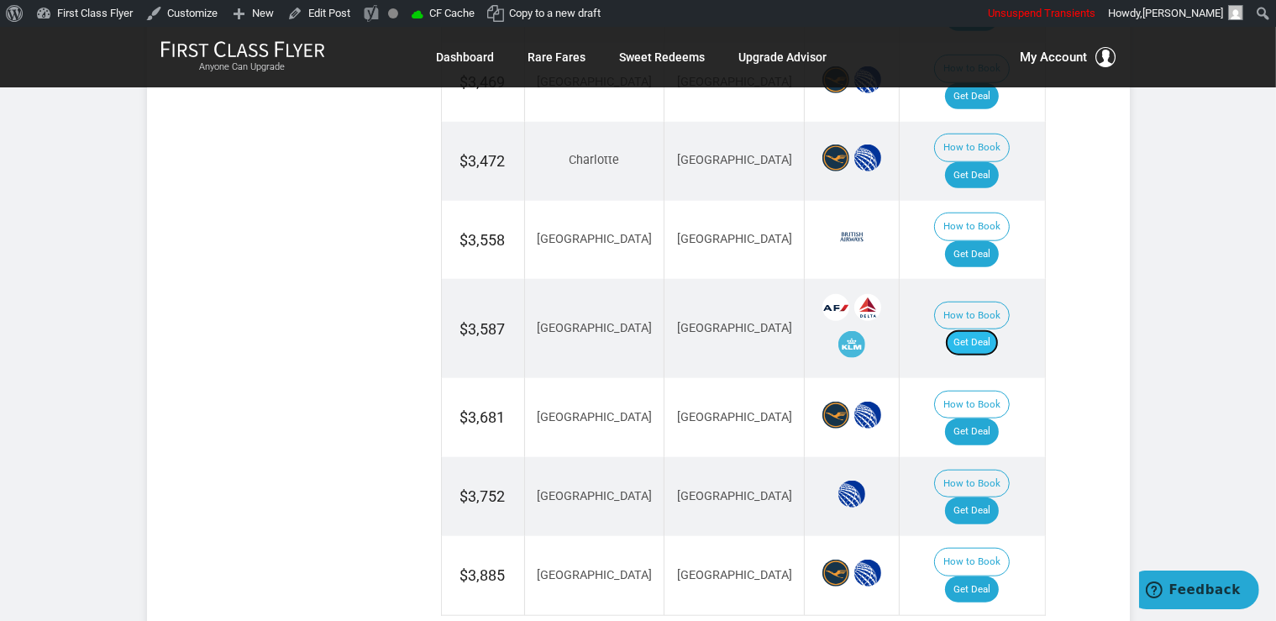
click at [993, 329] on link "Get Deal" at bounding box center [972, 342] width 54 height 27
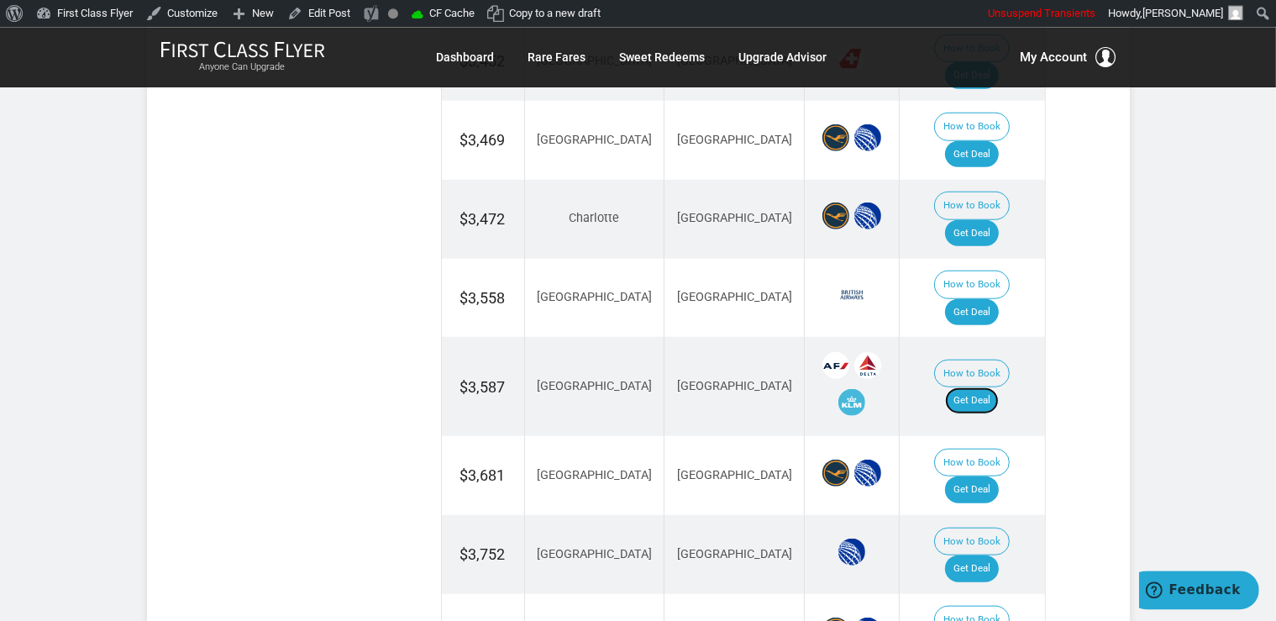
scroll to position [1507, 0]
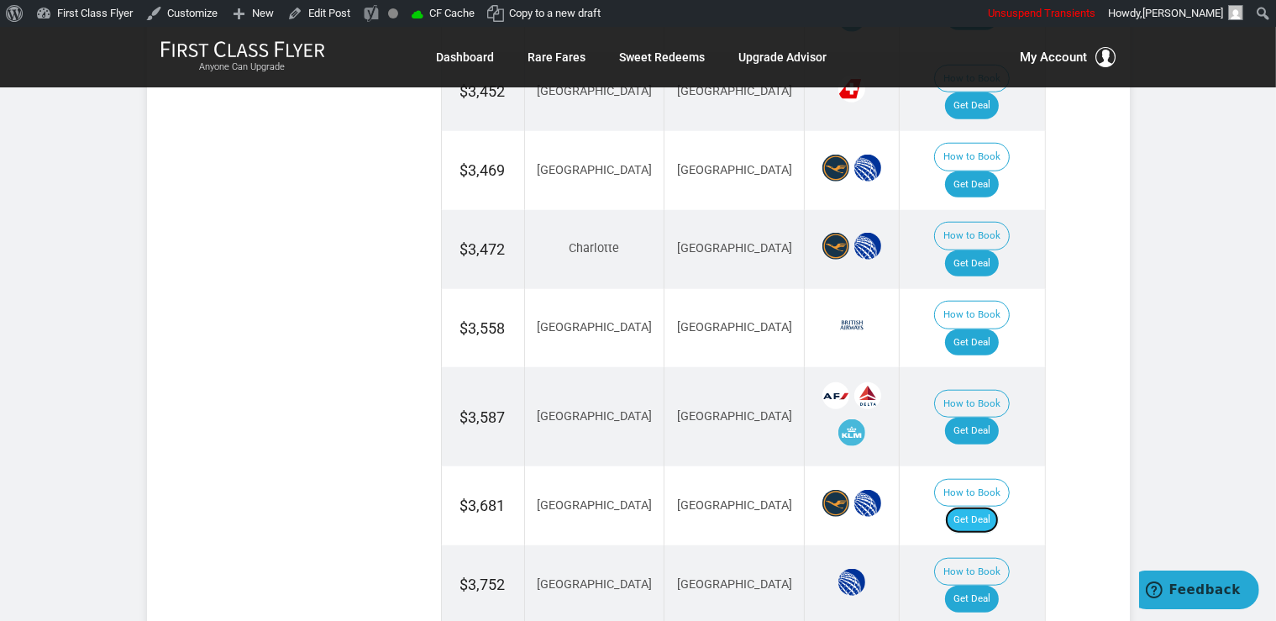
click at [990, 506] on link "Get Deal" at bounding box center [972, 519] width 54 height 27
click at [982, 585] on link "Get Deal" at bounding box center [972, 598] width 54 height 27
click at [983, 329] on link "Get Deal" at bounding box center [972, 342] width 54 height 27
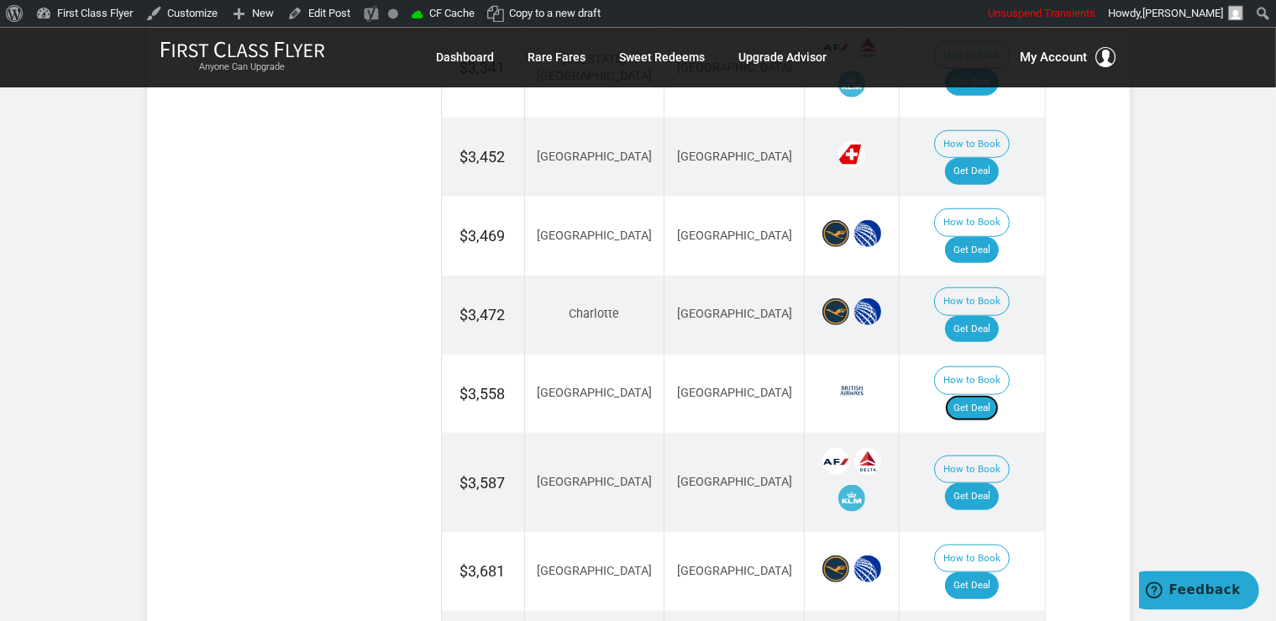
scroll to position [1418, 0]
